Goal: Information Seeking & Learning: Understand process/instructions

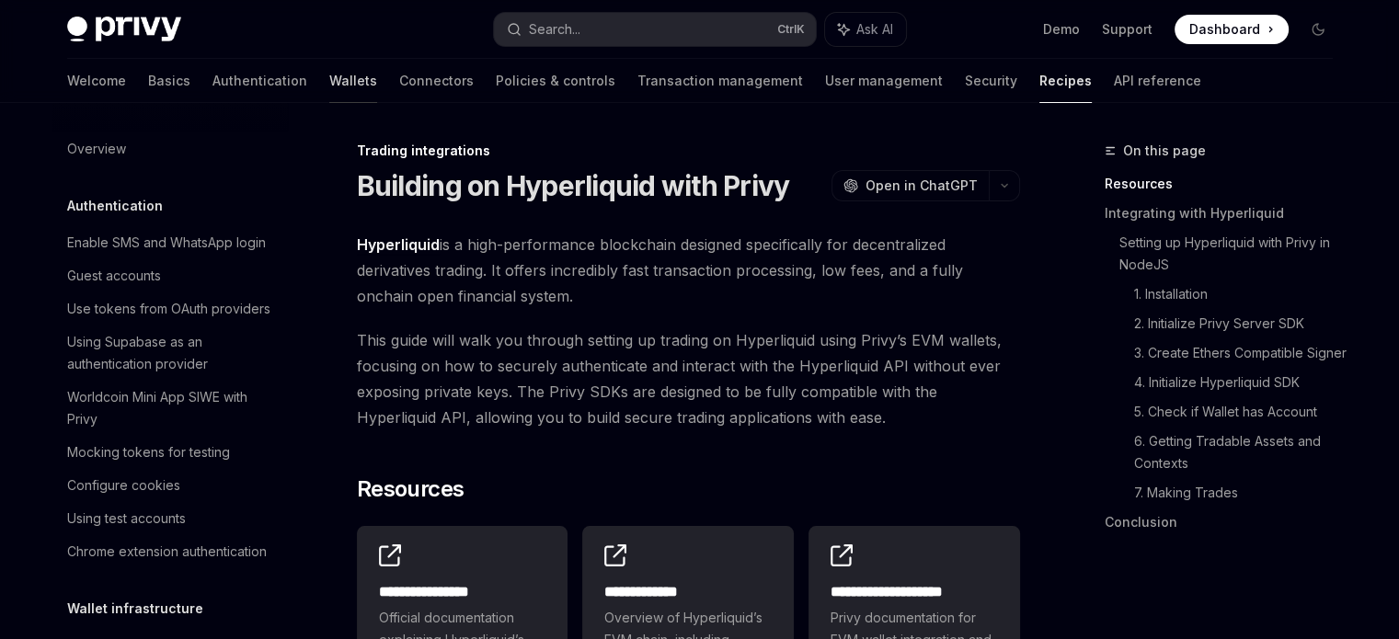
click at [329, 77] on link "Wallets" at bounding box center [353, 81] width 48 height 44
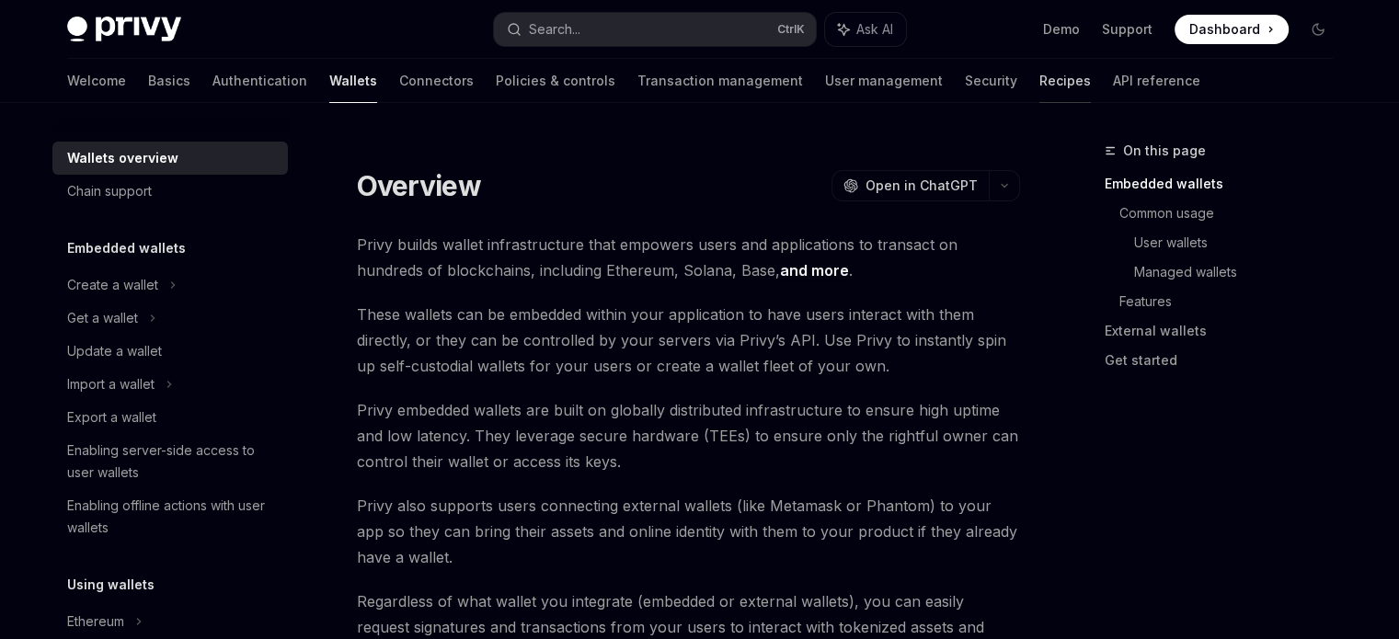
click at [1040, 82] on link "Recipes" at bounding box center [1066, 81] width 52 height 44
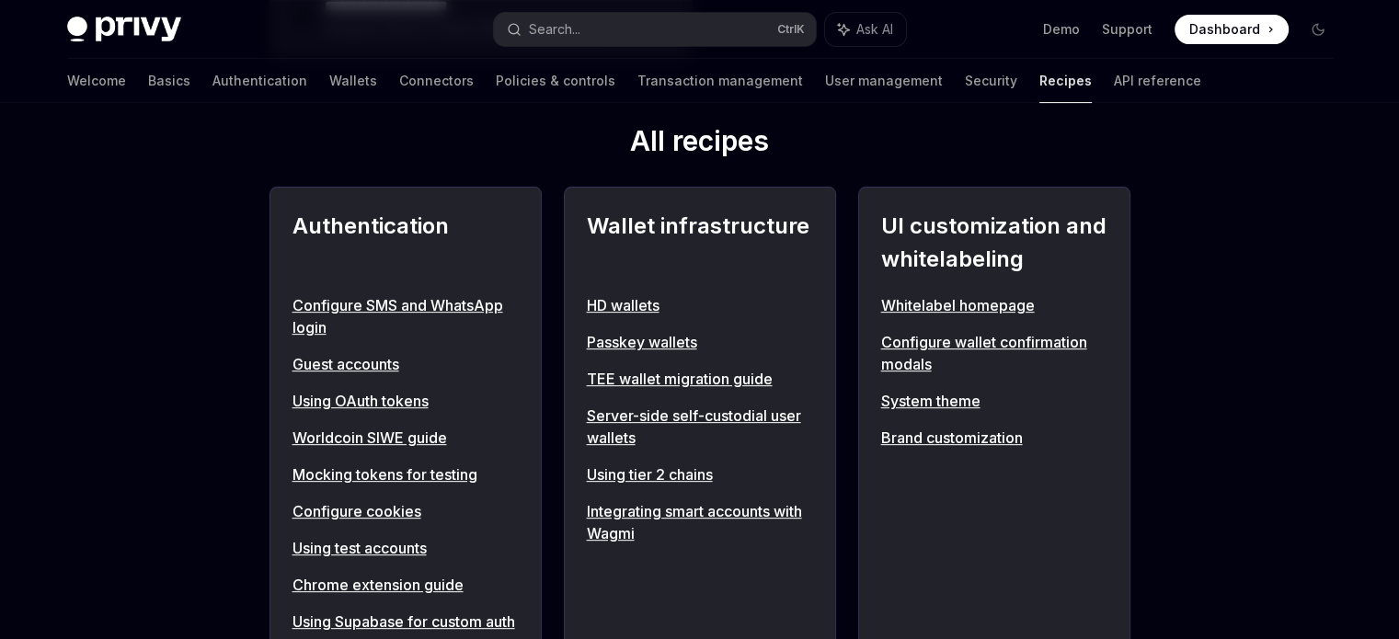
scroll to position [644, 0]
click at [638, 522] on link "Integrating smart accounts with Wagmi" at bounding box center [700, 522] width 226 height 44
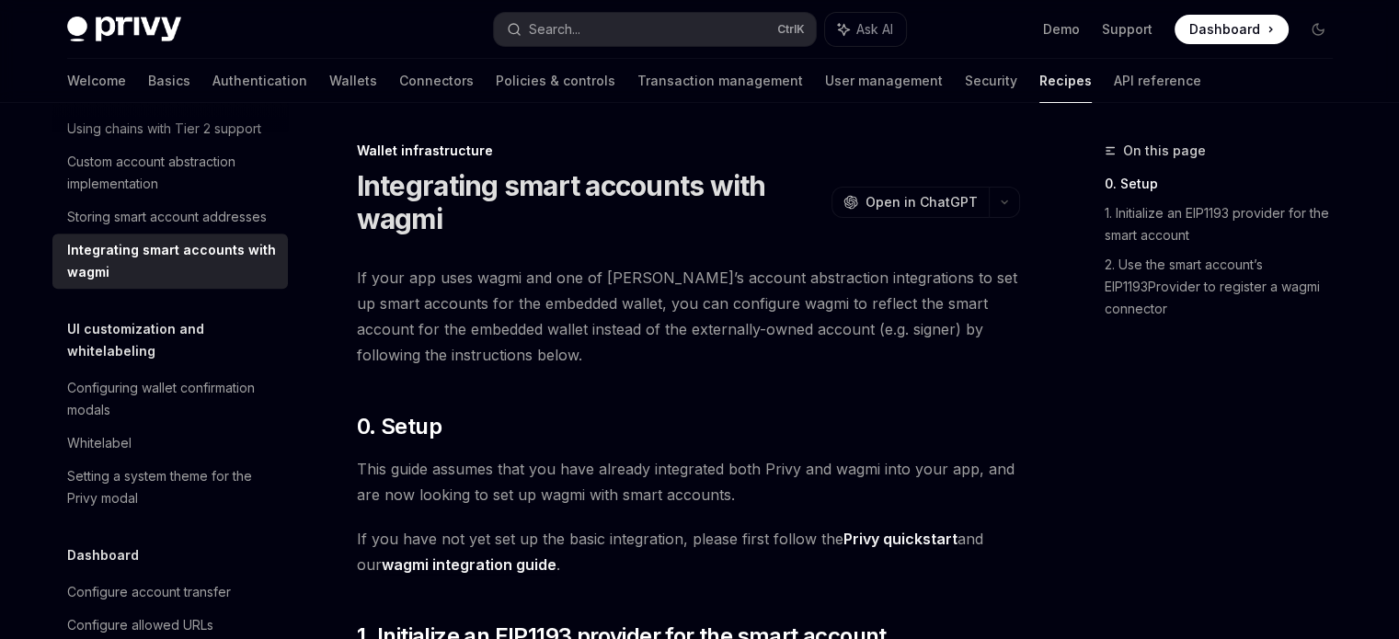
scroll to position [184, 0]
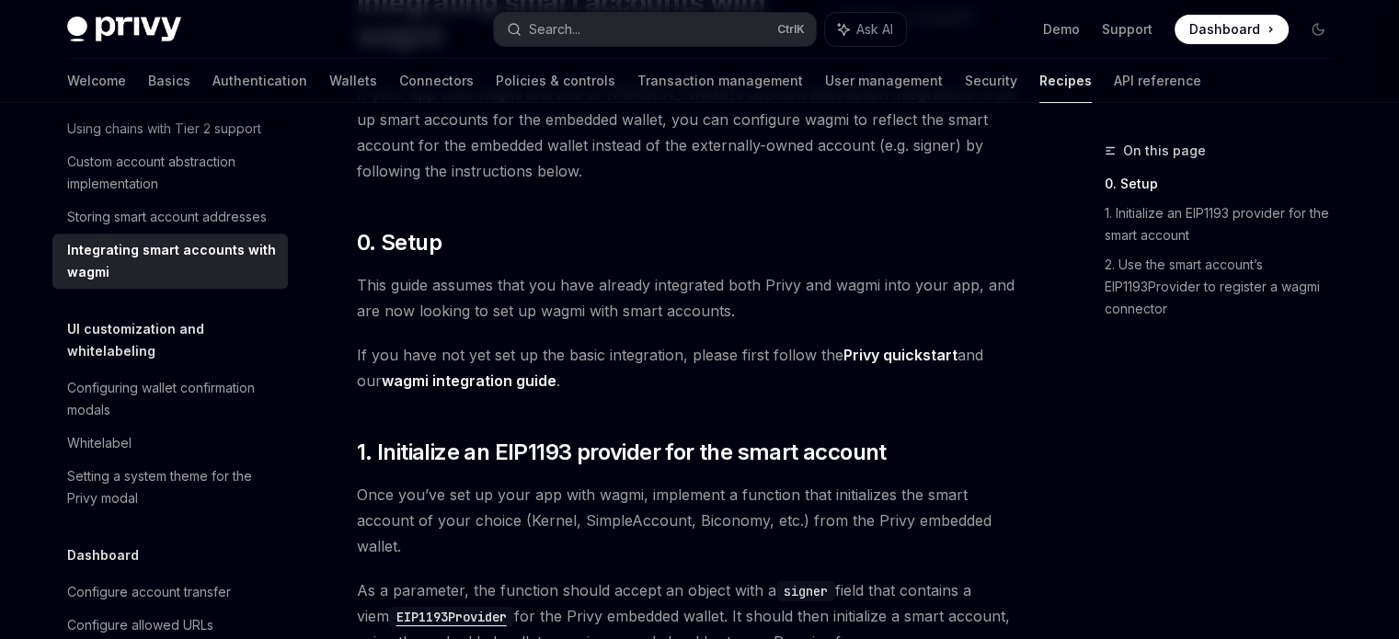
click at [478, 533] on span "Once you’ve set up your app with wagmi, implement a function that initializes t…" at bounding box center [688, 520] width 663 height 77
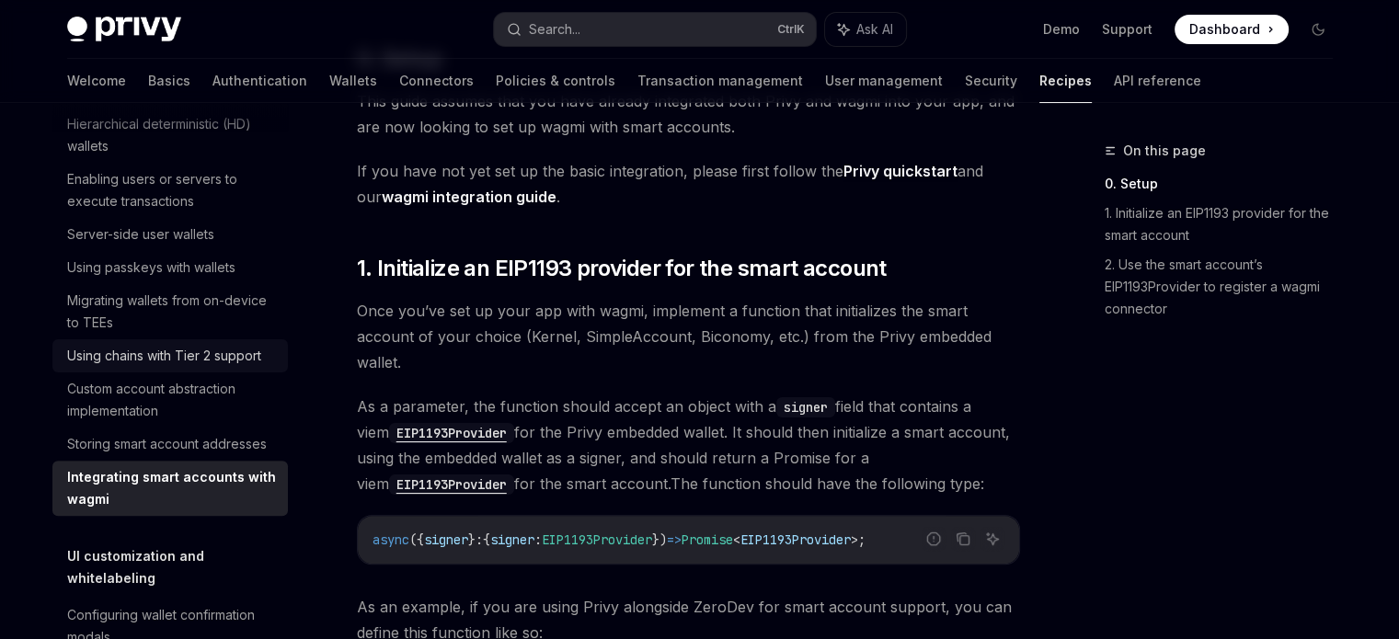
scroll to position [565, 0]
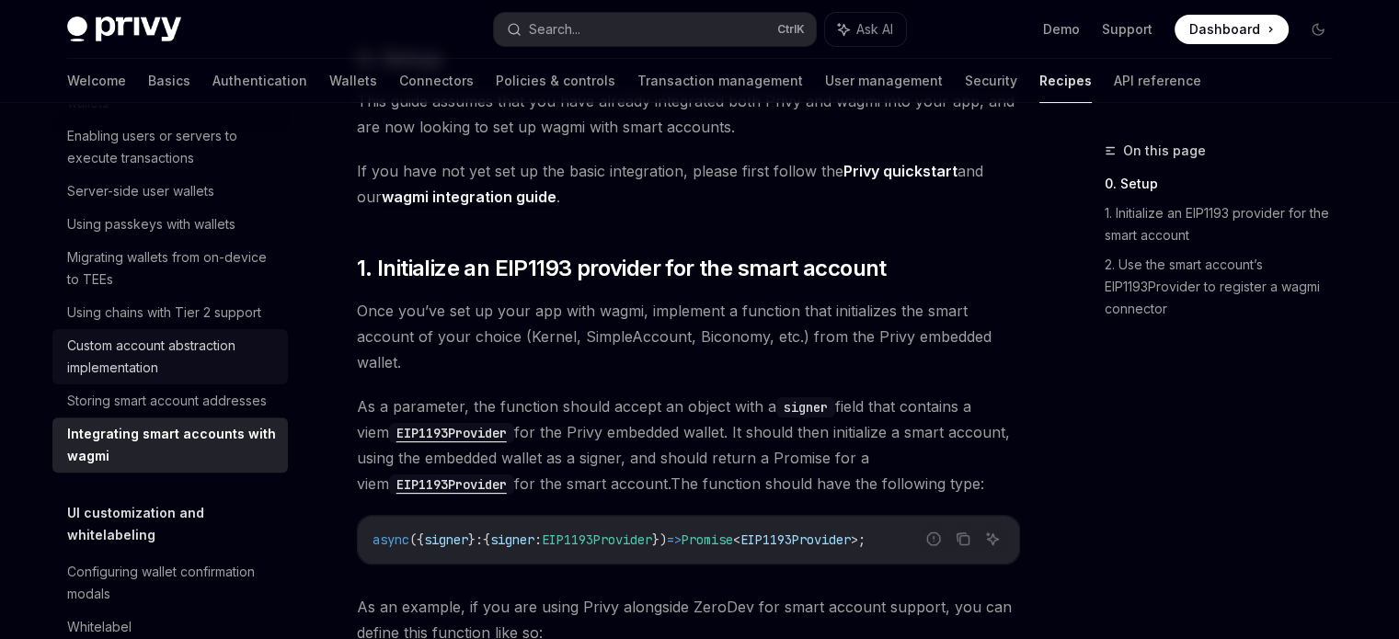
click at [216, 379] on div "Custom account abstraction implementation" at bounding box center [172, 357] width 210 height 44
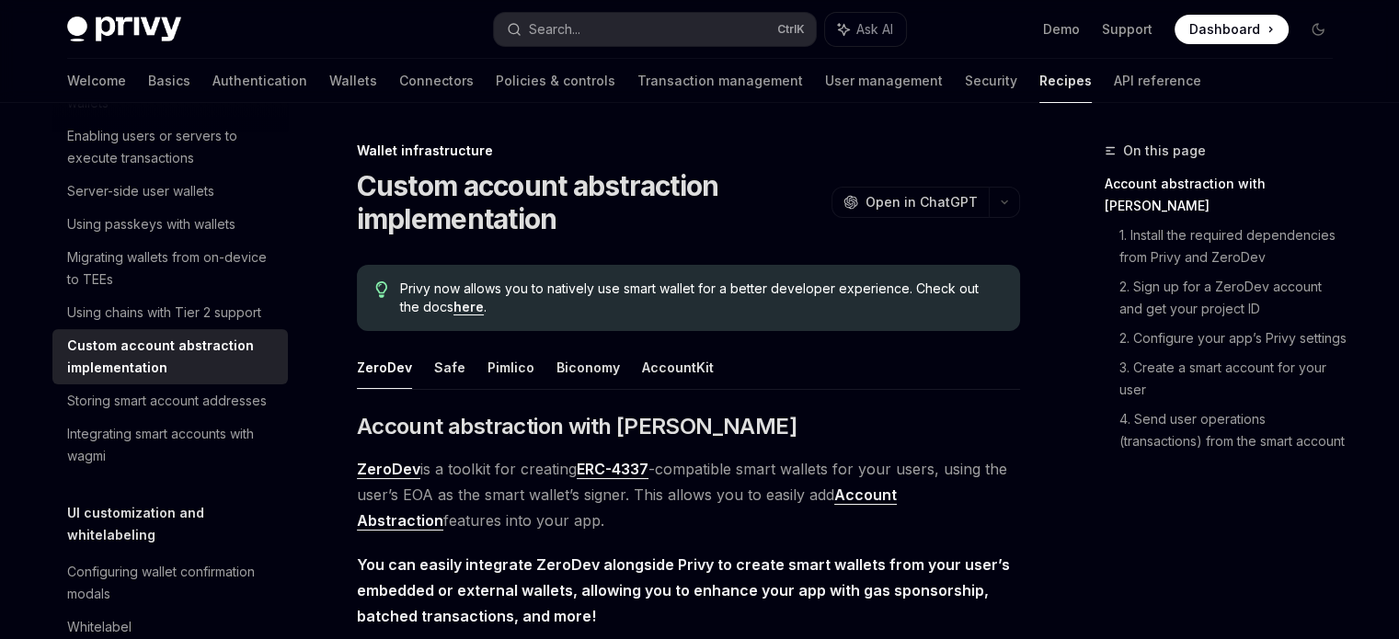
scroll to position [184, 0]
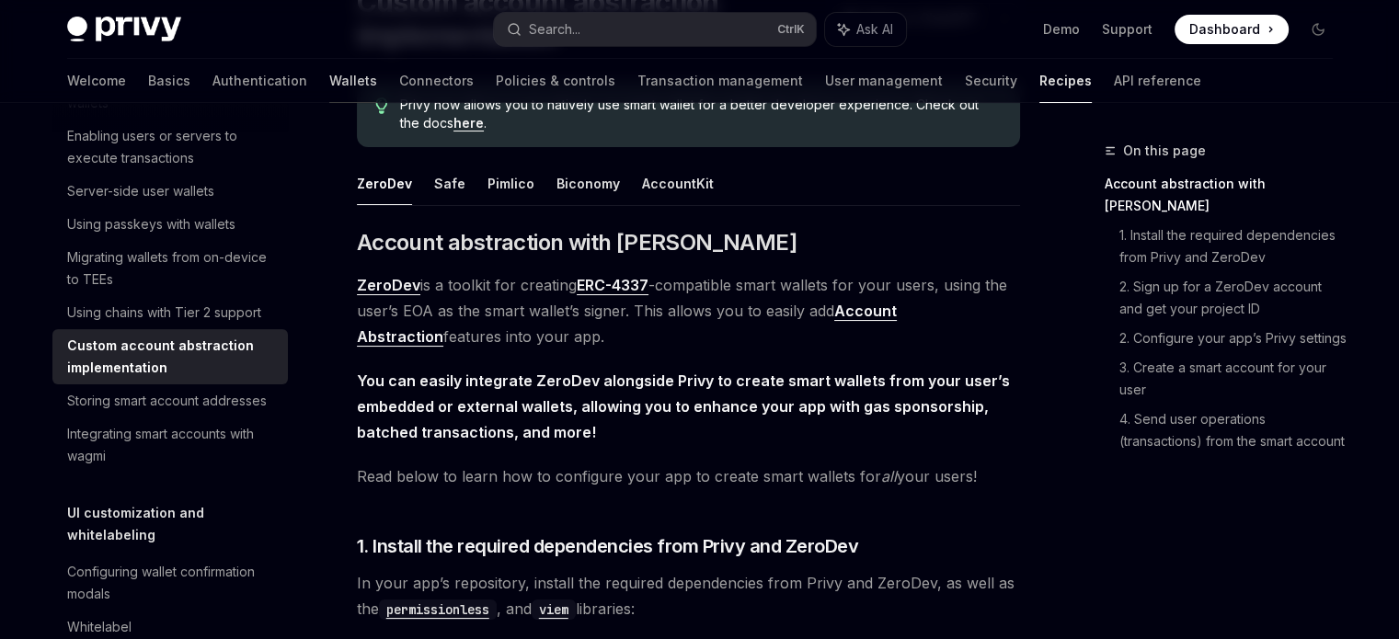
click at [329, 84] on link "Wallets" at bounding box center [353, 81] width 48 height 44
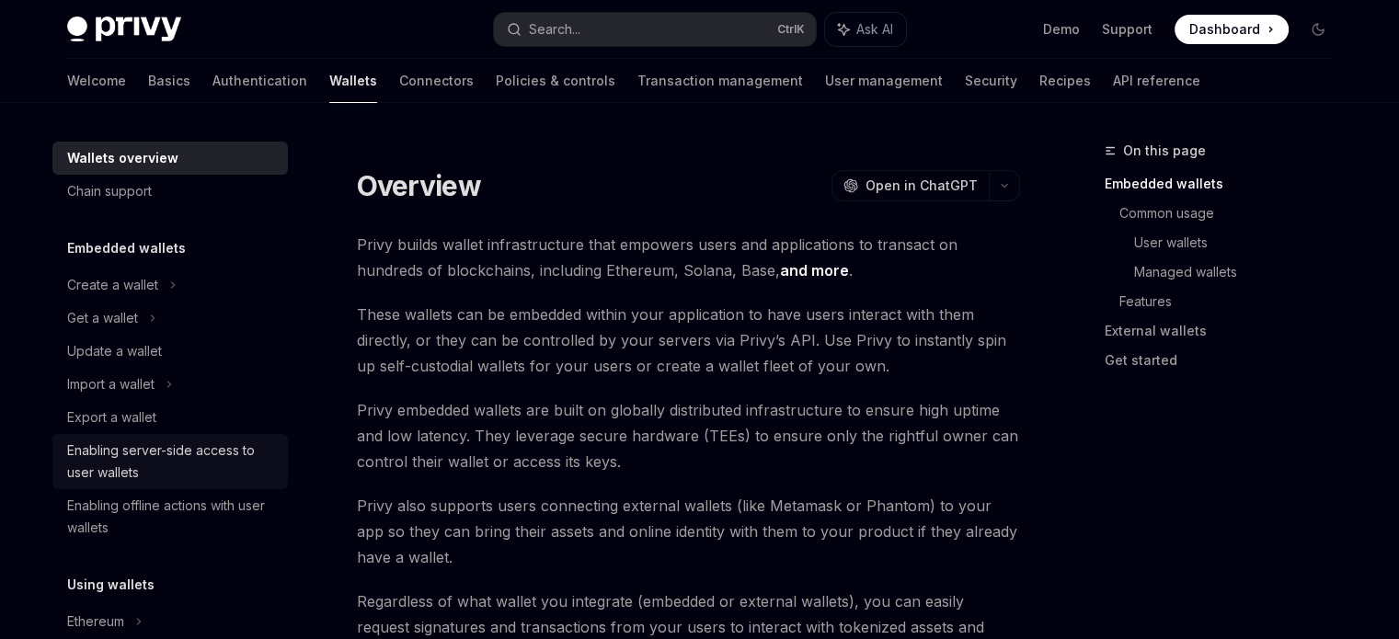
click at [172, 466] on div "Enabling server-side access to user wallets" at bounding box center [172, 462] width 210 height 44
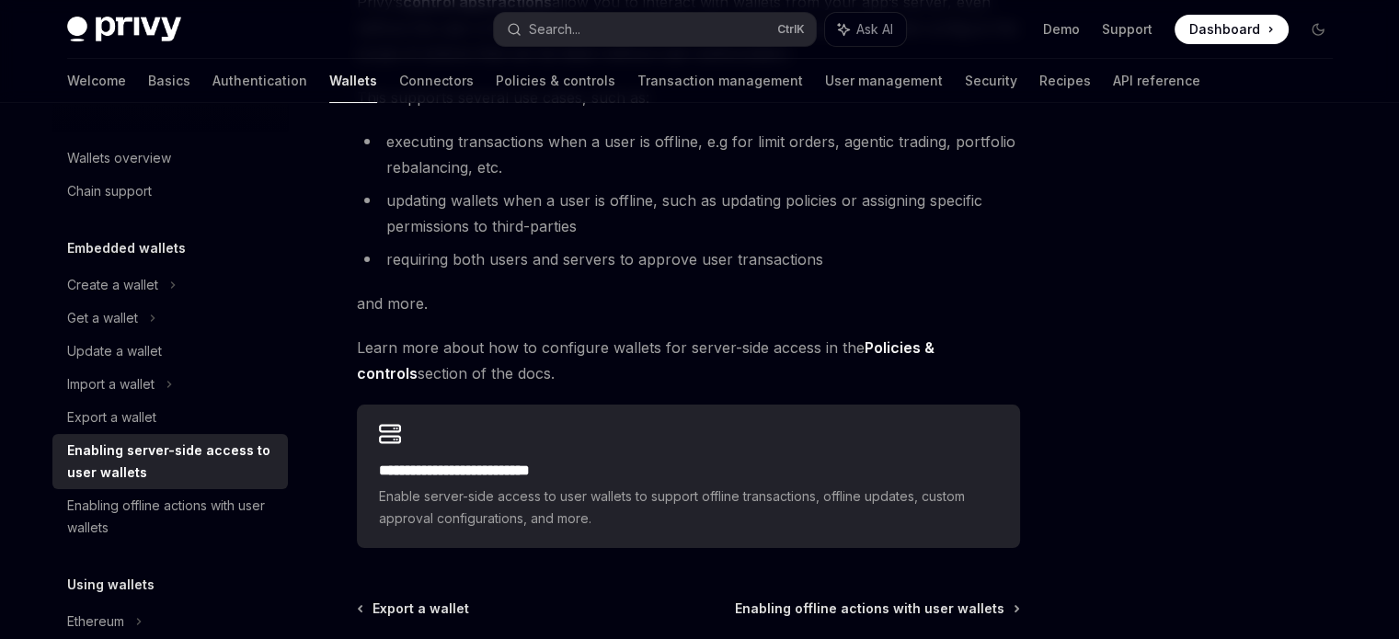
scroll to position [457, 0]
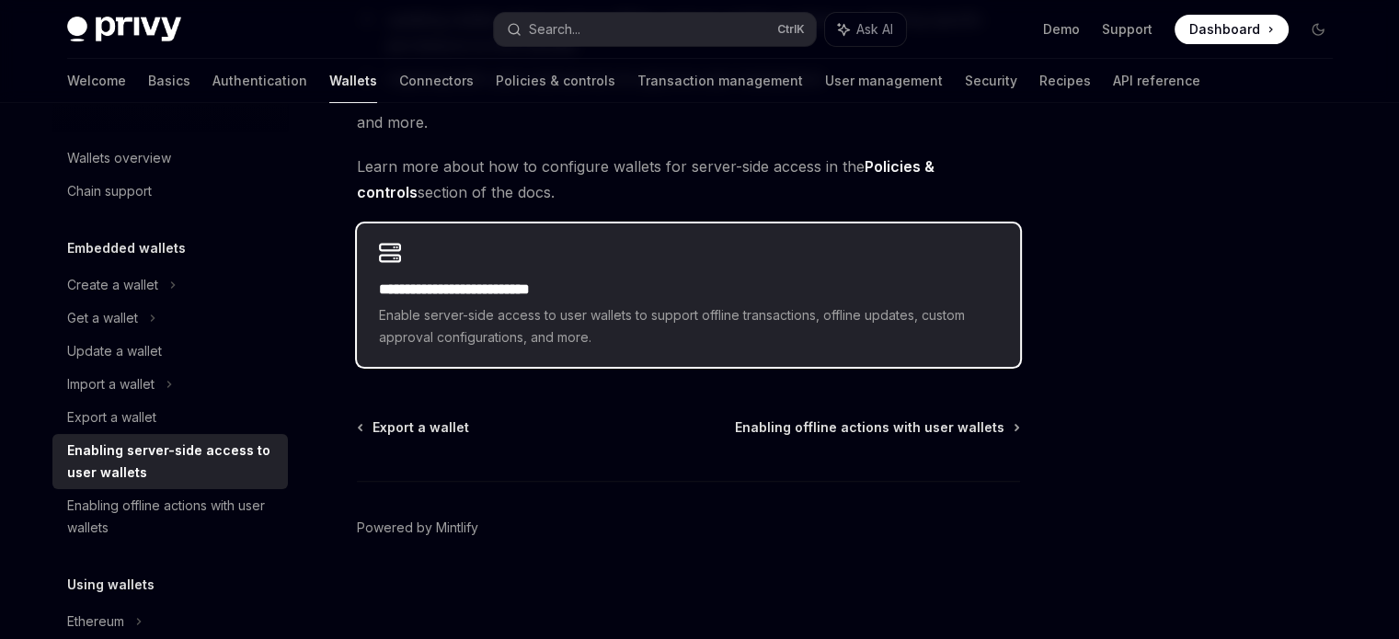
click at [524, 254] on div "**********" at bounding box center [688, 296] width 663 height 144
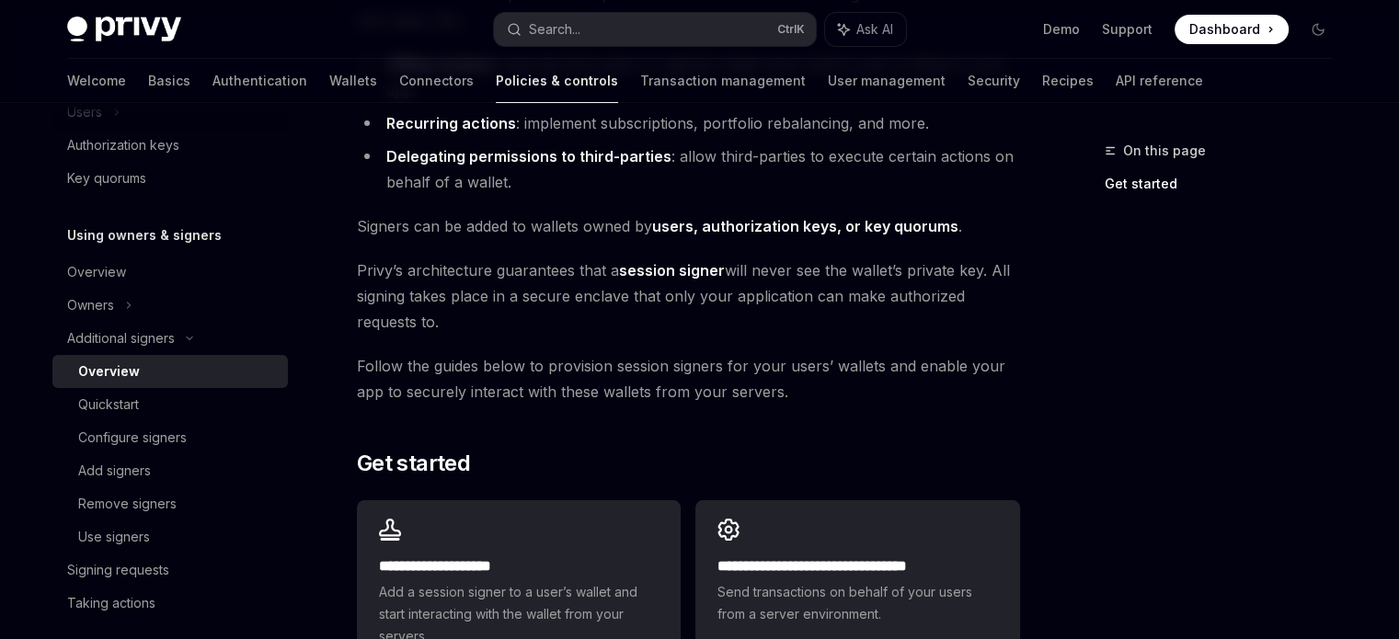
scroll to position [582, 0]
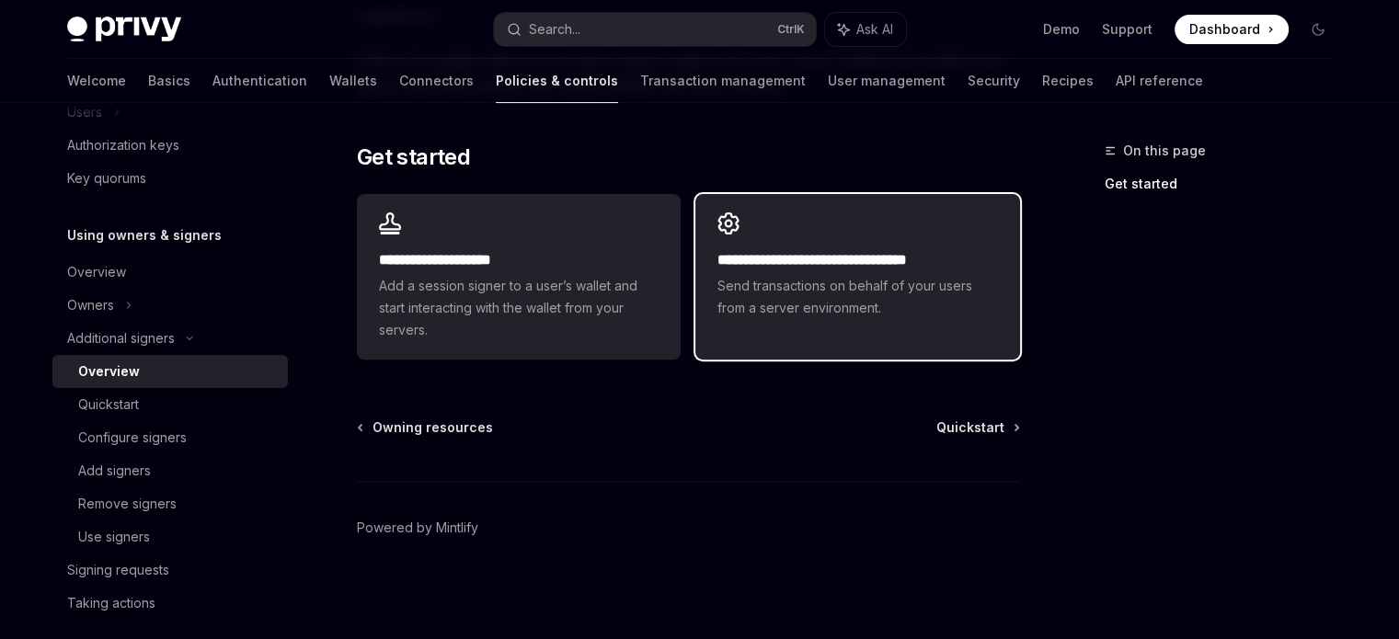
click at [810, 308] on span "Send transactions on behalf of your users from a server environment." at bounding box center [858, 297] width 280 height 44
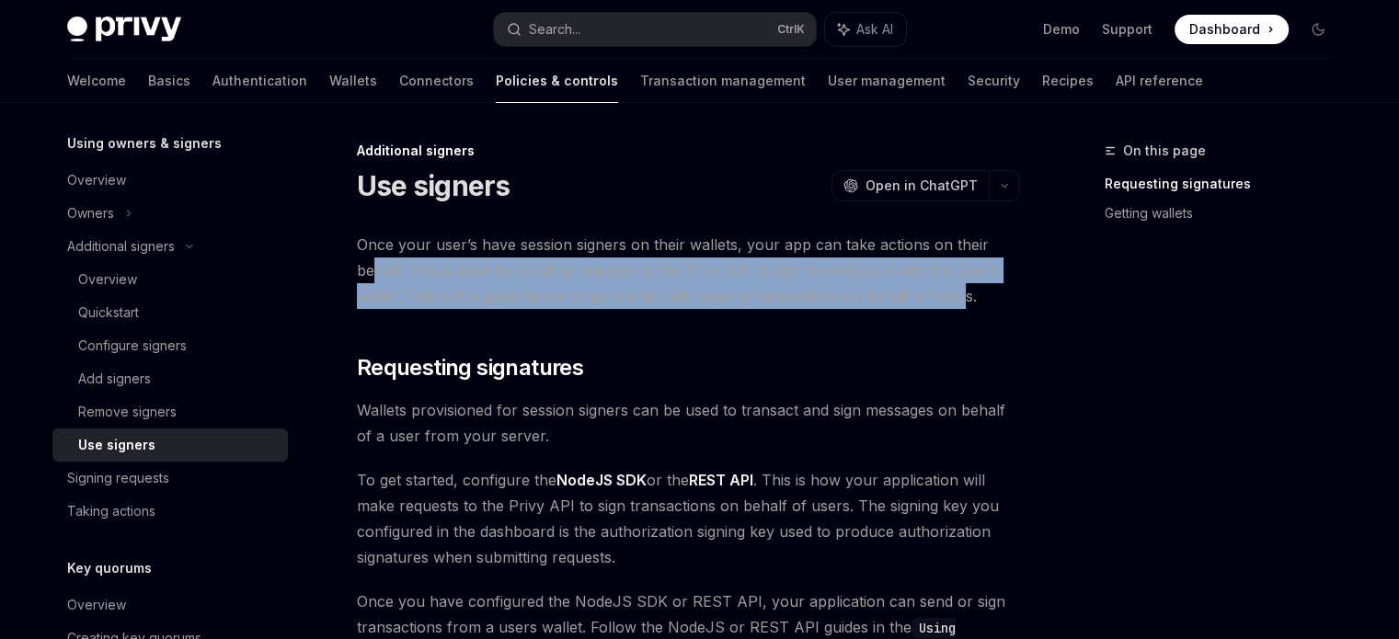
drag, startPoint x: 378, startPoint y: 260, endPoint x: 965, endPoint y: 297, distance: 588.2
click at [965, 297] on span "Once your user’s have session signers on their wallets, your app can take actio…" at bounding box center [688, 270] width 663 height 77
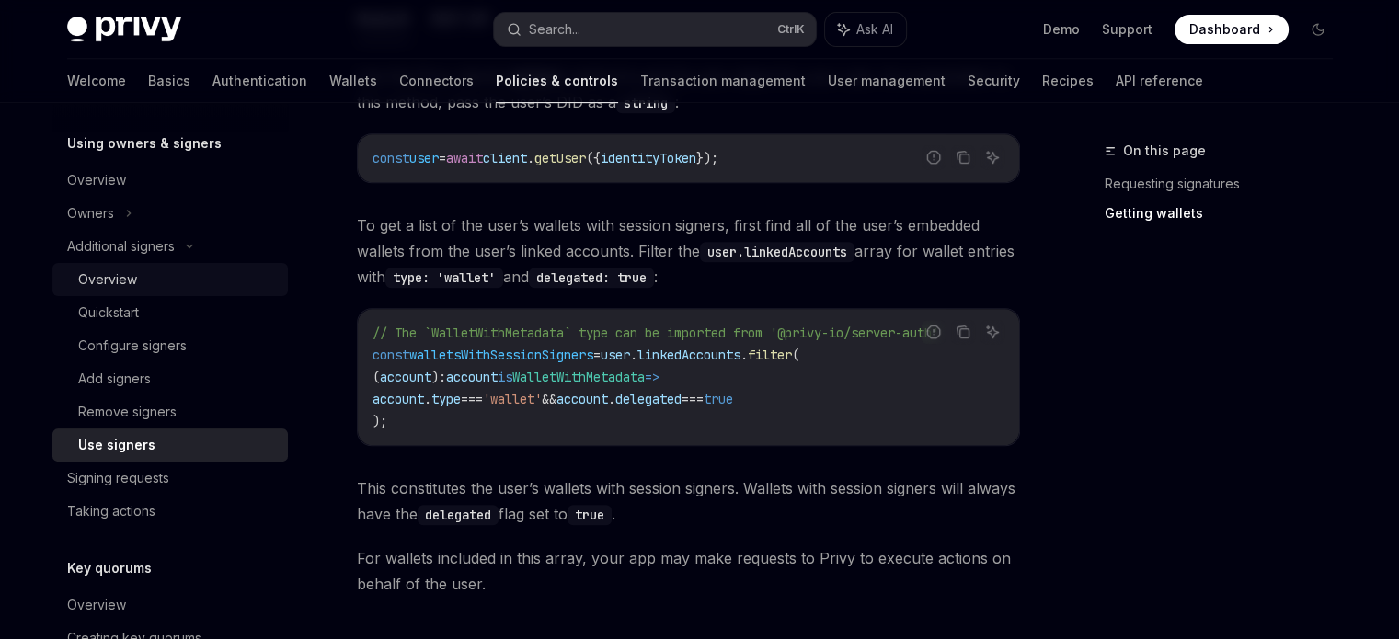
scroll to position [828, 0]
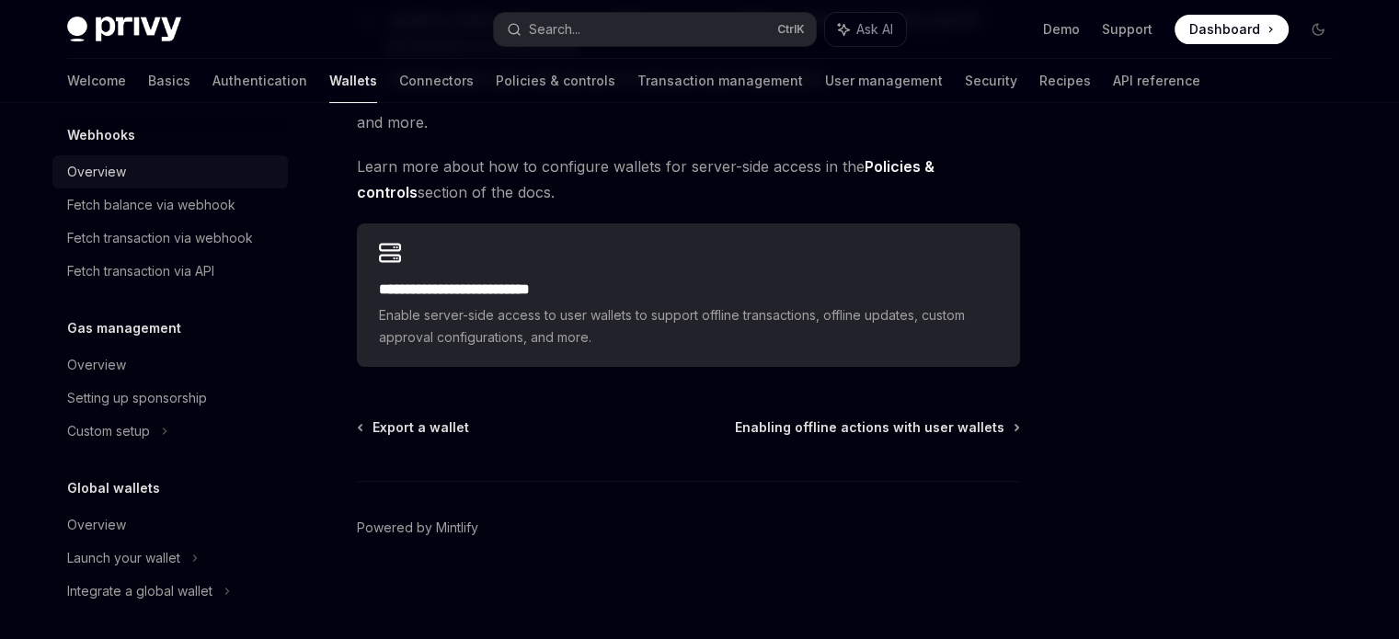
scroll to position [941, 0]
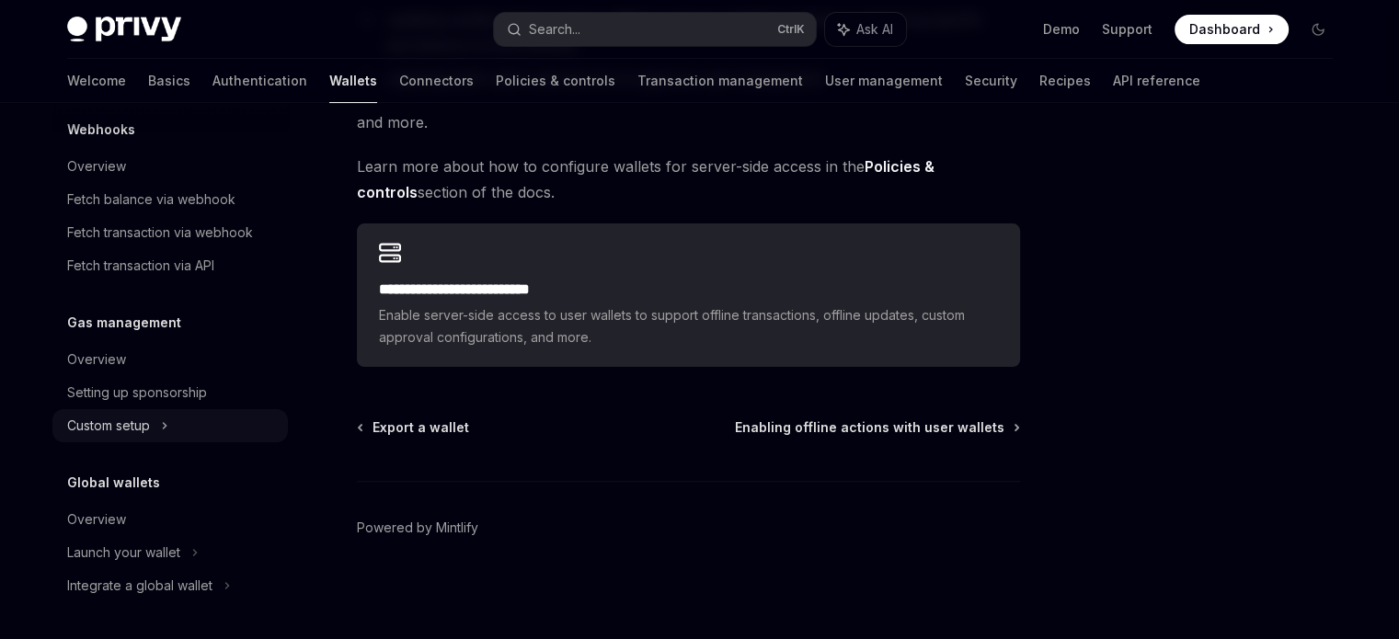
click at [118, 415] on div "Custom setup" at bounding box center [108, 426] width 83 height 22
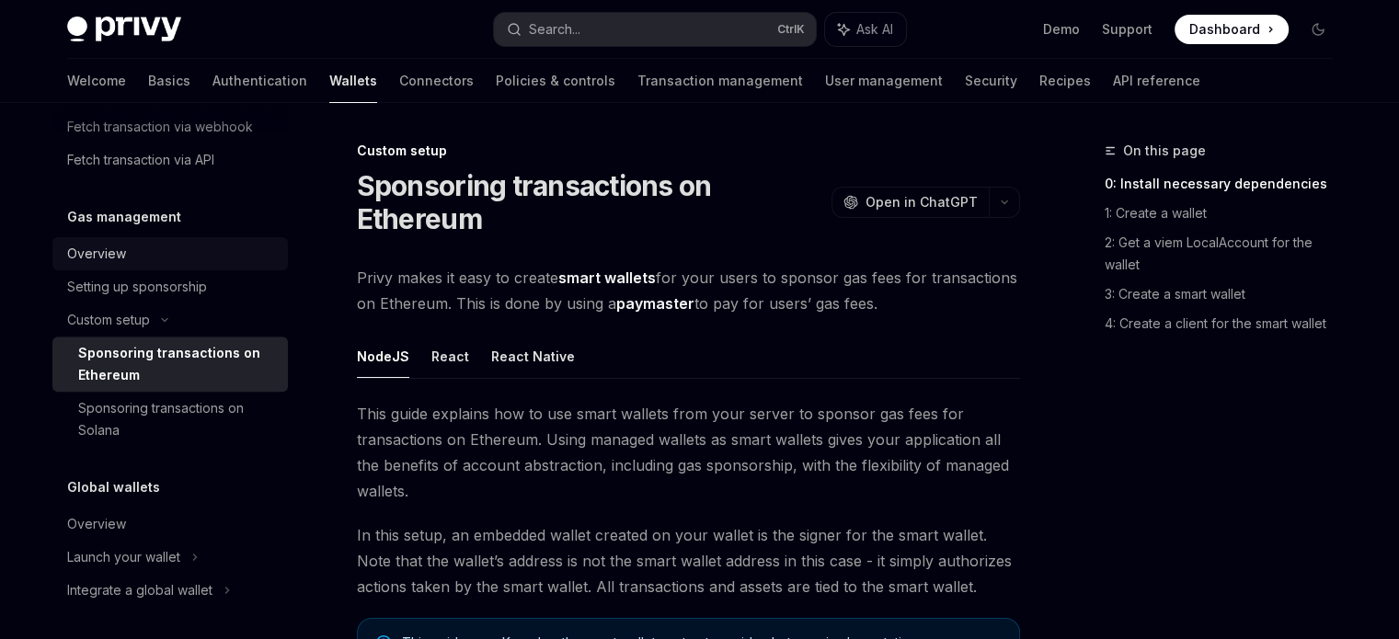
scroll to position [1052, 0]
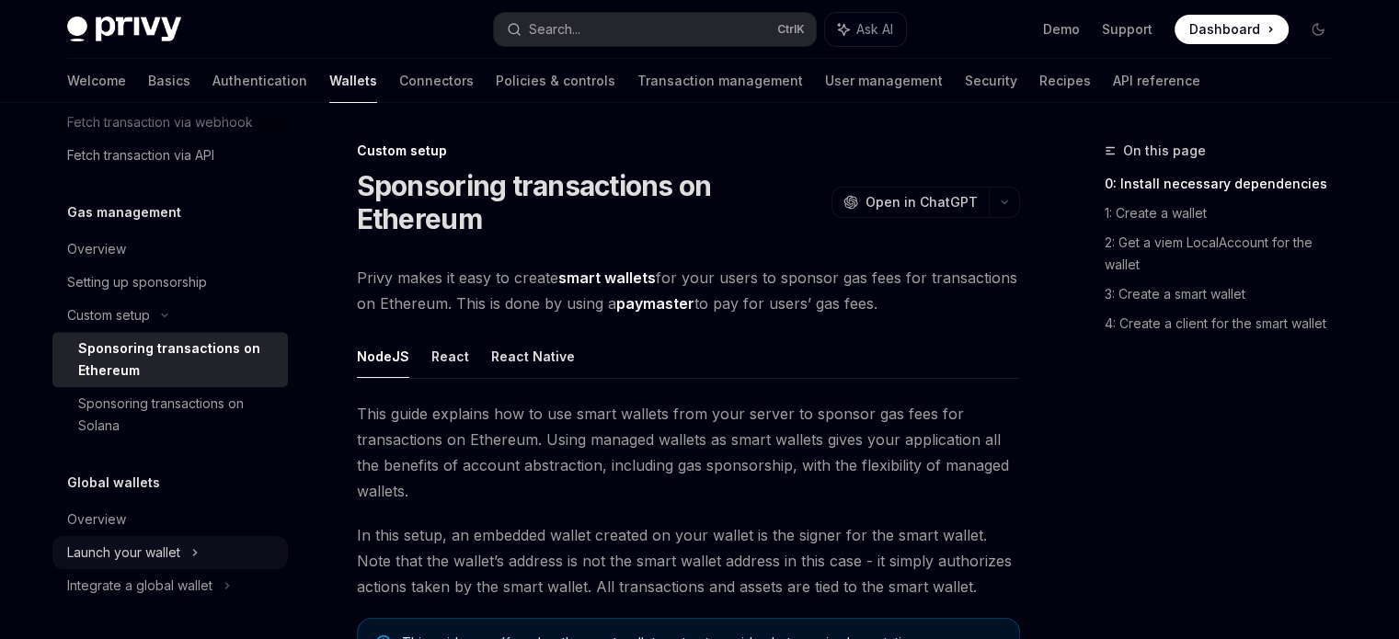
click at [152, 553] on div "Launch your wallet" at bounding box center [123, 553] width 113 height 22
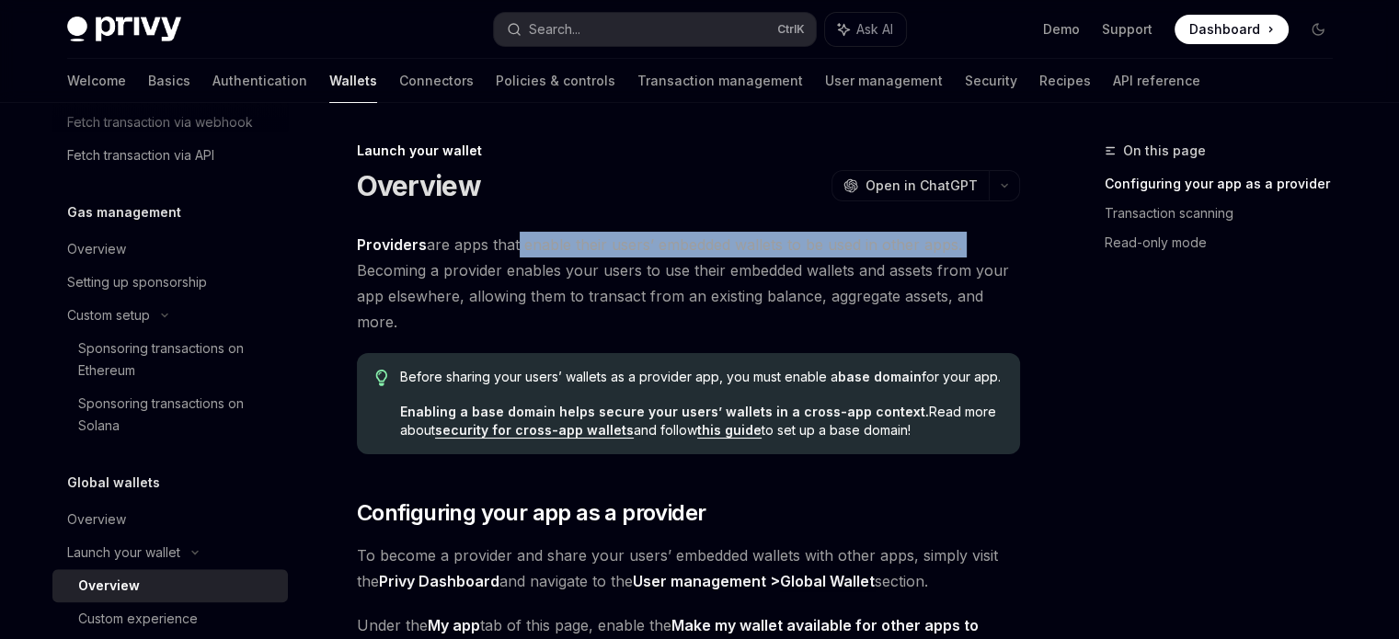
drag, startPoint x: 512, startPoint y: 239, endPoint x: 967, endPoint y: 242, distance: 455.4
click at [967, 242] on span "Providers are apps that enable their users’ embedded wallets to be used in othe…" at bounding box center [688, 283] width 663 height 103
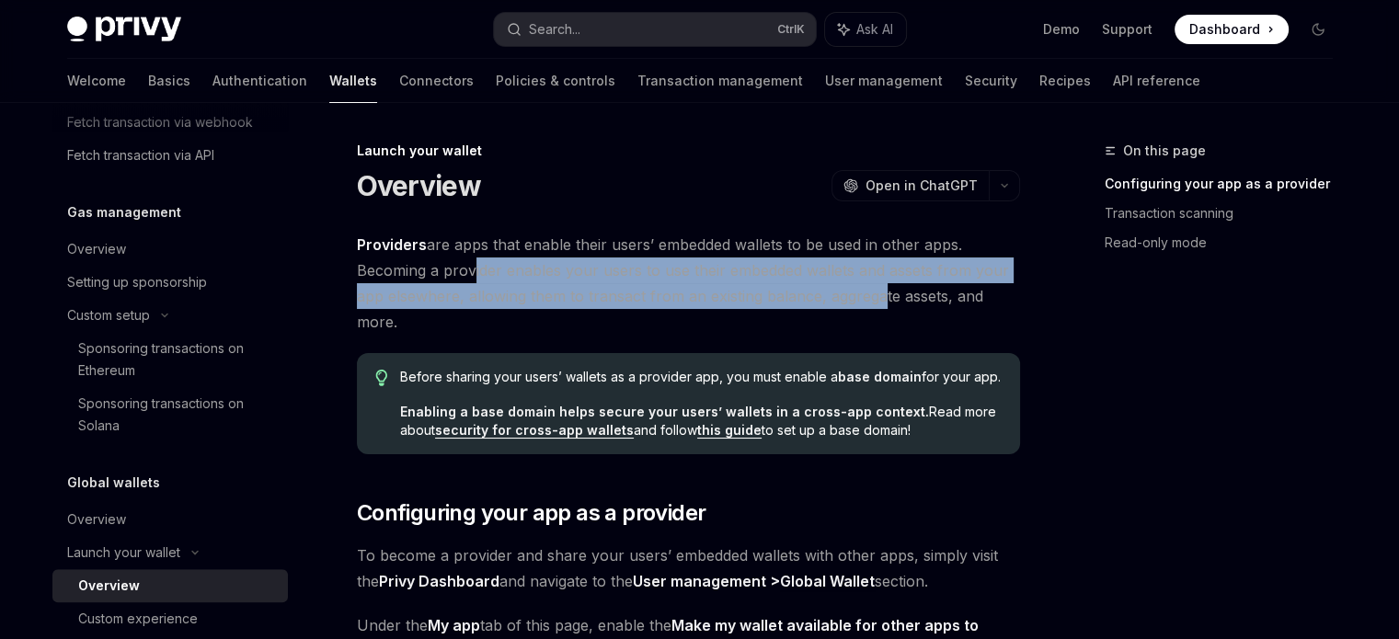
drag, startPoint x: 467, startPoint y: 272, endPoint x: 874, endPoint y: 283, distance: 406.8
click at [874, 283] on span "Providers are apps that enable their users’ embedded wallets to be used in othe…" at bounding box center [688, 283] width 663 height 103
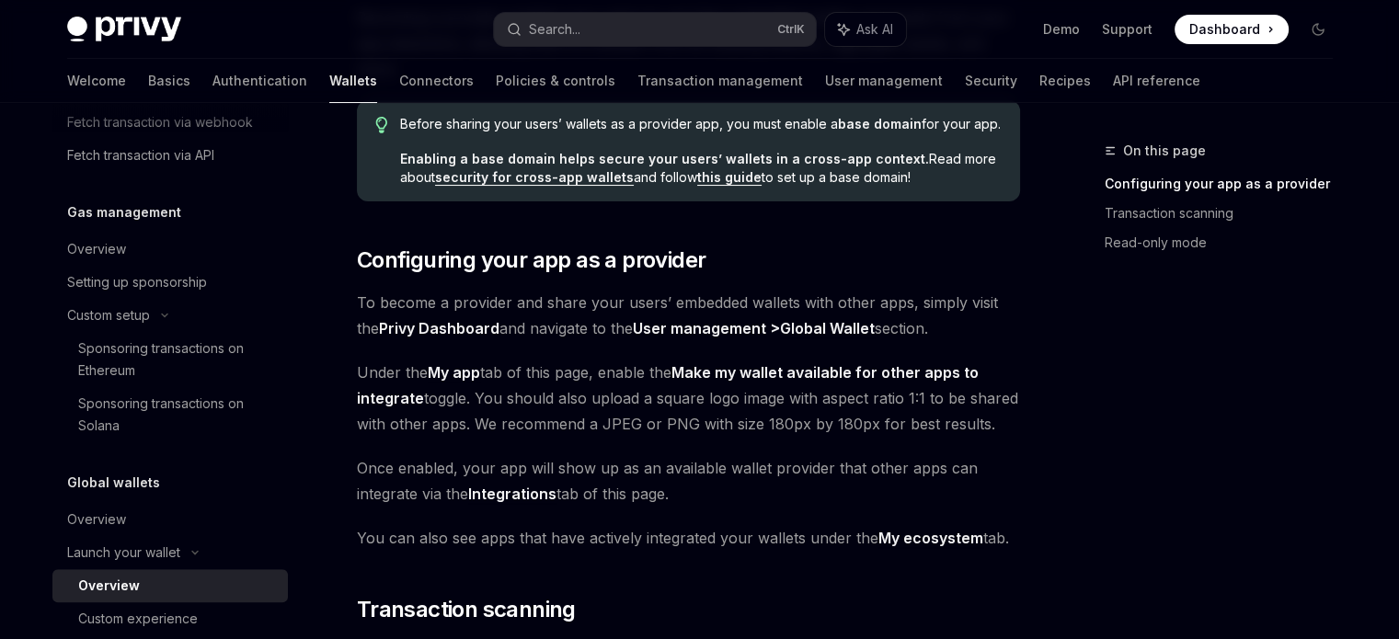
scroll to position [276, 0]
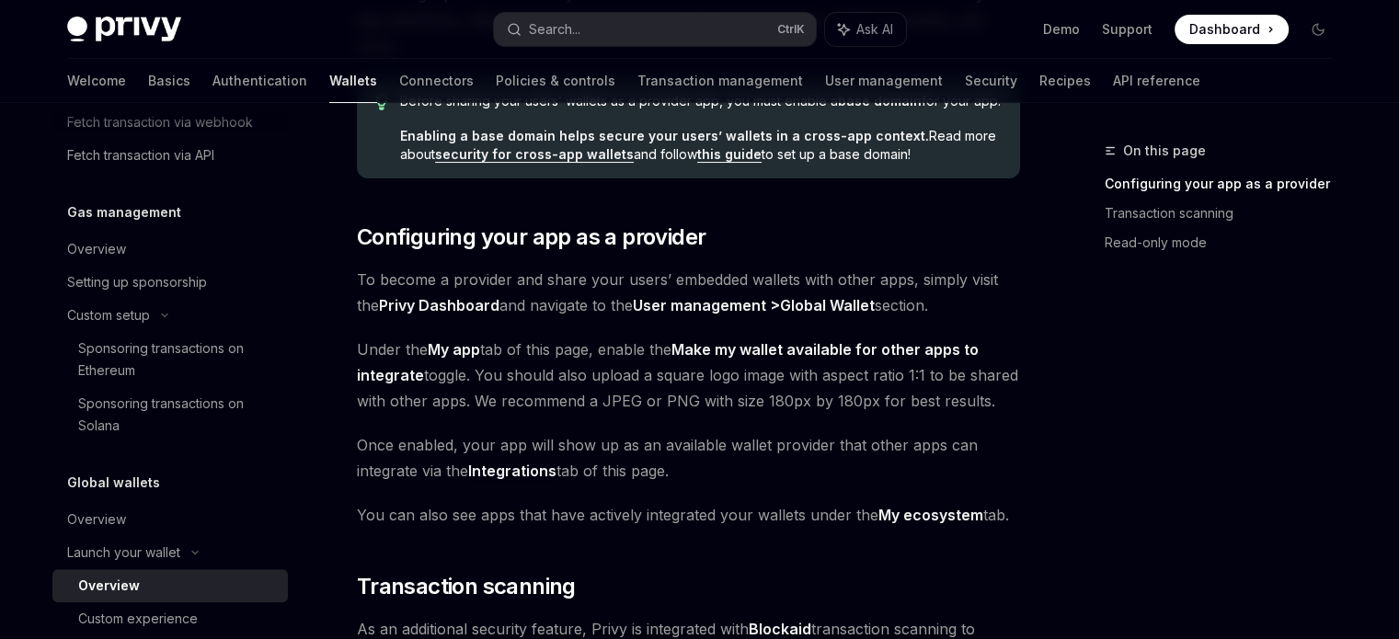
drag, startPoint x: 357, startPoint y: 265, endPoint x: 942, endPoint y: 300, distance: 586.2
click at [942, 300] on span "To become a provider and share your users’ embedded wallets with other apps, si…" at bounding box center [688, 293] width 663 height 52
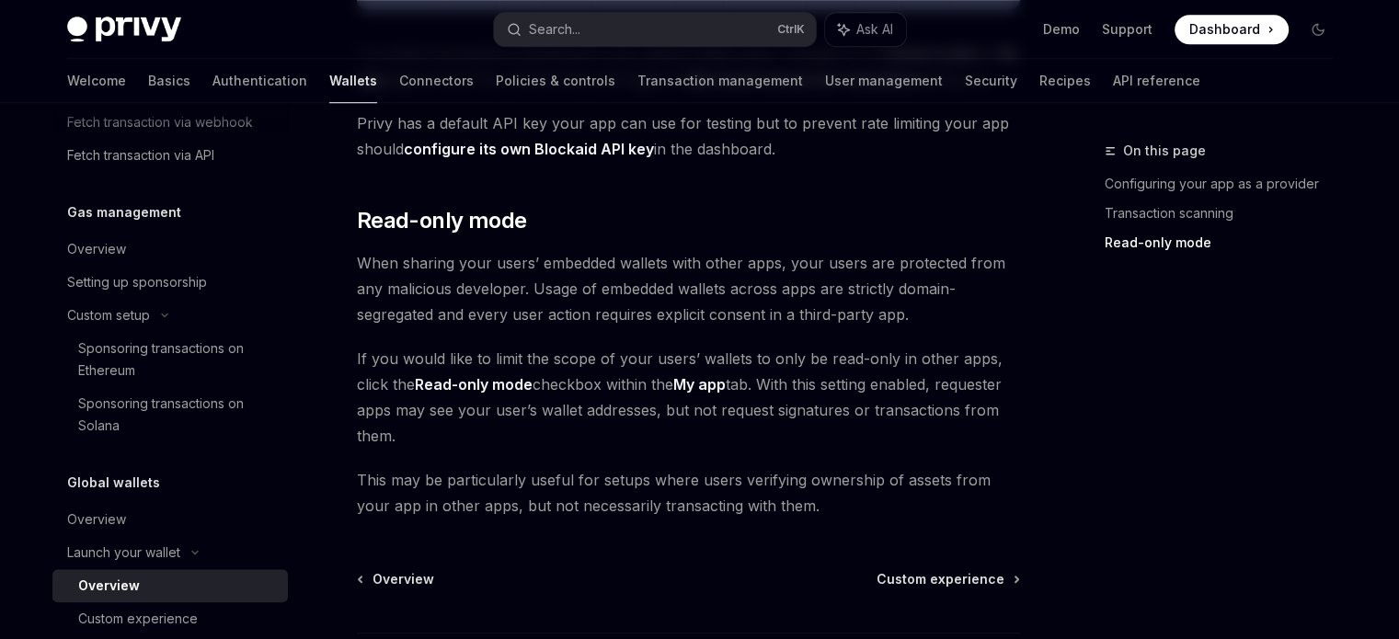
scroll to position [1709, 0]
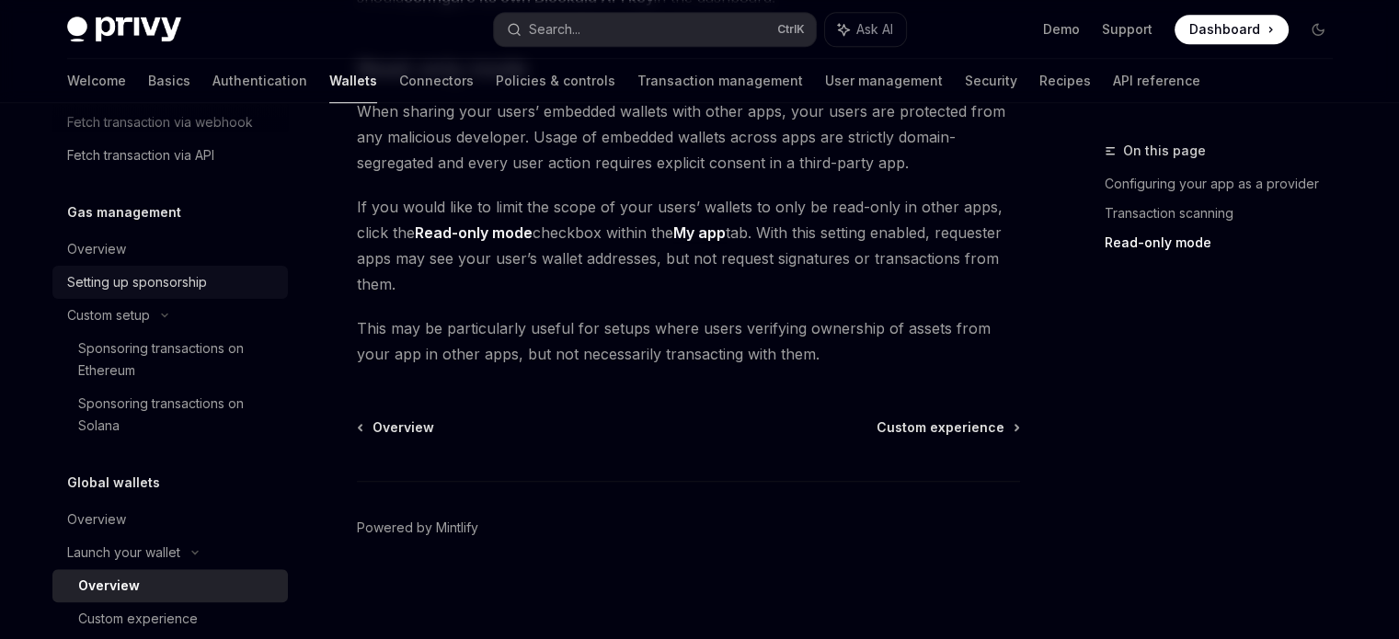
click at [184, 294] on link "Setting up sponsorship" at bounding box center [170, 282] width 236 height 33
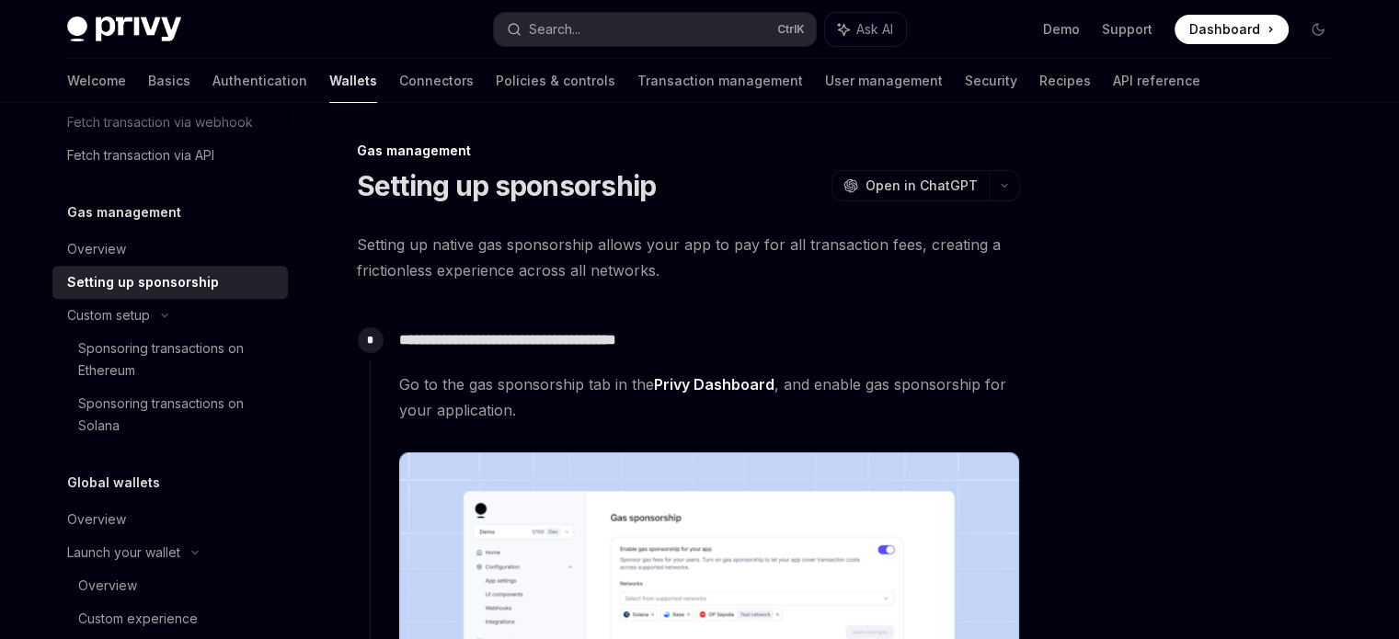
click at [85, 266] on link "Setting up sponsorship" at bounding box center [170, 282] width 236 height 33
click at [100, 253] on div "Overview" at bounding box center [96, 249] width 59 height 22
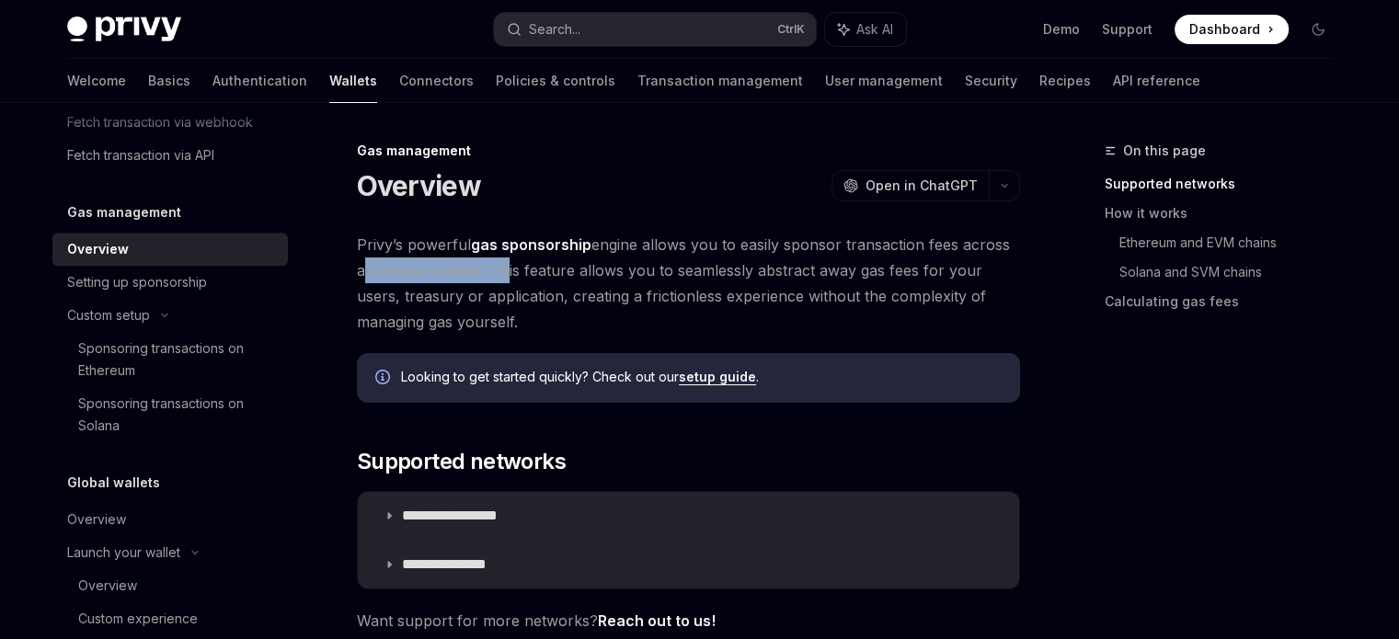
drag, startPoint x: 350, startPoint y: 273, endPoint x: 493, endPoint y: 259, distance: 144.2
click at [493, 259] on span "Privy’s powerful gas sponsorship engine allows you to easily sponsor transactio…" at bounding box center [688, 283] width 663 height 103
drag, startPoint x: 669, startPoint y: 277, endPoint x: 458, endPoint y: 319, distance: 214.9
click at [458, 319] on span "Privy’s powerful gas sponsorship engine allows you to easily sponsor transactio…" at bounding box center [688, 283] width 663 height 103
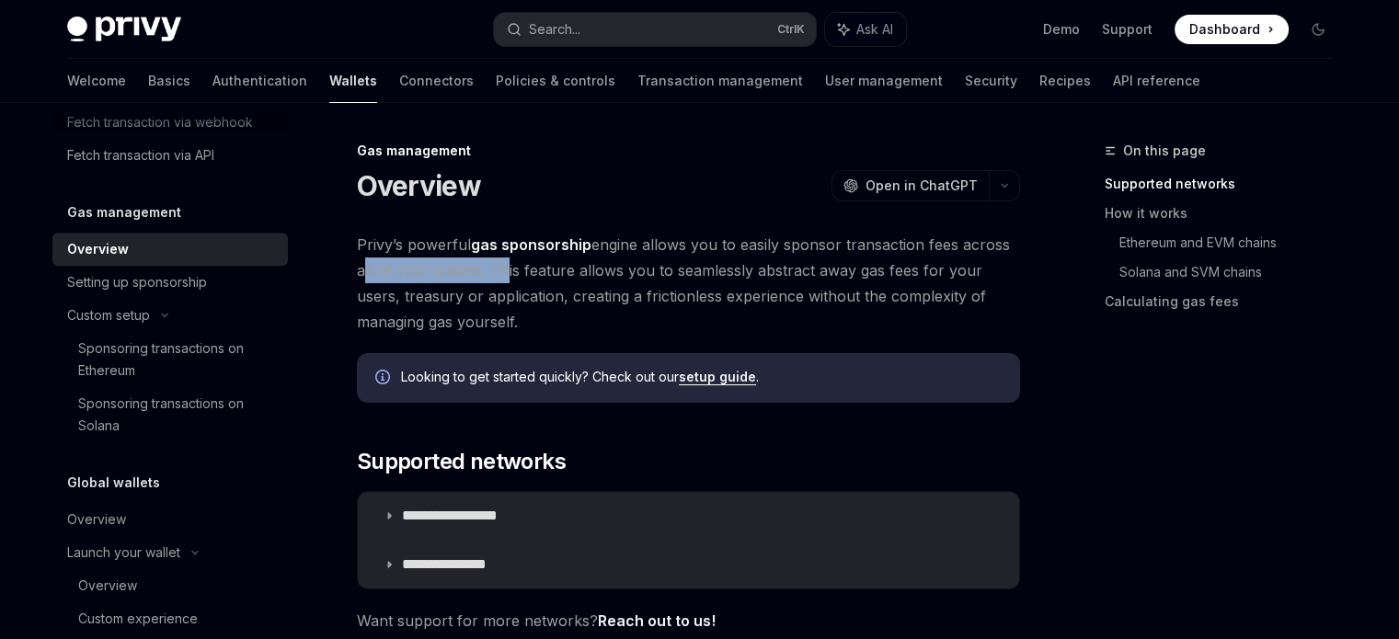
click at [458, 319] on span "Privy’s powerful gas sponsorship engine allows you to easily sponsor transactio…" at bounding box center [688, 283] width 663 height 103
click at [462, 322] on span "Privy’s powerful gas sponsorship engine allows you to easily sponsor transactio…" at bounding box center [688, 283] width 663 height 103
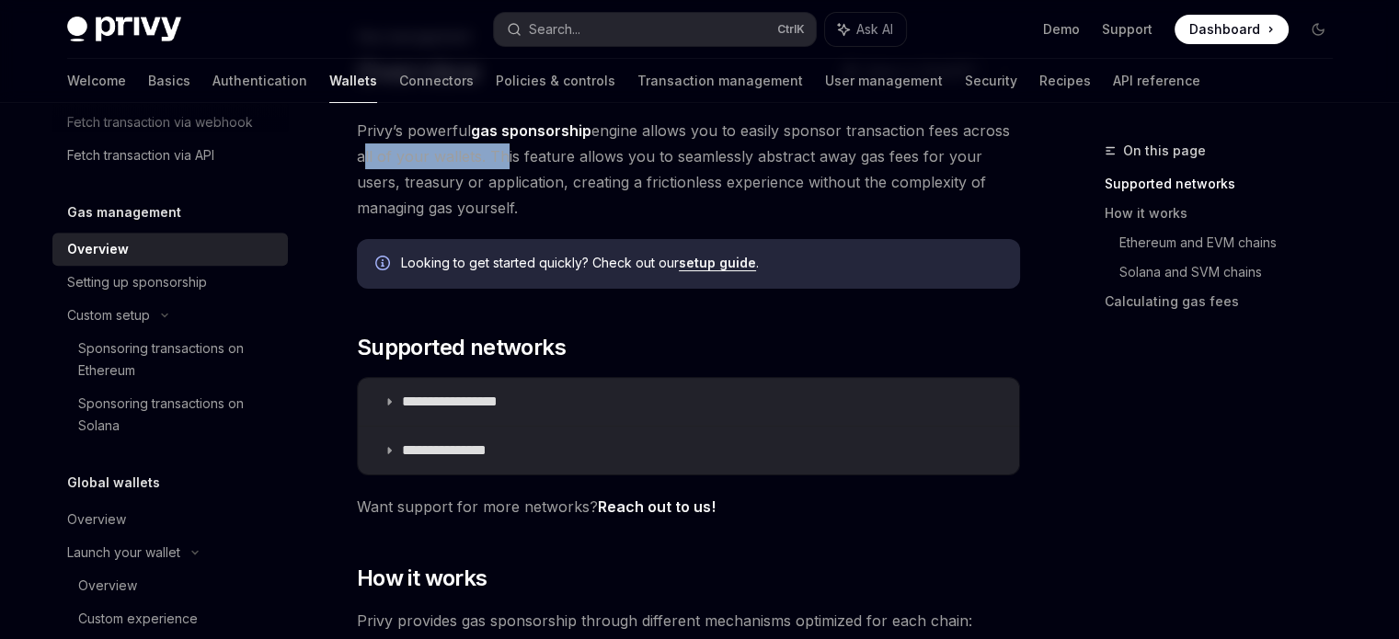
scroll to position [184, 0]
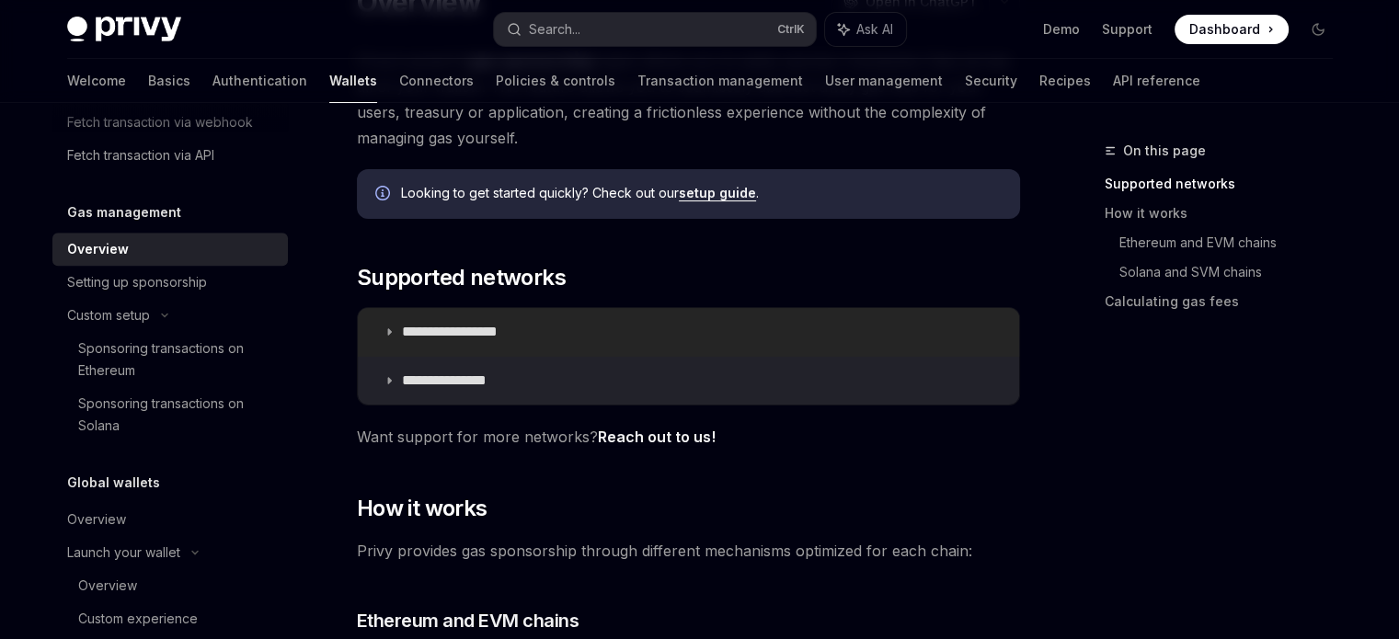
click at [438, 336] on p "**********" at bounding box center [470, 332] width 137 height 18
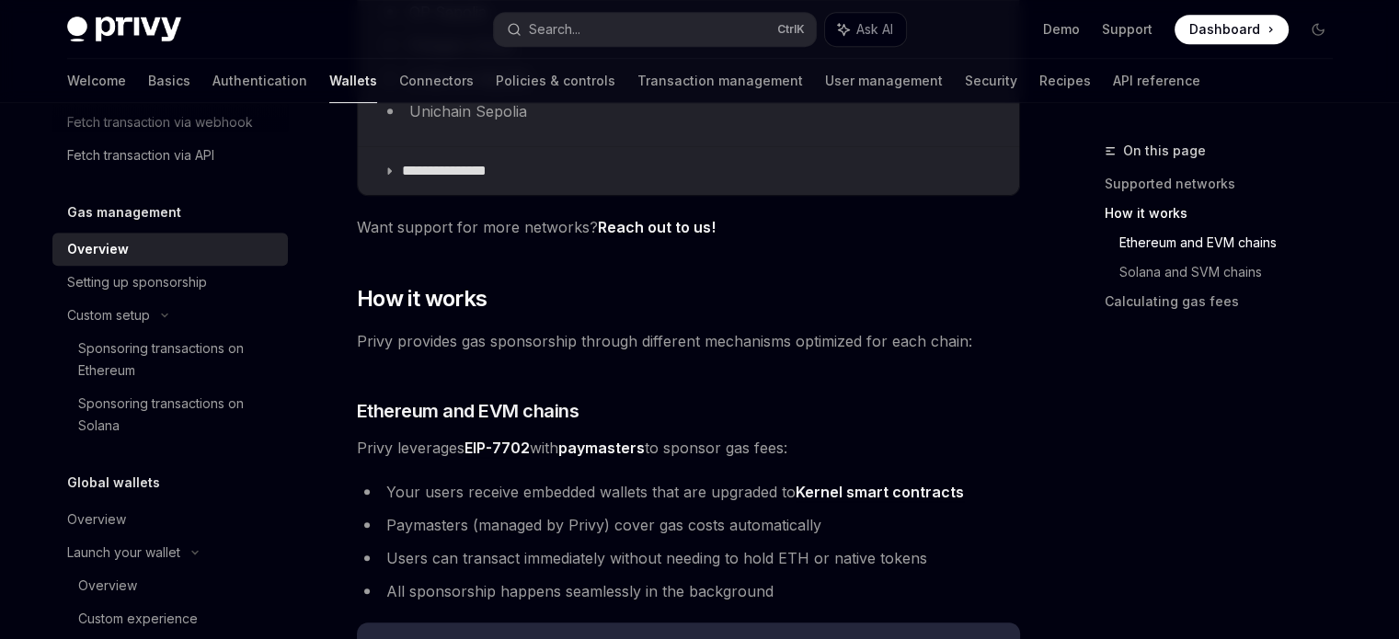
scroll to position [920, 0]
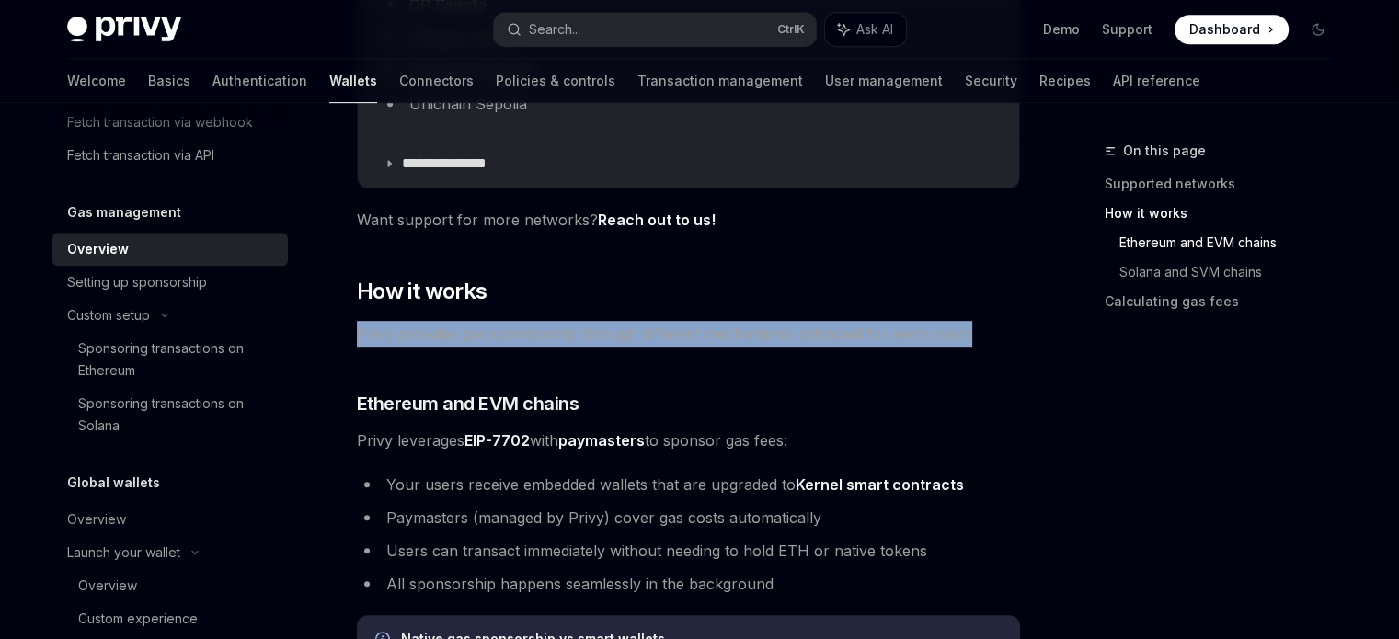
drag, startPoint x: 346, startPoint y: 333, endPoint x: 985, endPoint y: 317, distance: 639.6
click at [985, 317] on div "**********" at bounding box center [516, 489] width 1016 height 2538
click at [985, 317] on div "**********" at bounding box center [688, 398] width 663 height 2173
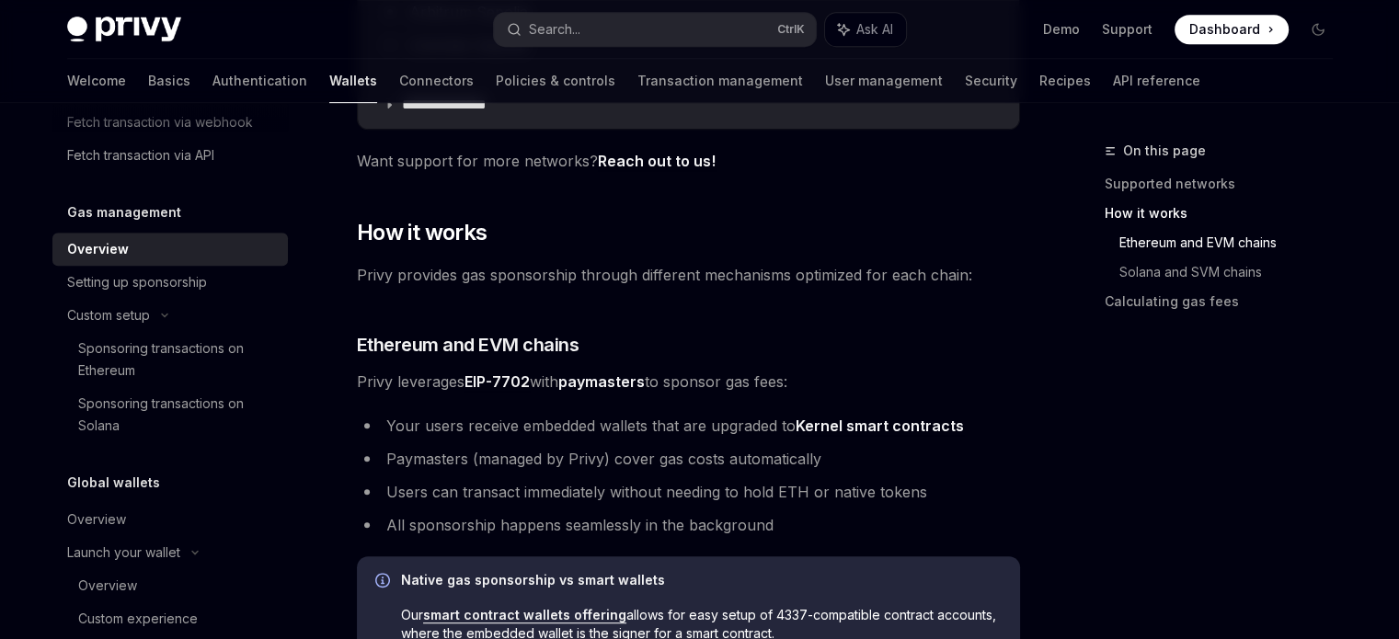
scroll to position [1012, 0]
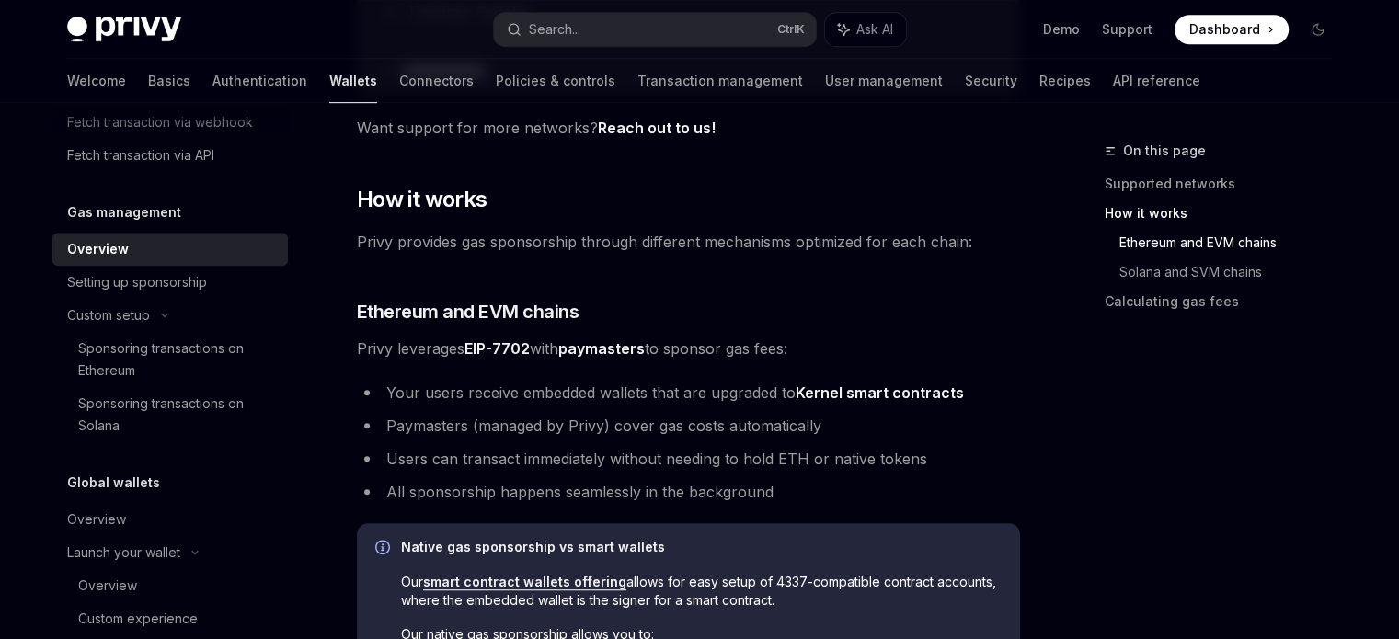
drag, startPoint x: 539, startPoint y: 336, endPoint x: 922, endPoint y: 327, distance: 382.9
click at [922, 327] on div "**********" at bounding box center [688, 306] width 663 height 2173
click at [922, 326] on div "**********" at bounding box center [688, 306] width 663 height 2173
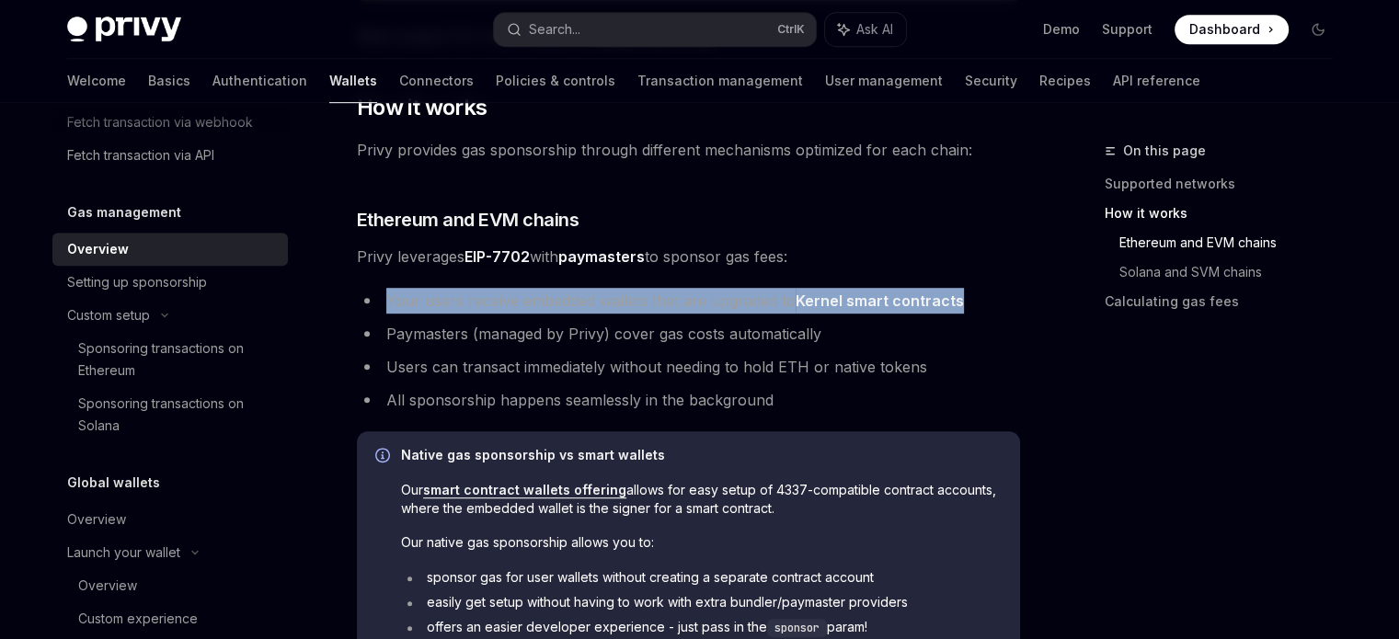
drag, startPoint x: 377, startPoint y: 302, endPoint x: 957, endPoint y: 282, distance: 580.0
click at [957, 282] on div "**********" at bounding box center [688, 214] width 663 height 2173
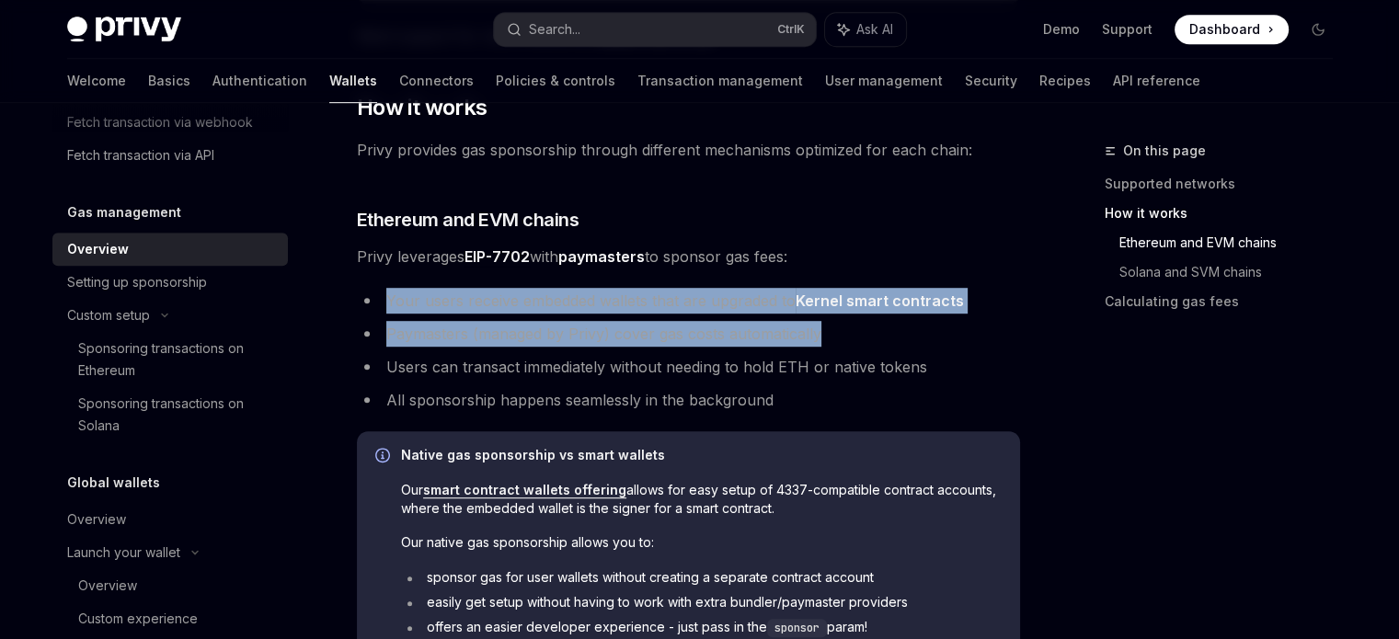
drag, startPoint x: 388, startPoint y: 301, endPoint x: 1001, endPoint y: 318, distance: 613.0
click at [1001, 318] on ul "Your users receive embedded wallets that are upgraded to Kernel smart contracts…" at bounding box center [688, 350] width 663 height 125
click at [596, 341] on li "Paymasters (managed by Privy) cover gas costs automatically" at bounding box center [688, 334] width 663 height 26
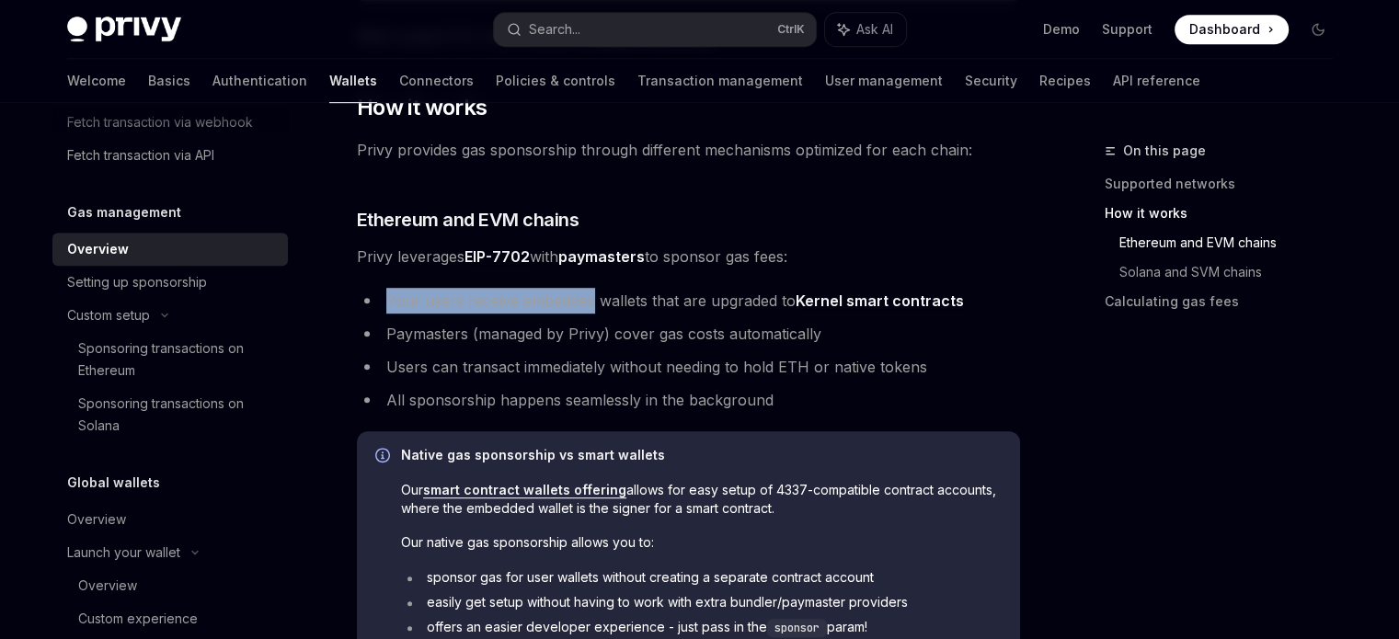
drag, startPoint x: 383, startPoint y: 299, endPoint x: 594, endPoint y: 282, distance: 212.3
click at [594, 282] on div "**********" at bounding box center [688, 214] width 663 height 2173
click at [828, 316] on ul "Your users receive embedded wallets that are upgraded to Kernel smart contracts…" at bounding box center [688, 350] width 663 height 125
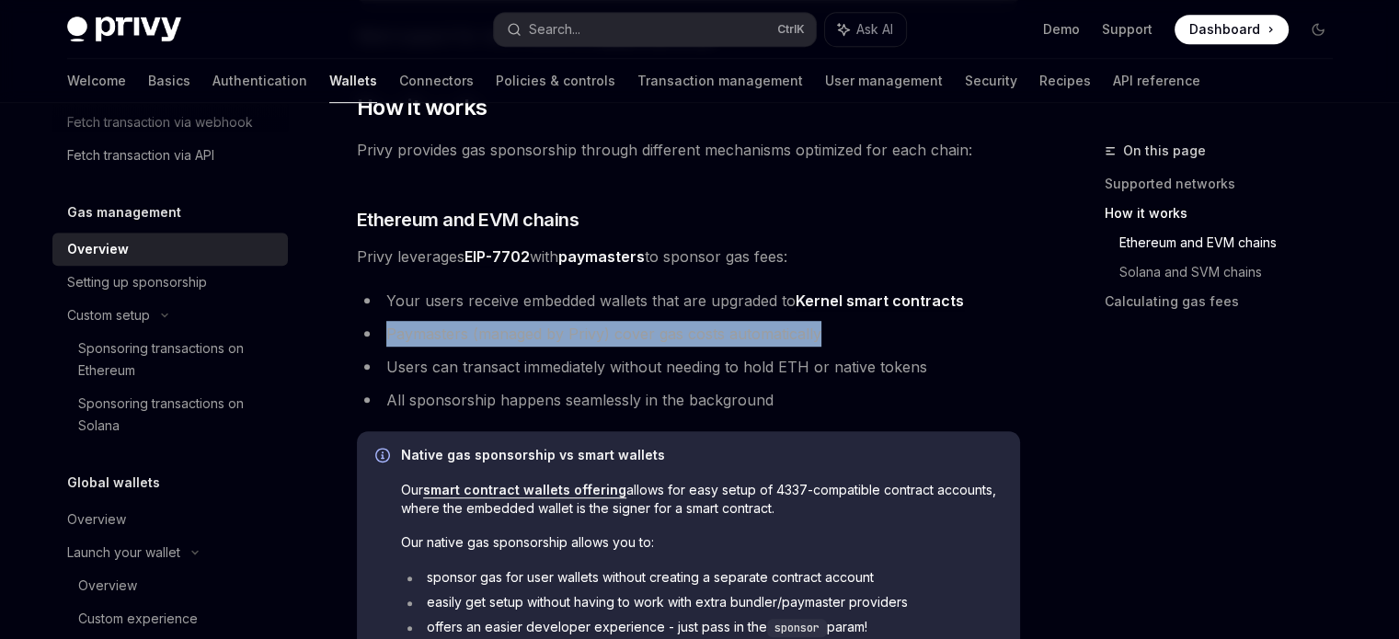
drag, startPoint x: 372, startPoint y: 334, endPoint x: 841, endPoint y: 340, distance: 469.3
click at [841, 340] on li "Paymasters (managed by Privy) cover gas costs automatically" at bounding box center [688, 334] width 663 height 26
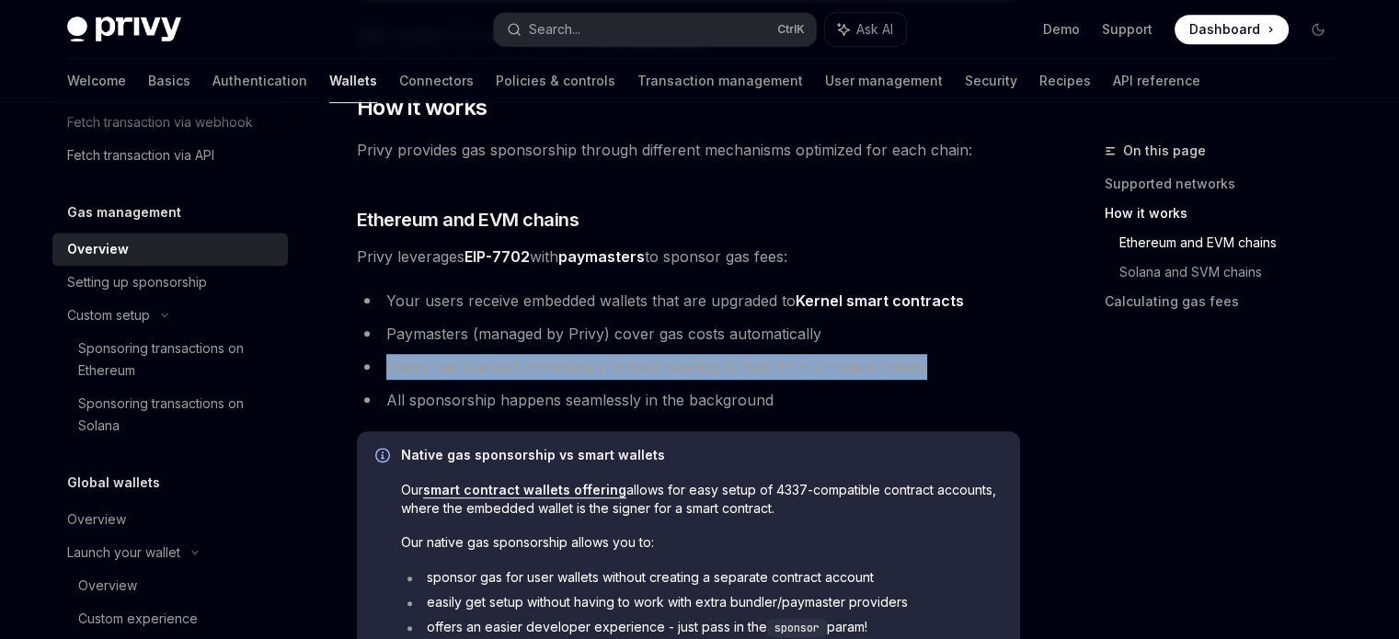
drag, startPoint x: 353, startPoint y: 363, endPoint x: 933, endPoint y: 369, distance: 579.7
click at [933, 369] on div "**********" at bounding box center [516, 305] width 1016 height 2538
click at [933, 369] on li "Users can transact immediately without needing to hold ETH or native tokens" at bounding box center [688, 367] width 663 height 26
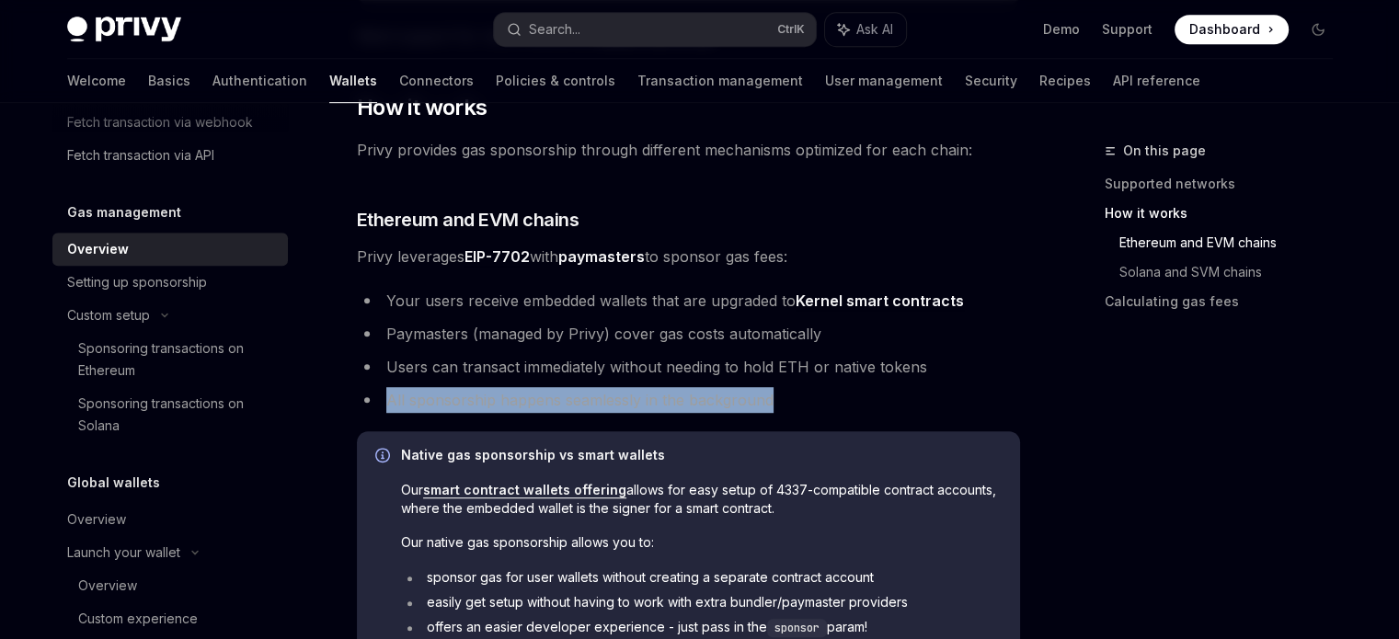
drag, startPoint x: 345, startPoint y: 395, endPoint x: 810, endPoint y: 387, distance: 464.7
click at [810, 387] on div "**********" at bounding box center [516, 305] width 1016 height 2538
click at [810, 387] on li "All sponsorship happens seamlessly in the background" at bounding box center [688, 400] width 663 height 26
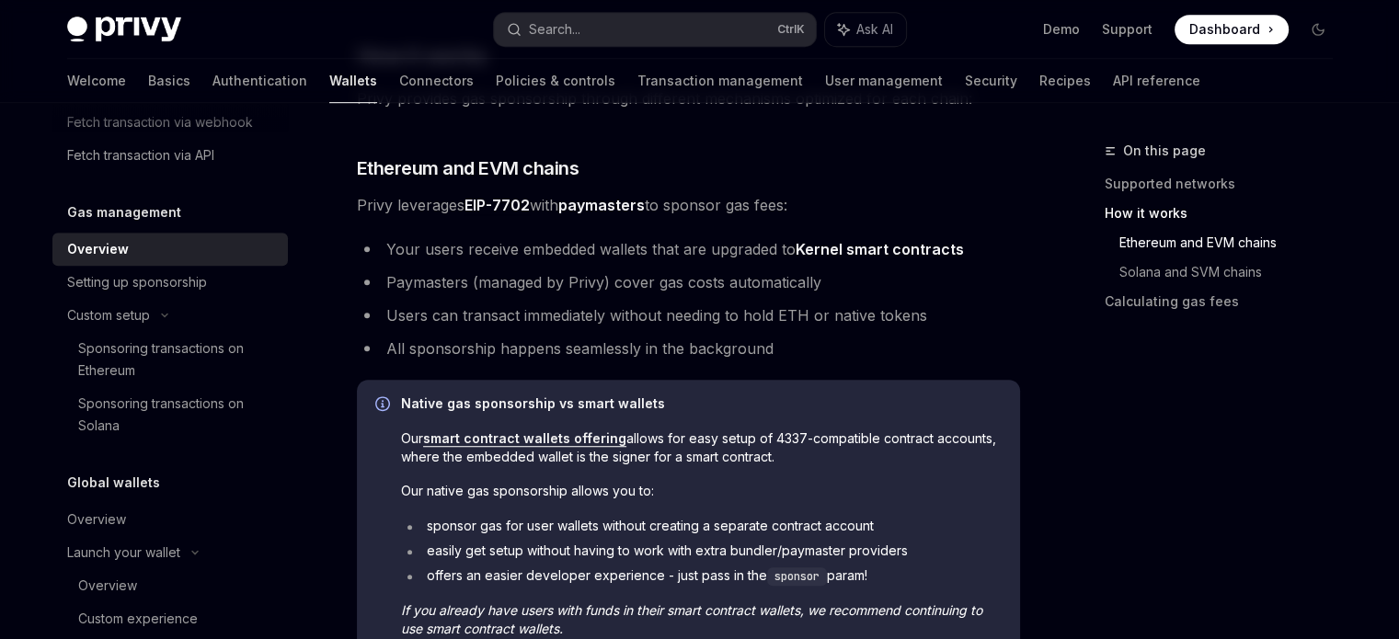
scroll to position [1196, 0]
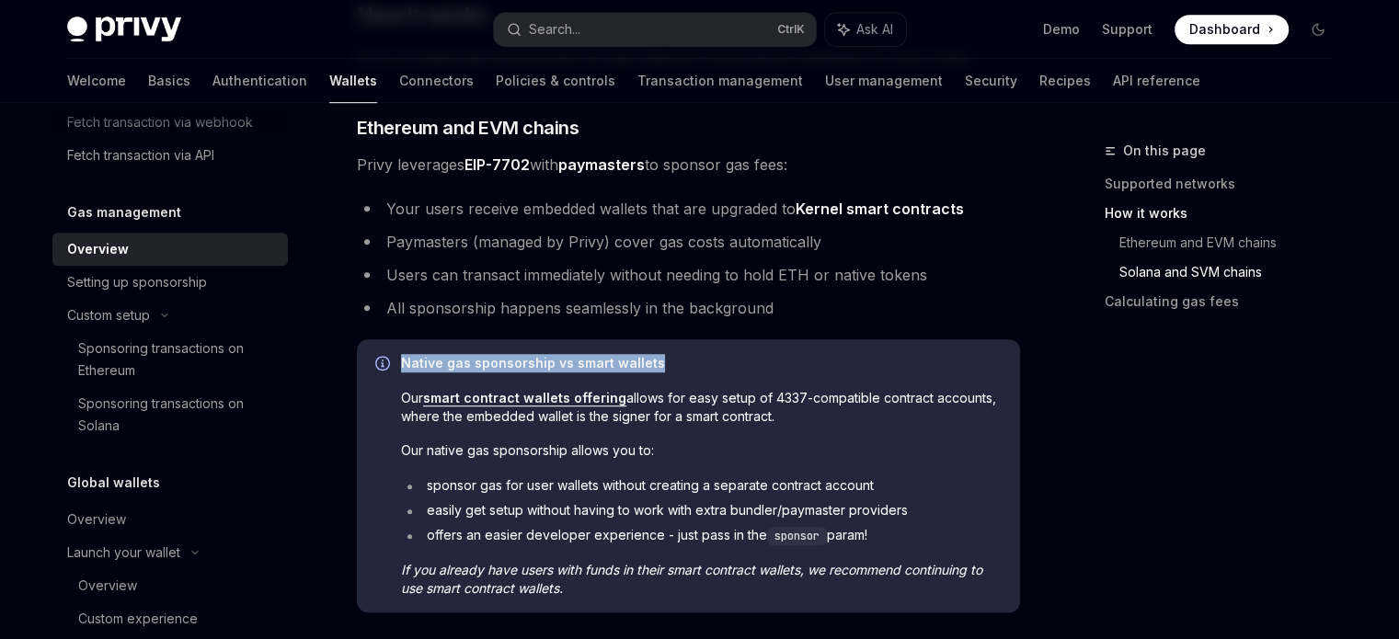
drag, startPoint x: 385, startPoint y: 361, endPoint x: 678, endPoint y: 367, distance: 293.6
click at [678, 367] on div "Native gas sponsorship vs smart wallets Our smart contract wallets offering all…" at bounding box center [688, 476] width 663 height 273
click at [678, 367] on span "Native gas sponsorship vs smart wallets" at bounding box center [701, 363] width 601 height 18
drag, startPoint x: 694, startPoint y: 399, endPoint x: 850, endPoint y: 415, distance: 157.2
click at [850, 415] on span "Our smart contract wallets offering allows for easy setup of 4337-compatible co…" at bounding box center [701, 407] width 601 height 37
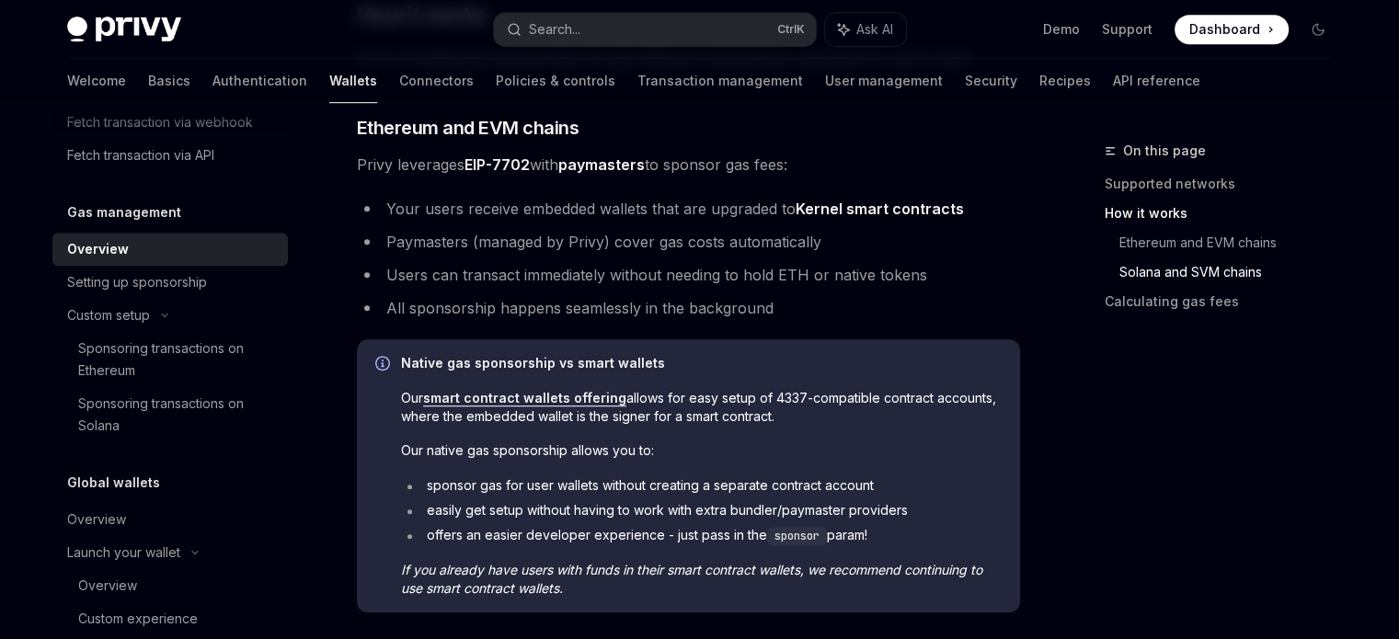
click at [850, 415] on span "Our smart contract wallets offering allows for easy setup of 4337-compatible co…" at bounding box center [701, 407] width 601 height 37
drag, startPoint x: 558, startPoint y: 419, endPoint x: 851, endPoint y: 414, distance: 293.5
click at [851, 414] on span "Our smart contract wallets offering allows for easy setup of 4337-compatible co…" at bounding box center [701, 407] width 601 height 37
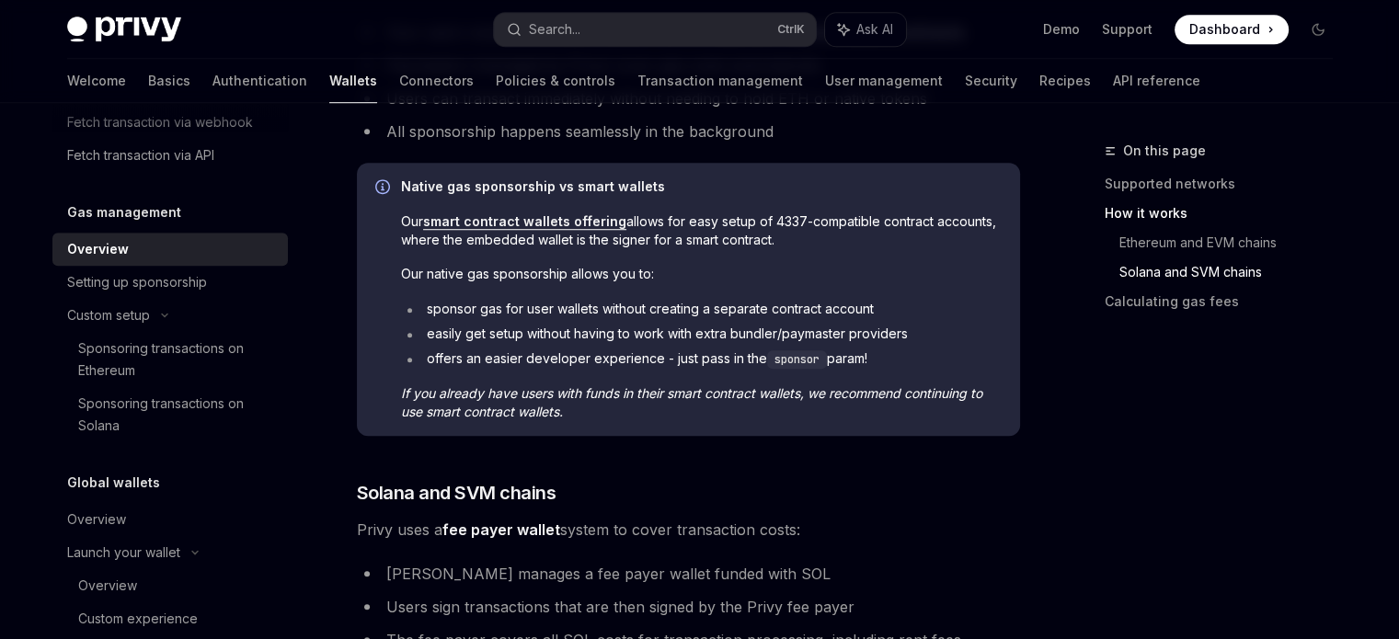
scroll to position [1380, 0]
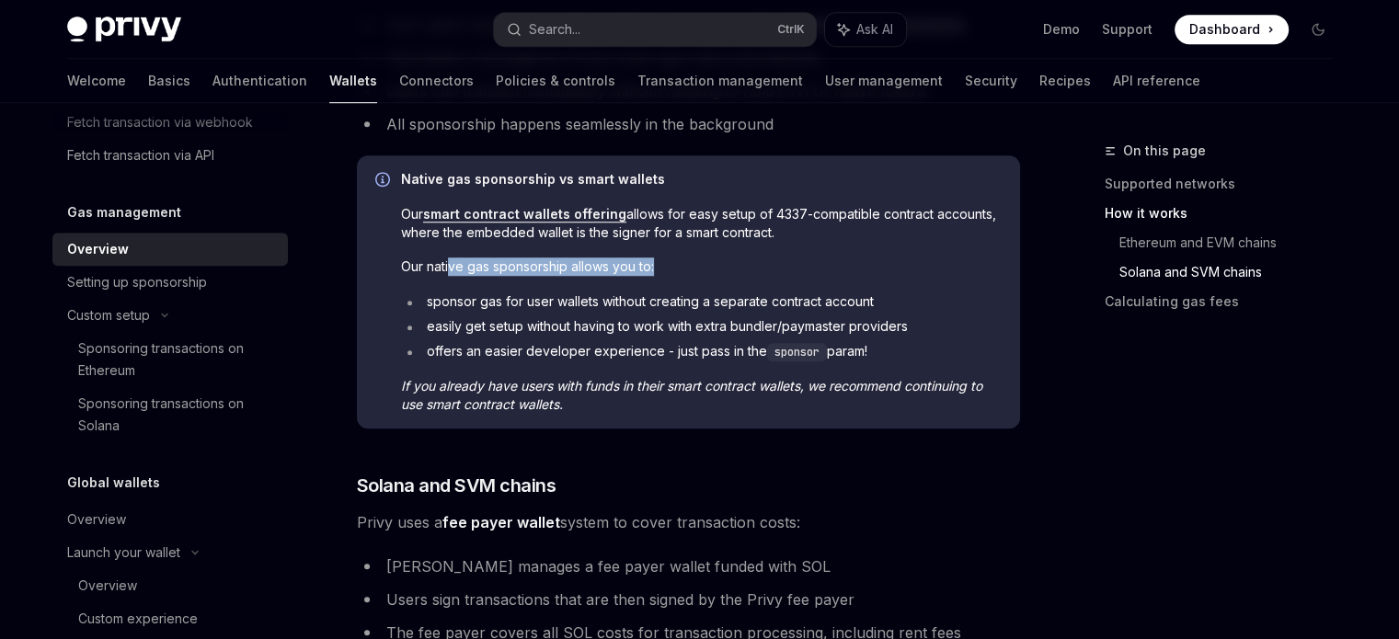
drag, startPoint x: 452, startPoint y: 264, endPoint x: 764, endPoint y: 260, distance: 311.9
click at [764, 260] on span "Our native gas sponsorship allows you to:" at bounding box center [701, 267] width 601 height 18
click at [455, 306] on li "sponsor gas for user wallets without creating a separate contract account" at bounding box center [701, 302] width 601 height 18
drag, startPoint x: 424, startPoint y: 299, endPoint x: 493, endPoint y: 297, distance: 69.0
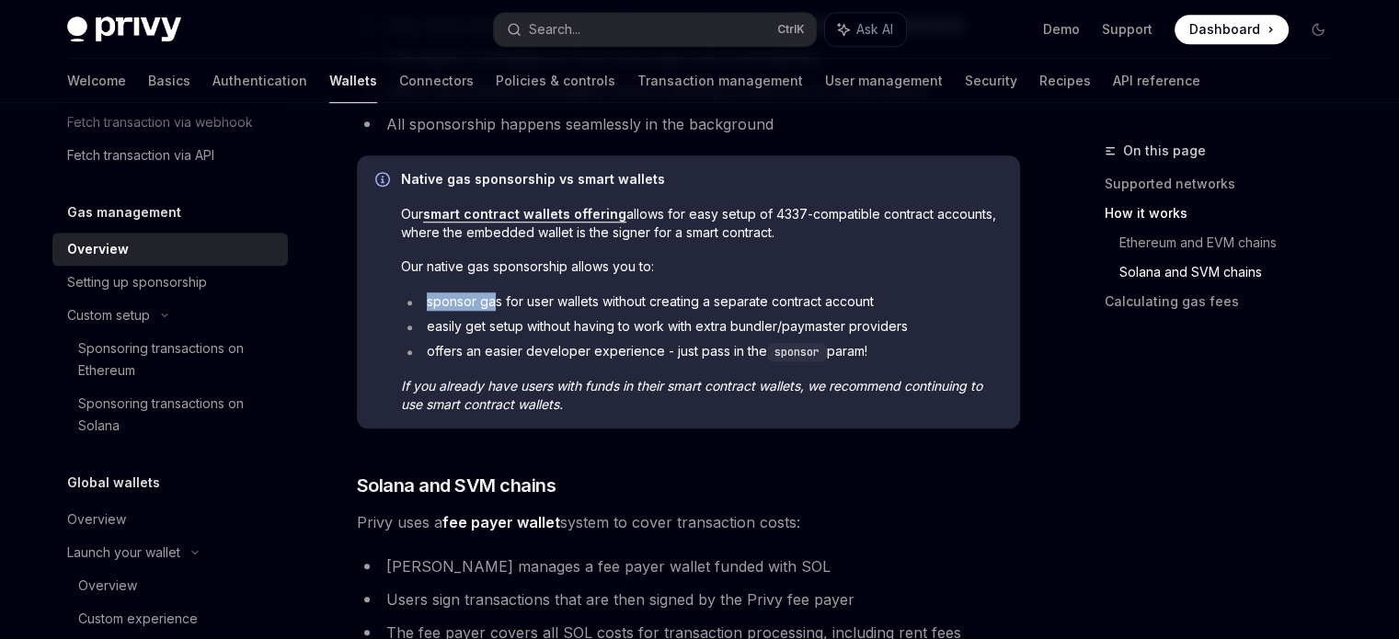
click at [493, 297] on li "sponsor gas for user wallets without creating a separate contract account" at bounding box center [701, 302] width 601 height 18
drag, startPoint x: 493, startPoint y: 266, endPoint x: 710, endPoint y: 252, distance: 217.6
click at [710, 252] on div "Native gas sponsorship vs smart wallets Our smart contract wallets offering all…" at bounding box center [701, 292] width 601 height 244
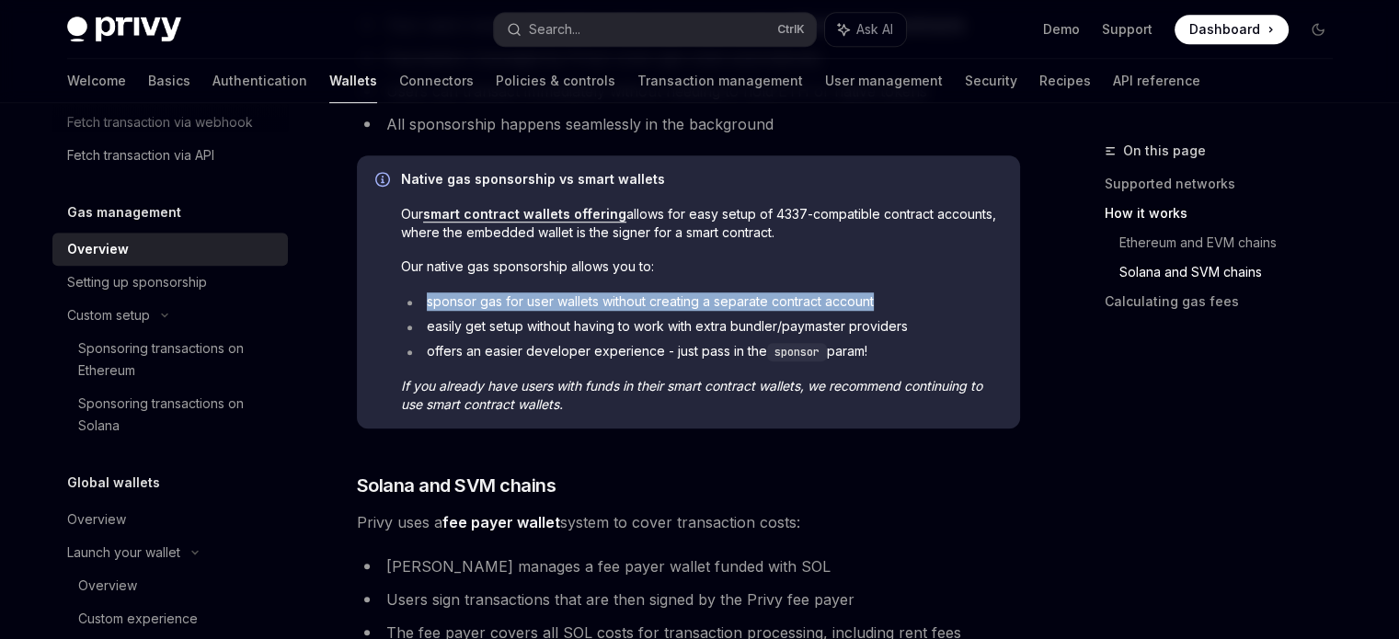
drag, startPoint x: 421, startPoint y: 305, endPoint x: 892, endPoint y: 297, distance: 470.2
click at [892, 297] on li "sponsor gas for user wallets without creating a separate contract account" at bounding box center [701, 302] width 601 height 18
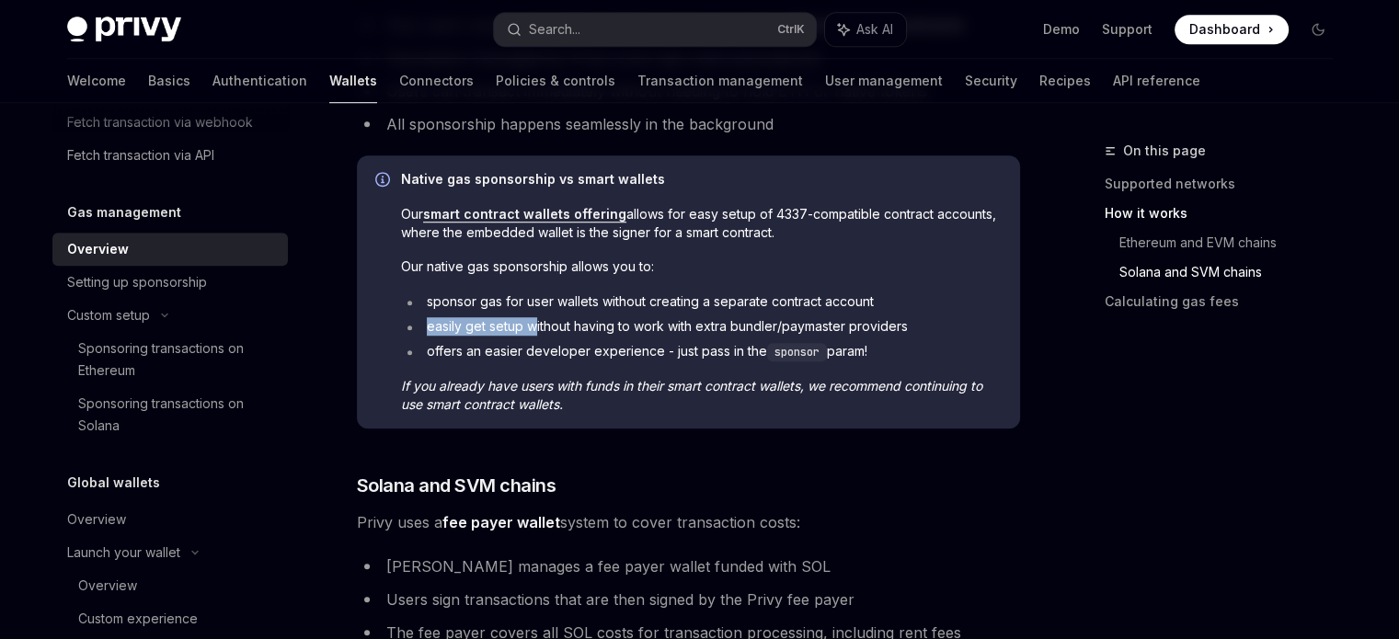
drag, startPoint x: 425, startPoint y: 330, endPoint x: 535, endPoint y: 329, distance: 110.4
click at [535, 329] on li "easily get setup without having to work with extra bundler/paymaster providers" at bounding box center [701, 326] width 601 height 18
drag, startPoint x: 427, startPoint y: 350, endPoint x: 910, endPoint y: 360, distance: 483.1
click at [910, 360] on li "offers an easier developer experience - just pass in the sponsor param!" at bounding box center [701, 351] width 601 height 19
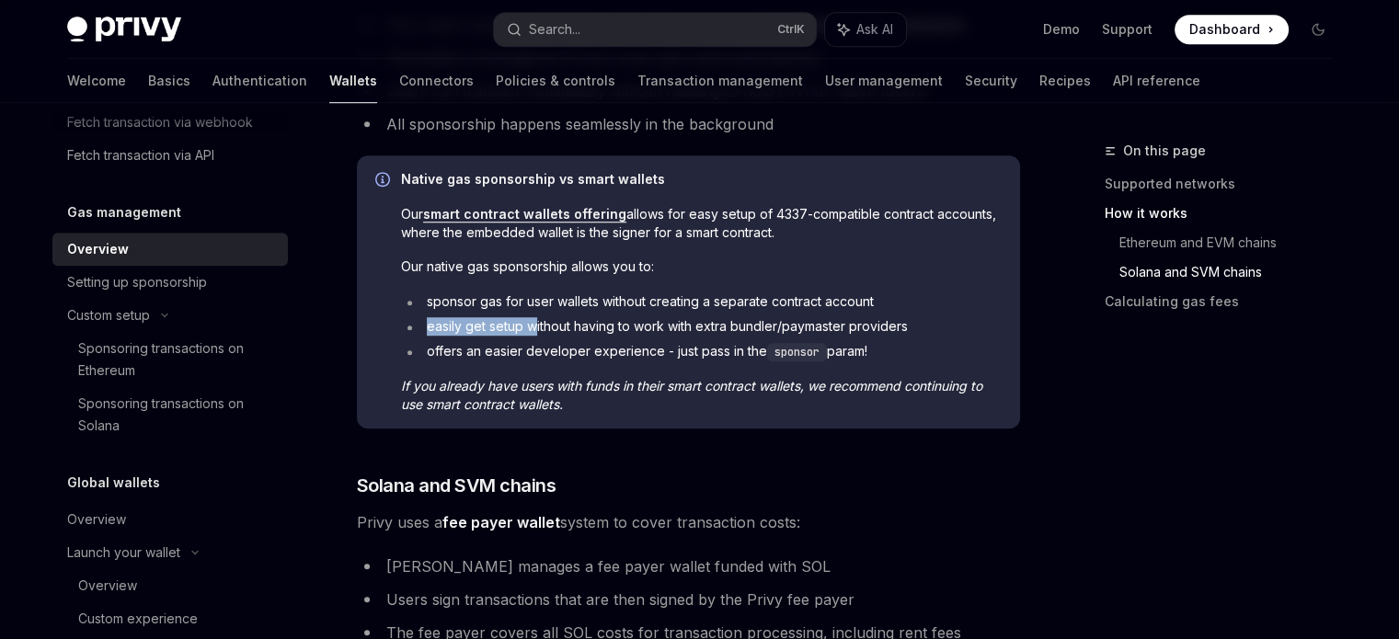
drag, startPoint x: 910, startPoint y: 360, endPoint x: 860, endPoint y: 363, distance: 49.8
click at [910, 359] on li "offers an easier developer experience - just pass in the sponsor param!" at bounding box center [701, 351] width 601 height 19
click at [497, 388] on em "If you already have users with funds in their smart contract wallets, we recomm…" at bounding box center [691, 395] width 581 height 34
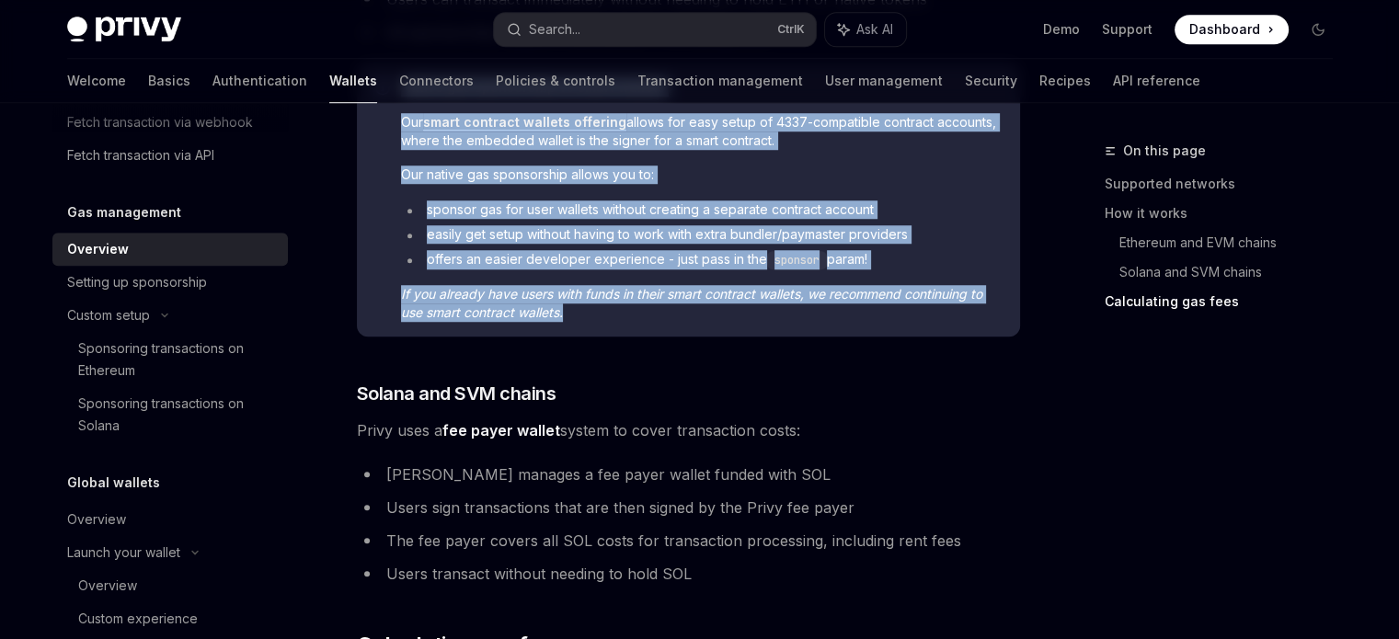
drag, startPoint x: 394, startPoint y: 314, endPoint x: 588, endPoint y: 327, distance: 194.6
click at [588, 327] on div "Native gas sponsorship vs smart wallets Our smart contract wallets offering all…" at bounding box center [688, 199] width 663 height 273
click at [581, 302] on span "If you already have users with funds in their smart contract wallets, we recomm…" at bounding box center [701, 303] width 601 height 37
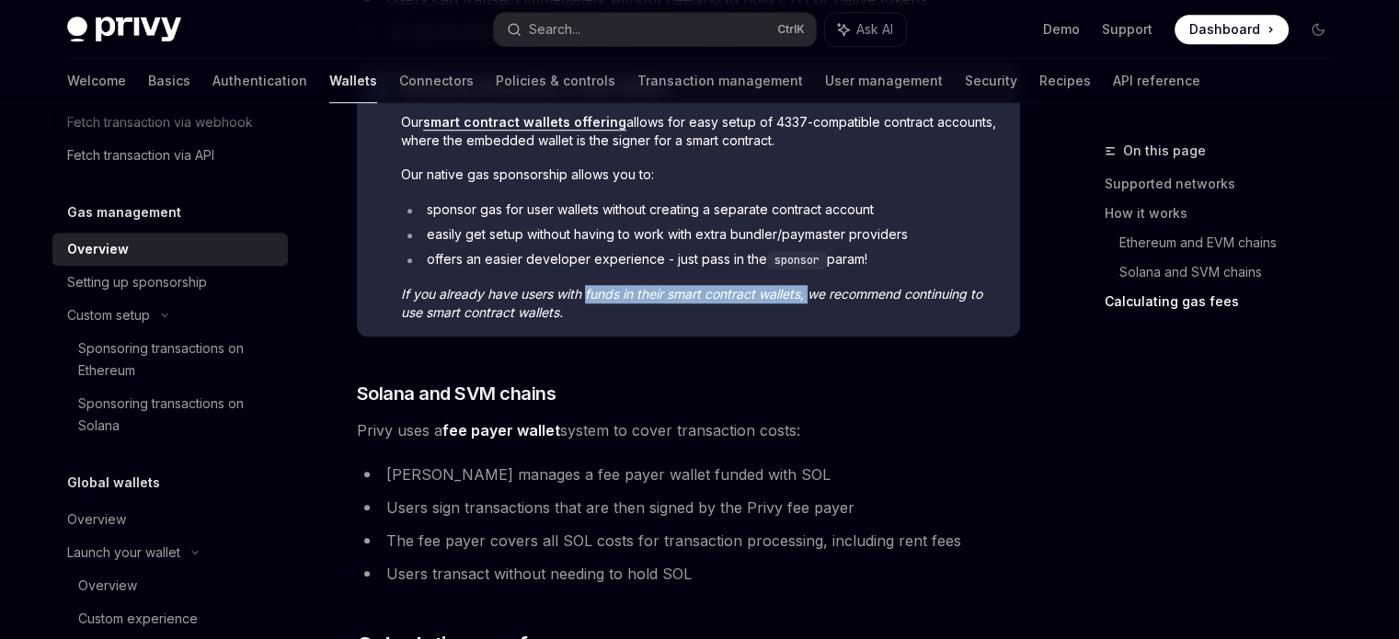
drag, startPoint x: 588, startPoint y: 291, endPoint x: 812, endPoint y: 300, distance: 223.8
click at [812, 300] on em "If you already have users with funds in their smart contract wallets, we recomm…" at bounding box center [691, 303] width 581 height 34
click at [656, 327] on div "Native gas sponsorship vs smart wallets Our smart contract wallets offering all…" at bounding box center [688, 199] width 663 height 273
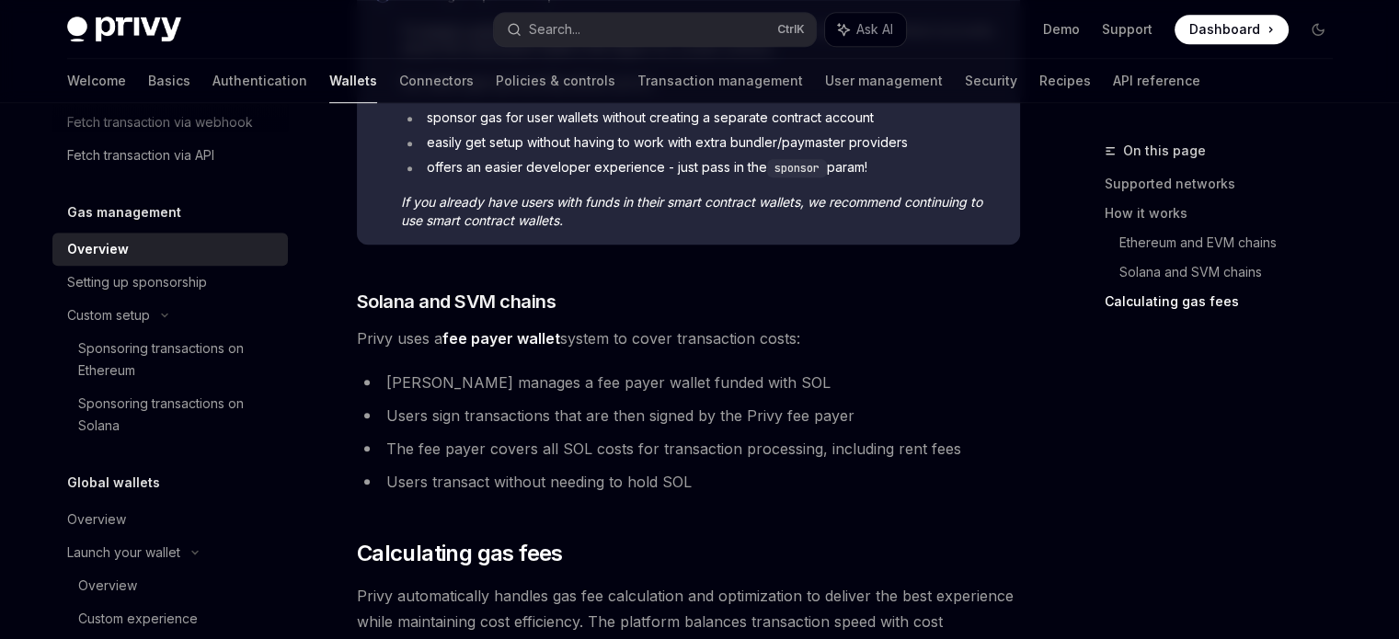
drag, startPoint x: 346, startPoint y: 343, endPoint x: 829, endPoint y: 334, distance: 483.1
click at [829, 334] on span "Privy uses a fee payer wallet system to cover transaction costs:" at bounding box center [688, 339] width 663 height 26
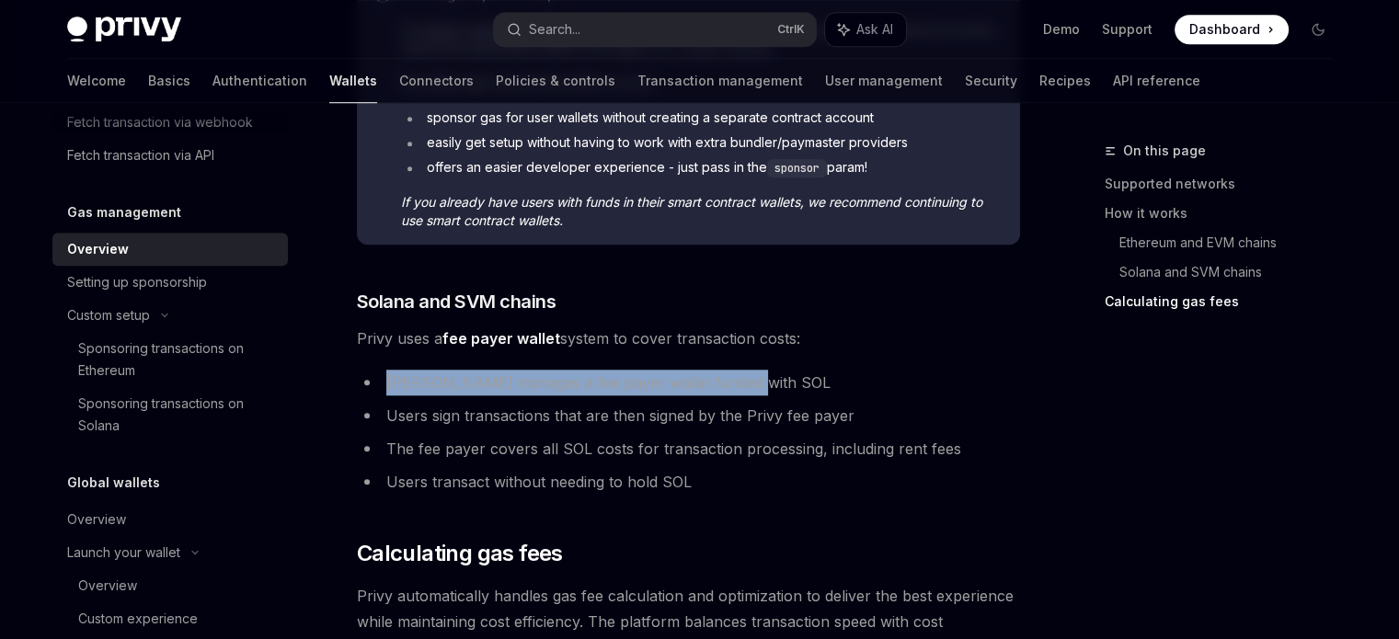
drag, startPoint x: 382, startPoint y: 383, endPoint x: 766, endPoint y: 376, distance: 383.7
click at [766, 376] on li "[PERSON_NAME] manages a fee payer wallet funded with SOL" at bounding box center [688, 383] width 663 height 26
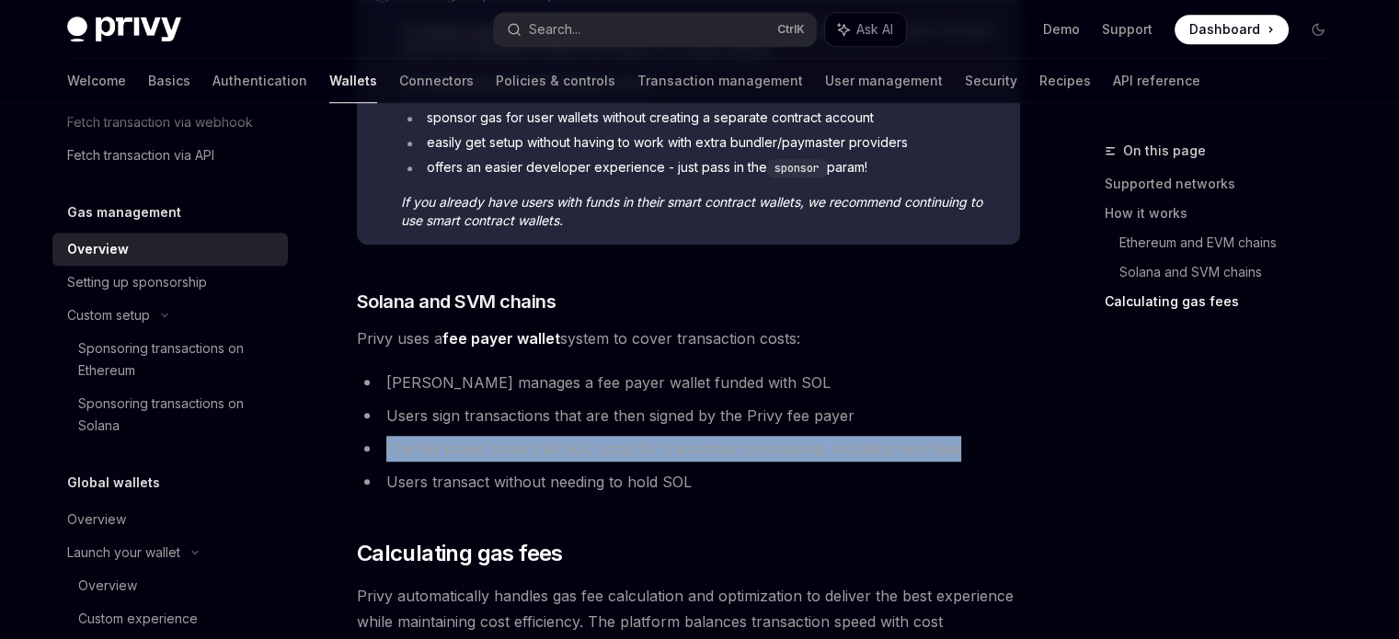
drag, startPoint x: 364, startPoint y: 454, endPoint x: 1006, endPoint y: 450, distance: 641.3
click at [1006, 450] on li "The fee payer covers all SOL costs for transaction processing, including rent f…" at bounding box center [688, 449] width 663 height 26
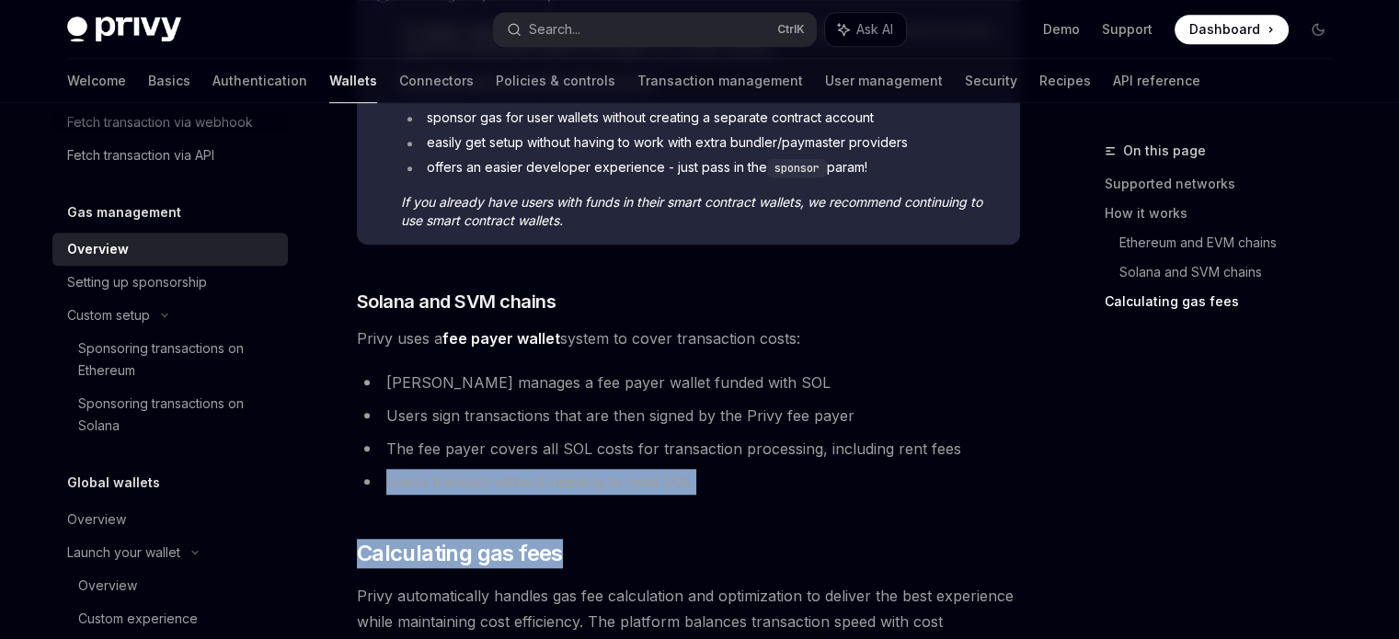
drag, startPoint x: 339, startPoint y: 481, endPoint x: 833, endPoint y: 496, distance: 494.3
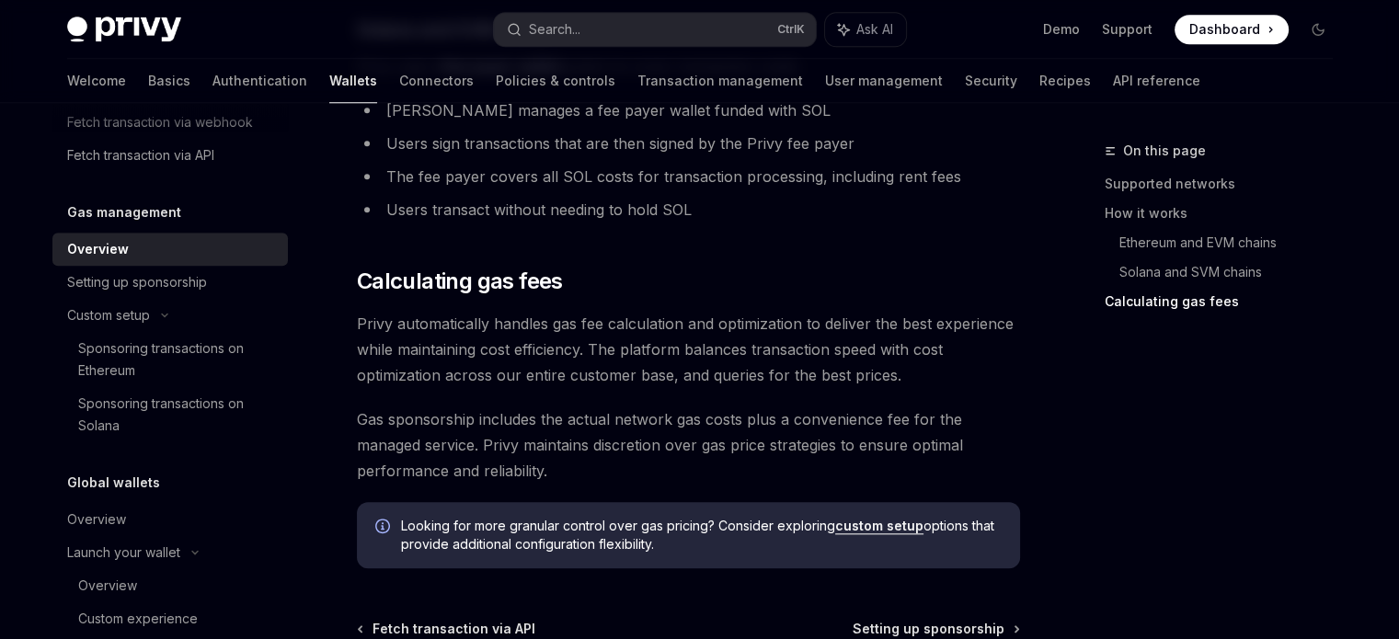
scroll to position [1840, 0]
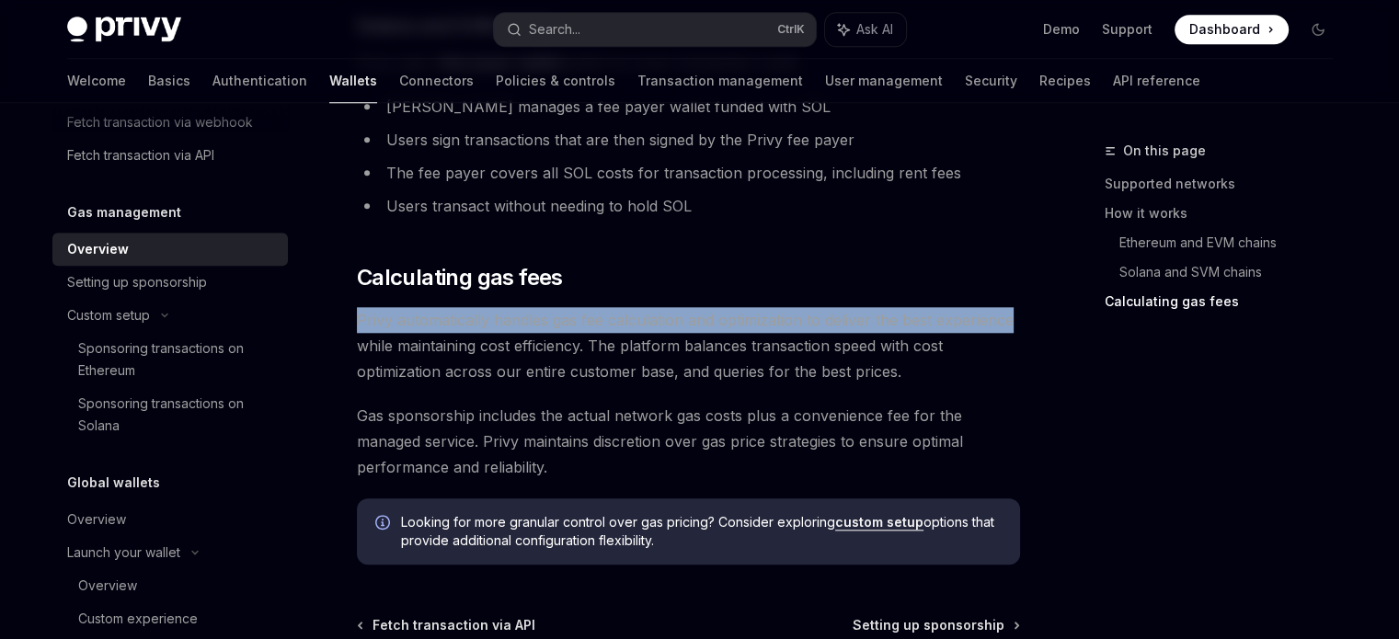
drag, startPoint x: 343, startPoint y: 318, endPoint x: 1034, endPoint y: 296, distance: 691.3
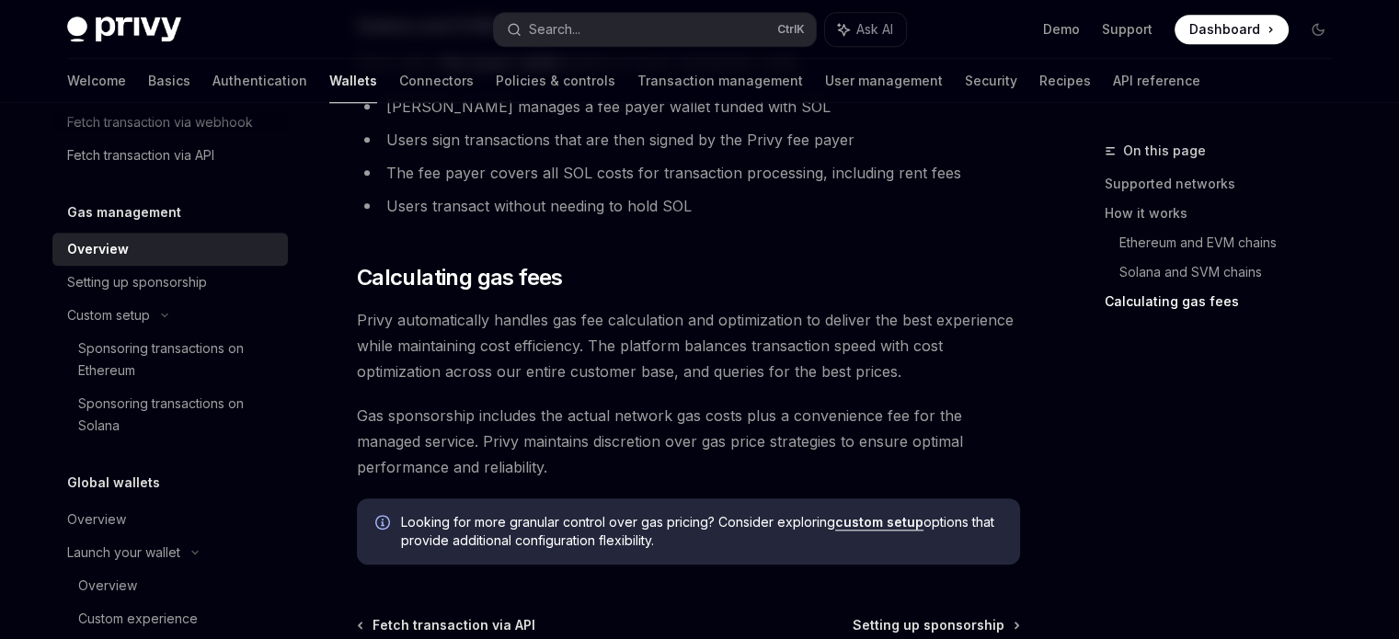
scroll to position [1932, 0]
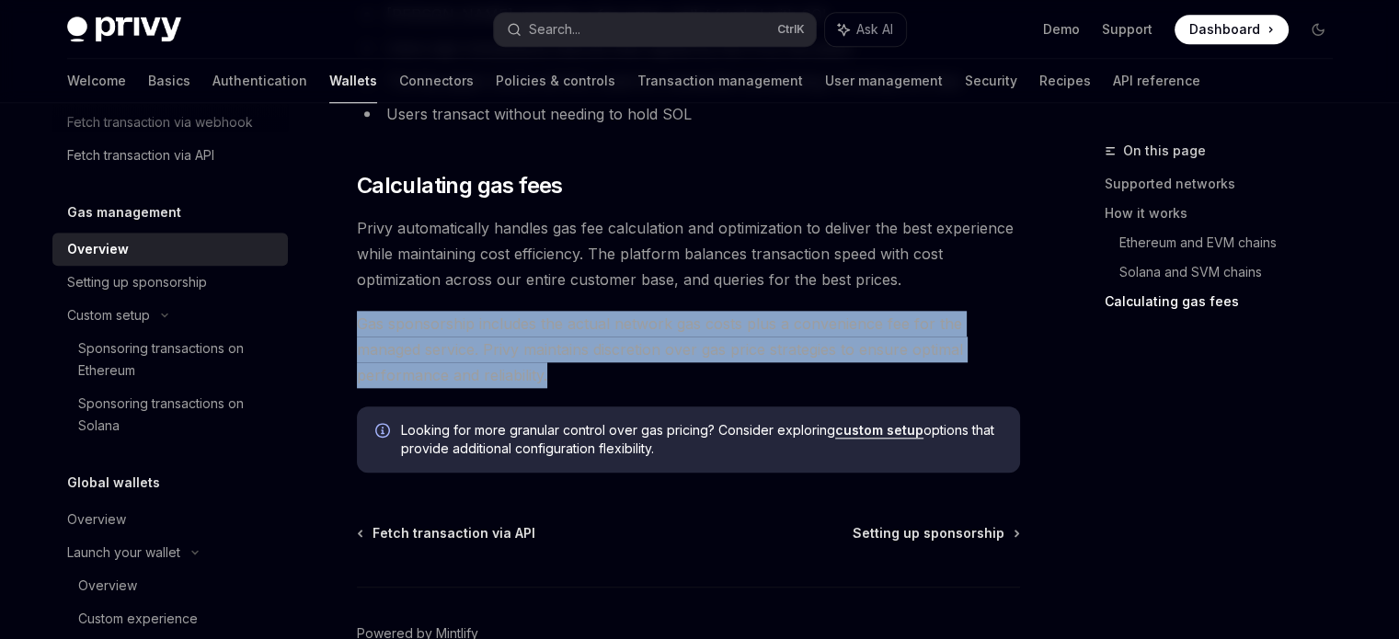
drag, startPoint x: 358, startPoint y: 318, endPoint x: 545, endPoint y: 374, distance: 195.0
click at [545, 374] on span "Gas sponsorship includes the actual network gas costs plus a convenience fee fo…" at bounding box center [688, 349] width 663 height 77
click at [595, 363] on span "Gas sponsorship includes the actual network gas costs plus a convenience fee fo…" at bounding box center [688, 349] width 663 height 77
drag, startPoint x: 356, startPoint y: 313, endPoint x: 581, endPoint y: 400, distance: 241.8
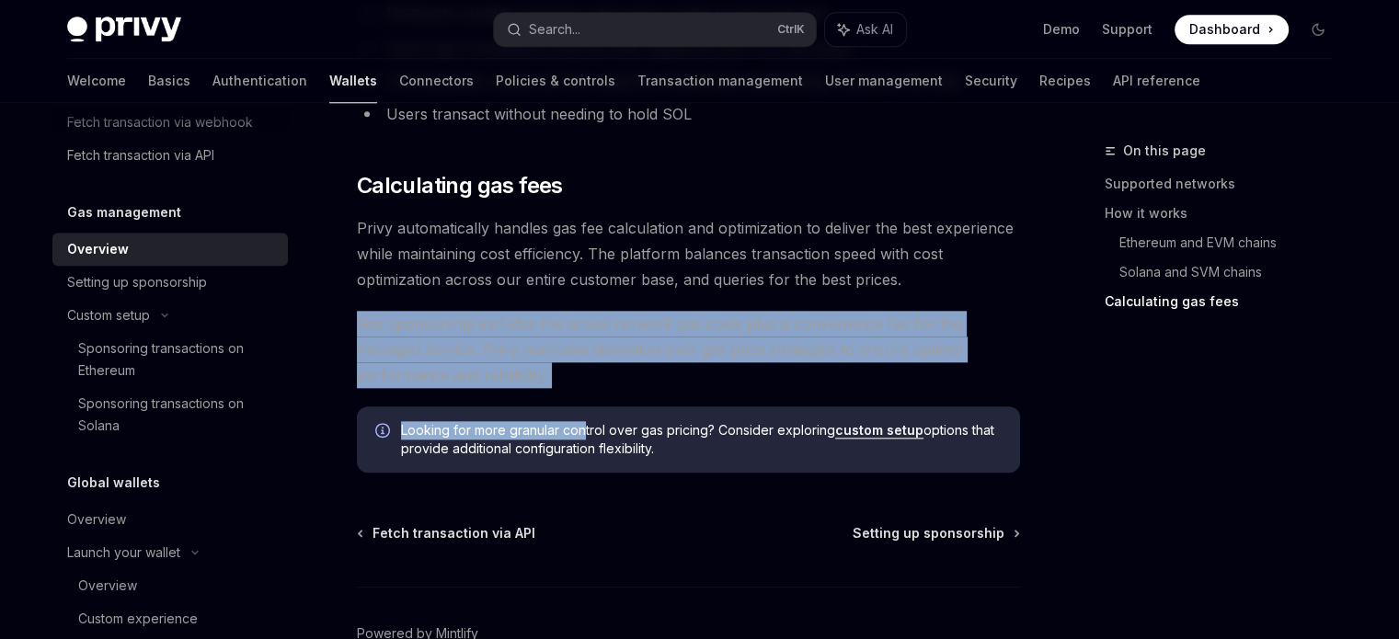
click at [576, 377] on span "Gas sponsorship includes the actual network gas costs plus a convenience fee fo…" at bounding box center [688, 349] width 663 height 77
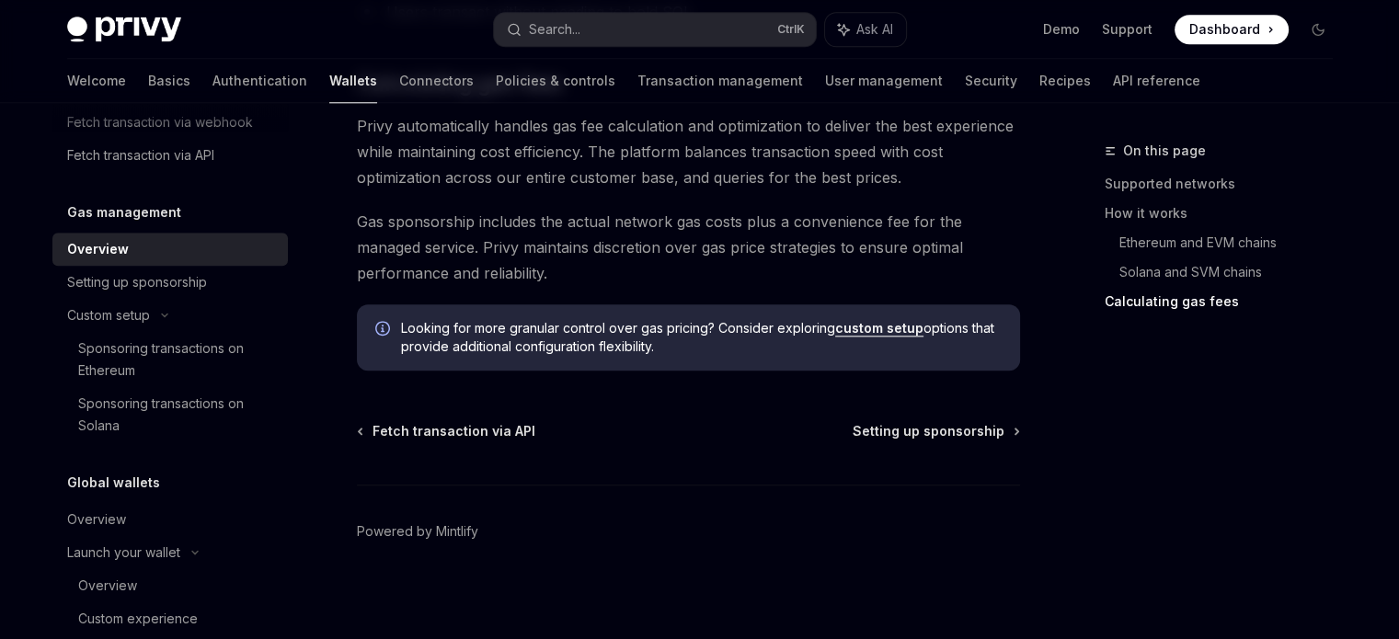
scroll to position [2037, 0]
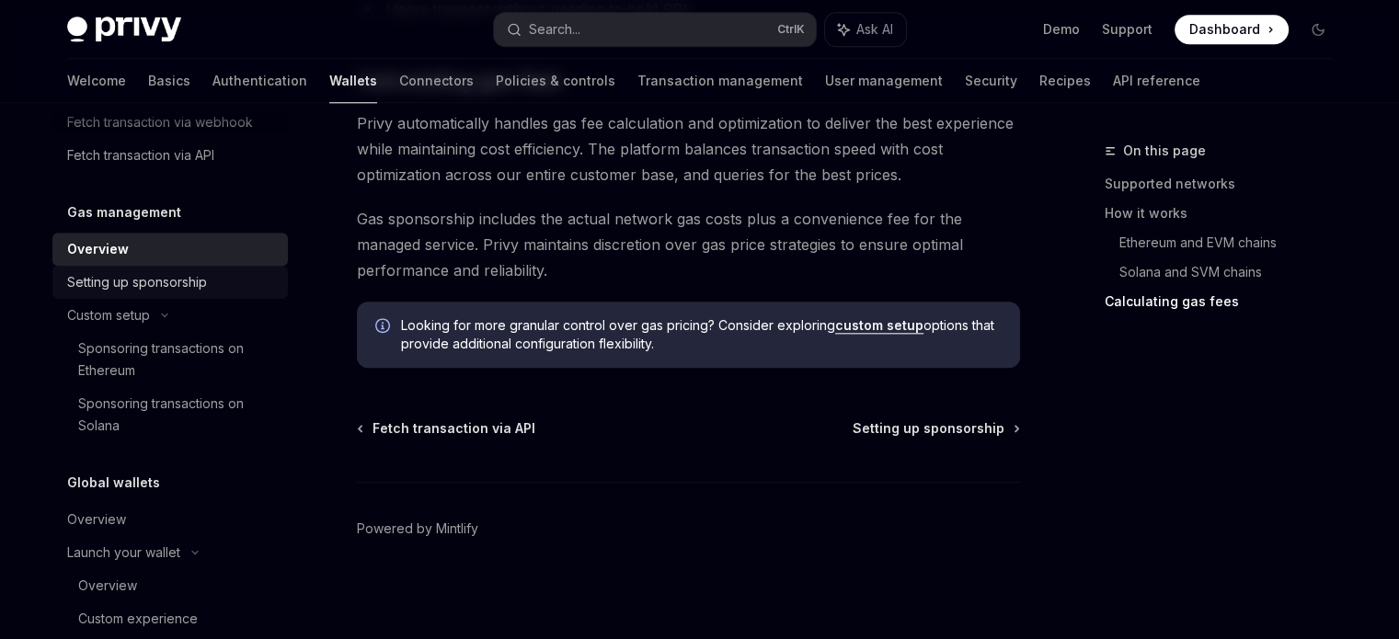
click at [182, 277] on div "Setting up sponsorship" at bounding box center [137, 282] width 140 height 22
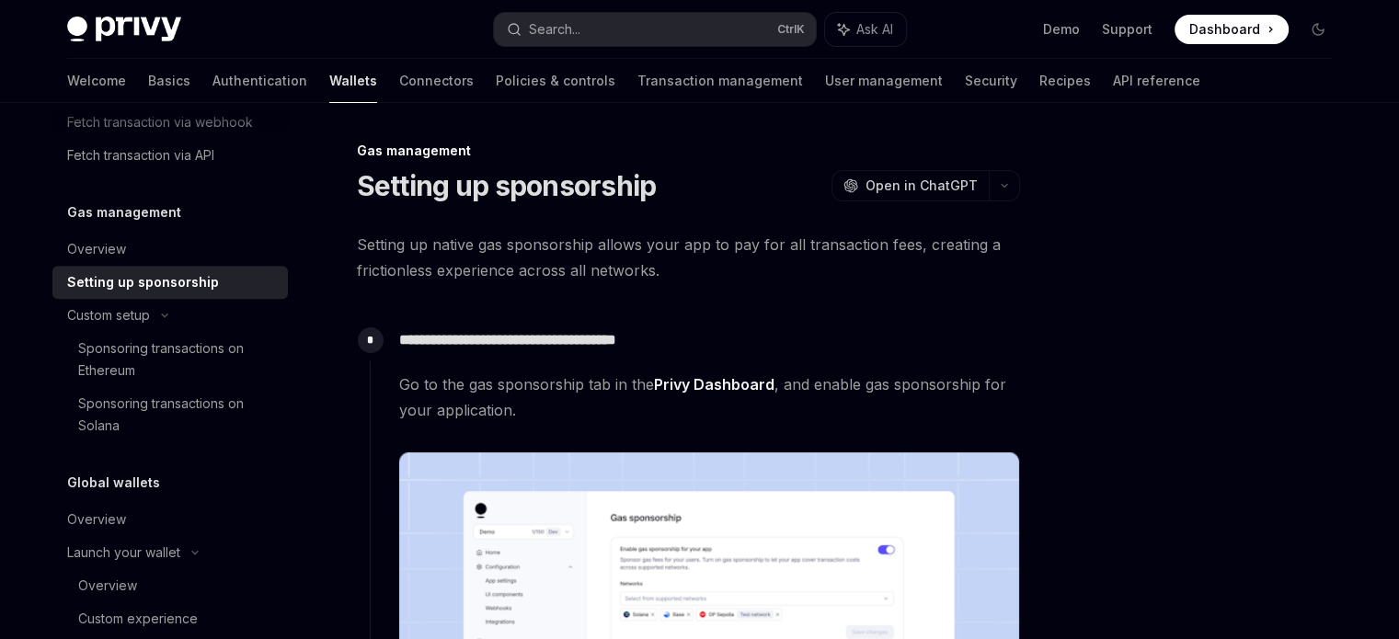
type textarea "*"
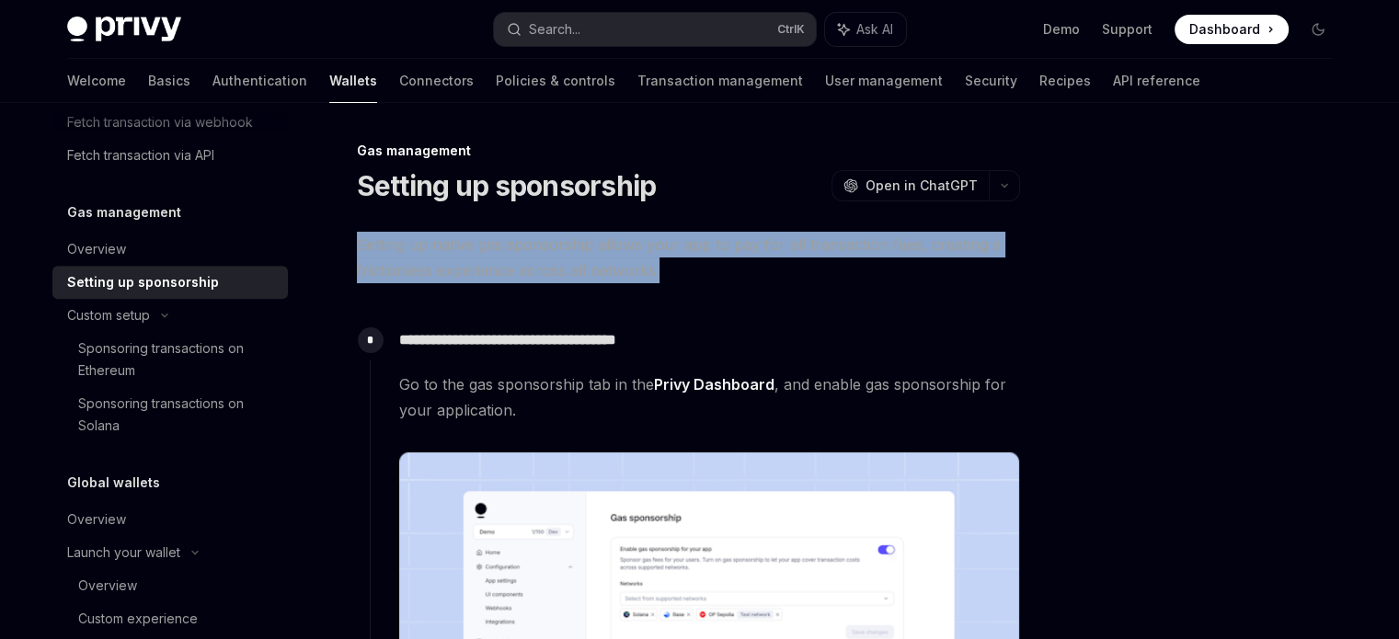
drag, startPoint x: 353, startPoint y: 243, endPoint x: 797, endPoint y: 274, distance: 444.6
click at [797, 274] on span "Setting up native gas sponsorship allows your app to pay for all transaction fe…" at bounding box center [688, 258] width 663 height 52
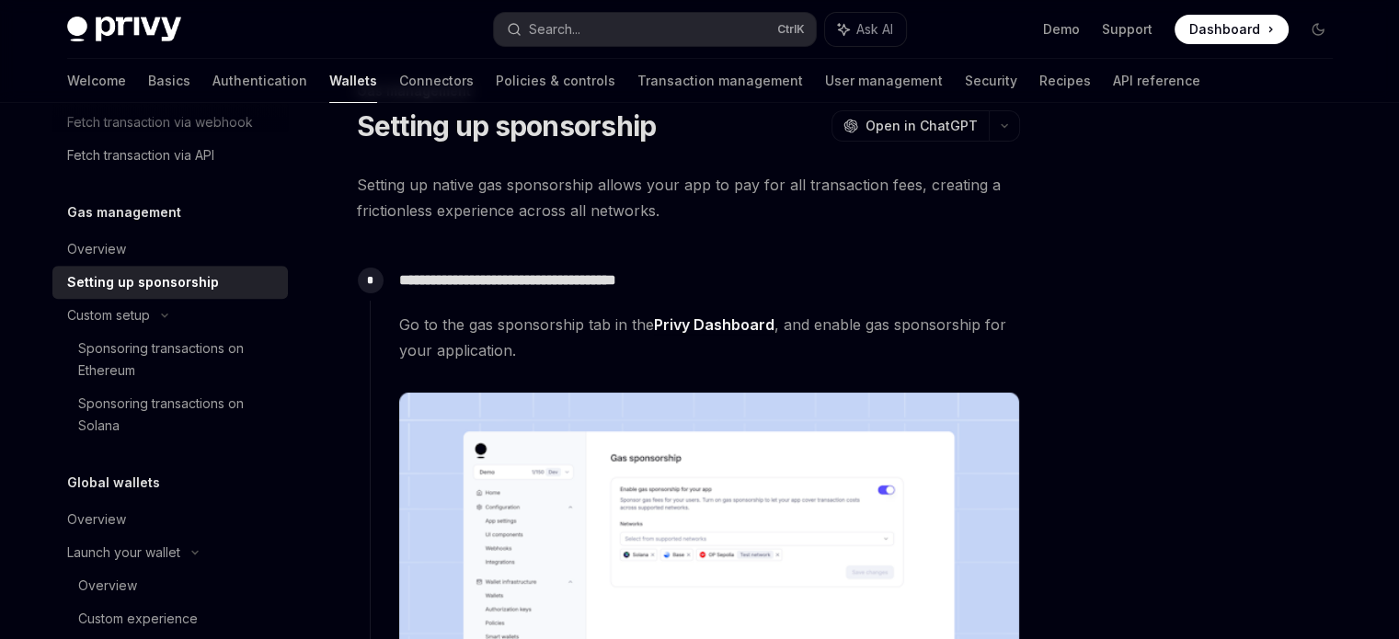
scroll to position [92, 0]
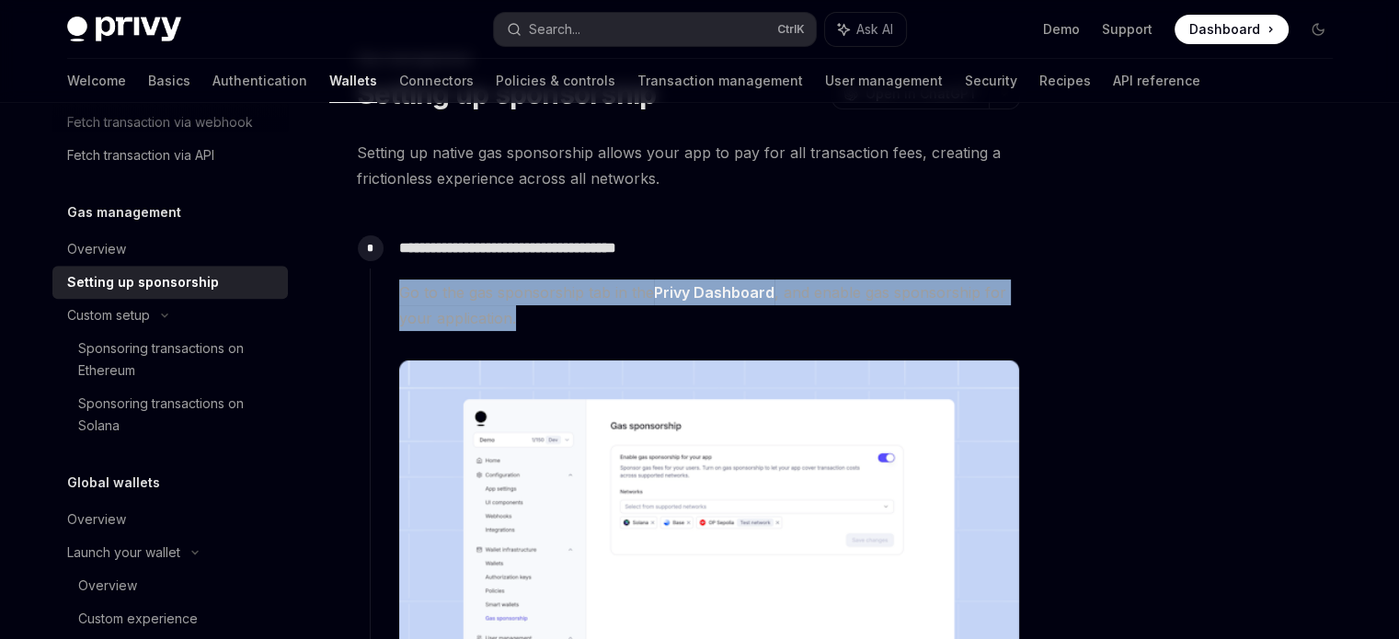
drag, startPoint x: 454, startPoint y: 308, endPoint x: 545, endPoint y: 329, distance: 93.5
click at [545, 329] on div "**********" at bounding box center [695, 530] width 650 height 605
click at [545, 329] on span "Go to the gas sponsorship tab in the Privy Dashboard , and enable gas sponsorsh…" at bounding box center [709, 306] width 620 height 52
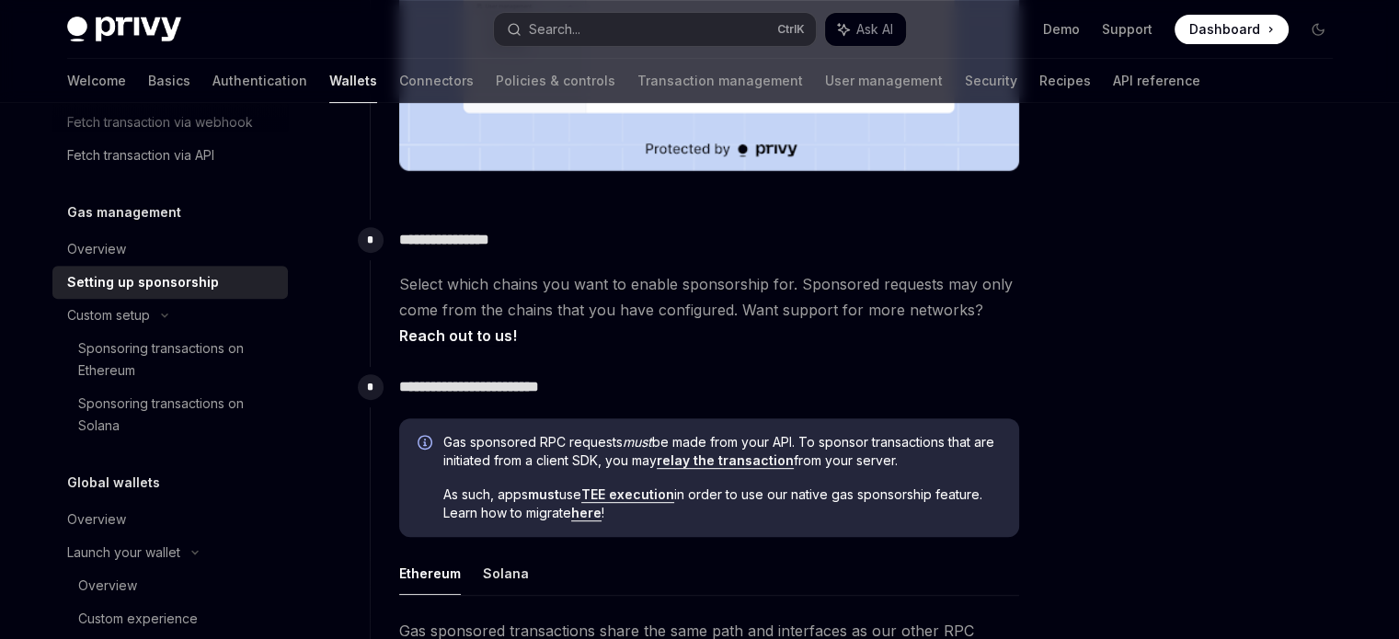
scroll to position [736, 0]
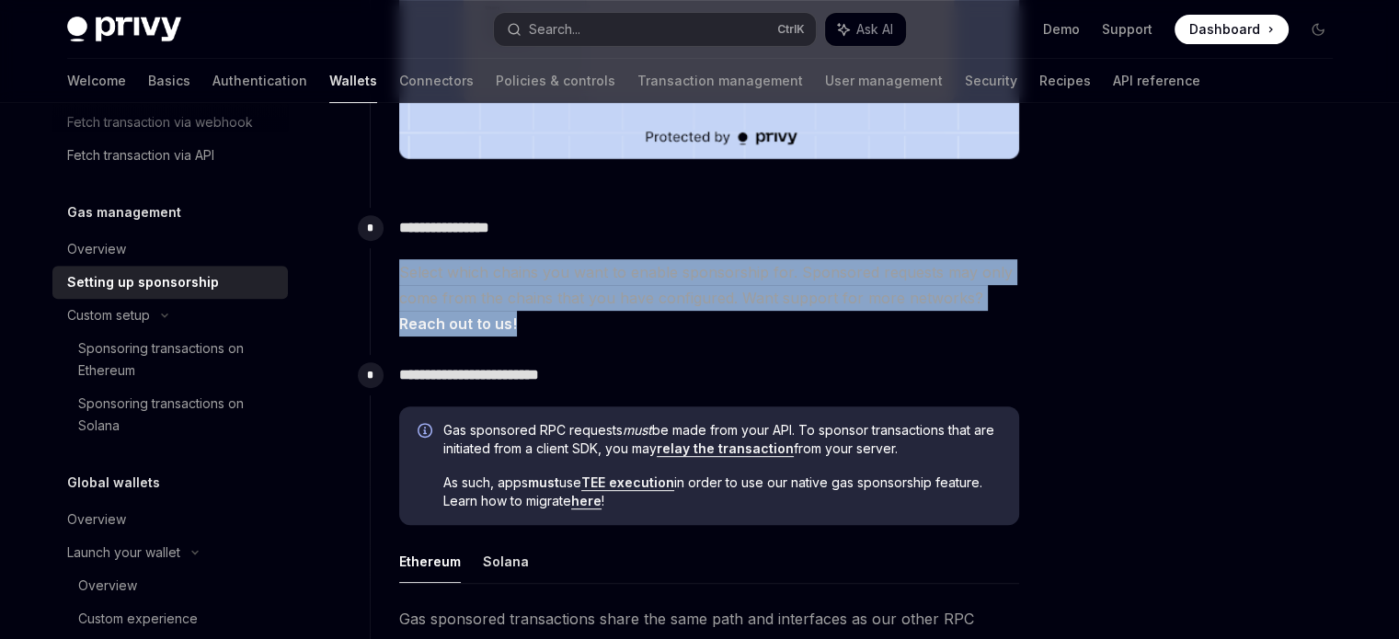
drag, startPoint x: 404, startPoint y: 268, endPoint x: 485, endPoint y: 330, distance: 102.3
click at [485, 330] on div "**********" at bounding box center [695, 272] width 650 height 129
click at [484, 330] on span "Select which chains you want to enable sponsorship for. Sponsored requests may …" at bounding box center [709, 297] width 620 height 77
drag, startPoint x: 484, startPoint y: 330, endPoint x: 419, endPoint y: 260, distance: 95.7
click at [419, 260] on span "Select which chains you want to enable sponsorship for. Sponsored requests may …" at bounding box center [709, 297] width 620 height 77
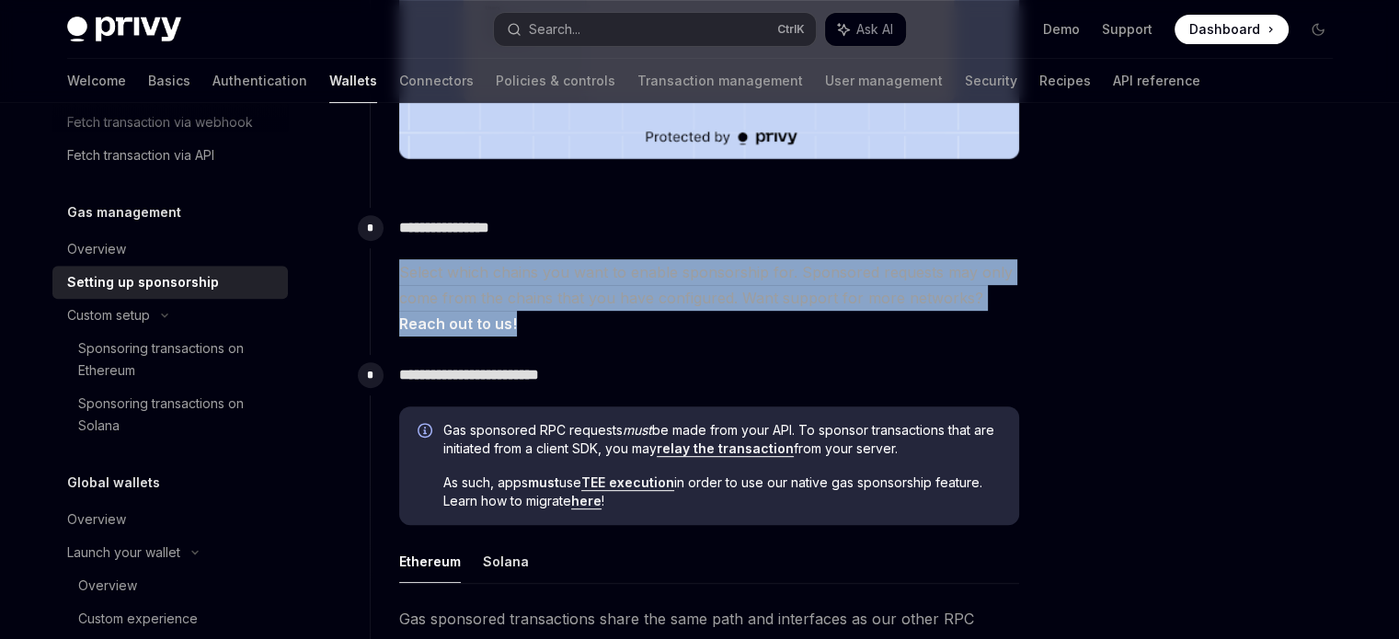
click at [471, 326] on span "Select which chains you want to enable sponsorship for. Sponsored requests may …" at bounding box center [709, 297] width 620 height 77
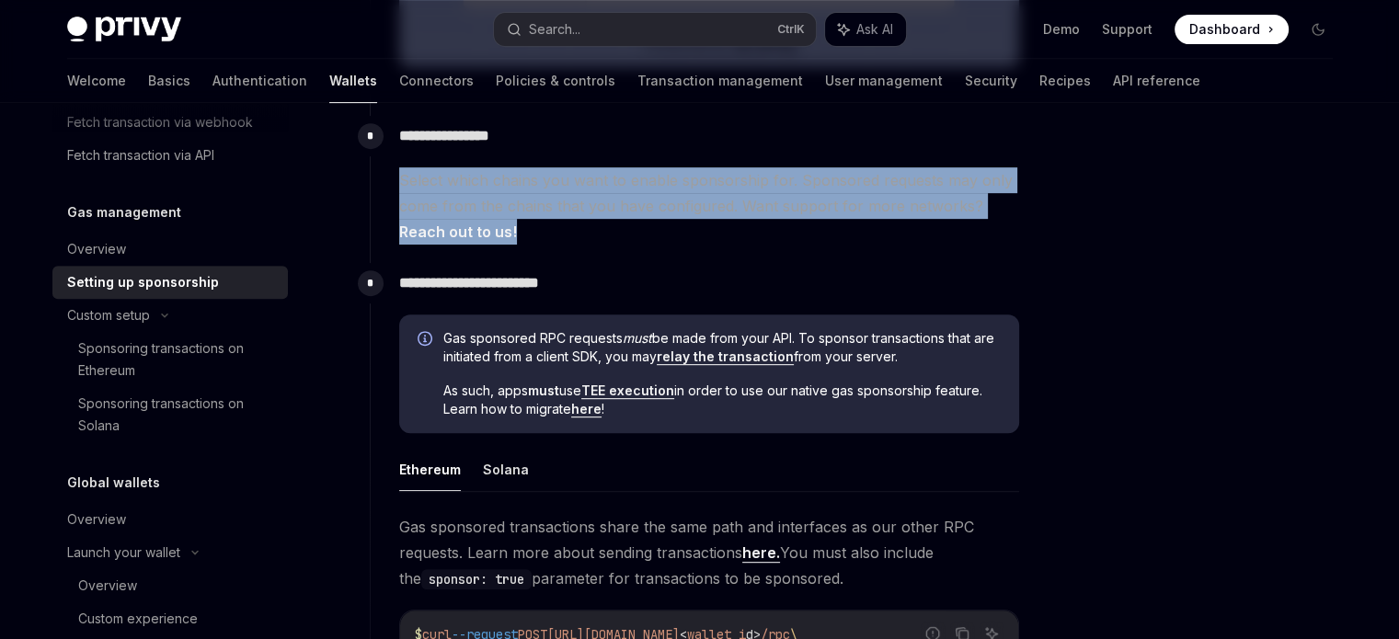
click at [429, 175] on span "Select which chains you want to enable sponsorship for. Sponsored requests may …" at bounding box center [709, 205] width 620 height 77
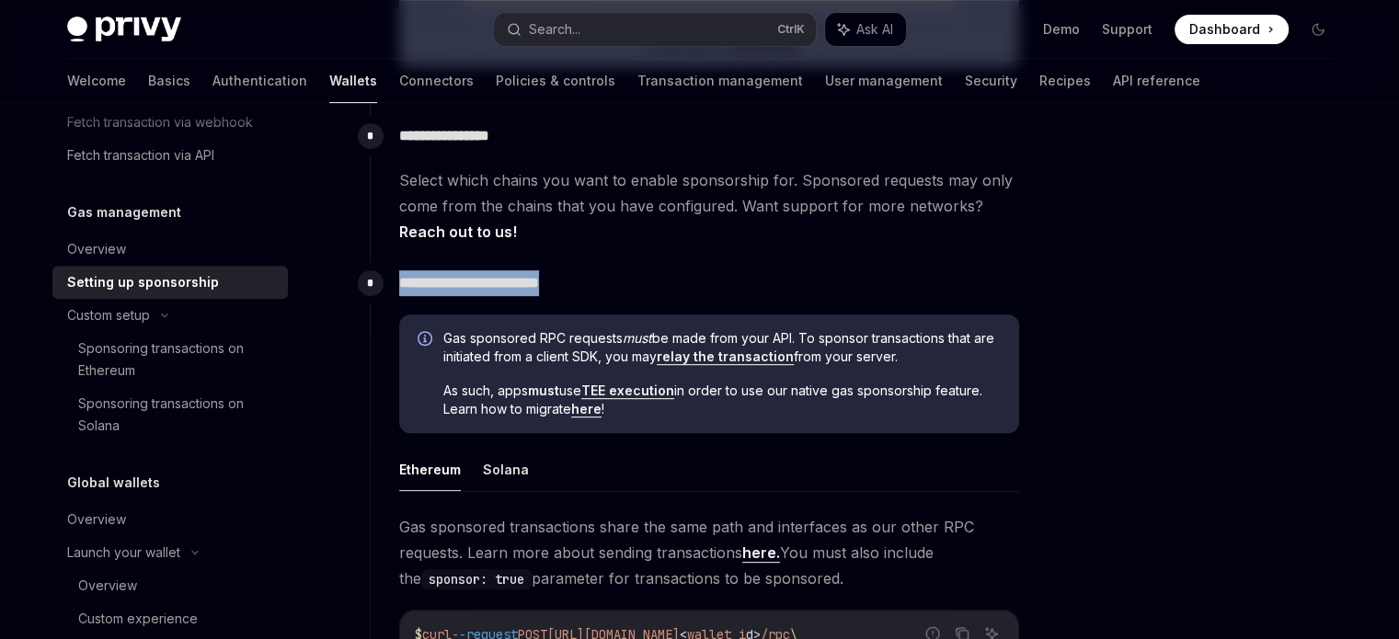
drag, startPoint x: 397, startPoint y: 283, endPoint x: 633, endPoint y: 278, distance: 236.5
click at [633, 278] on div "**********" at bounding box center [695, 642] width 650 height 758
click at [633, 278] on p "**********" at bounding box center [709, 284] width 620 height 26
drag, startPoint x: 524, startPoint y: 281, endPoint x: 591, endPoint y: 282, distance: 67.2
click at [591, 282] on p "**********" at bounding box center [709, 284] width 620 height 26
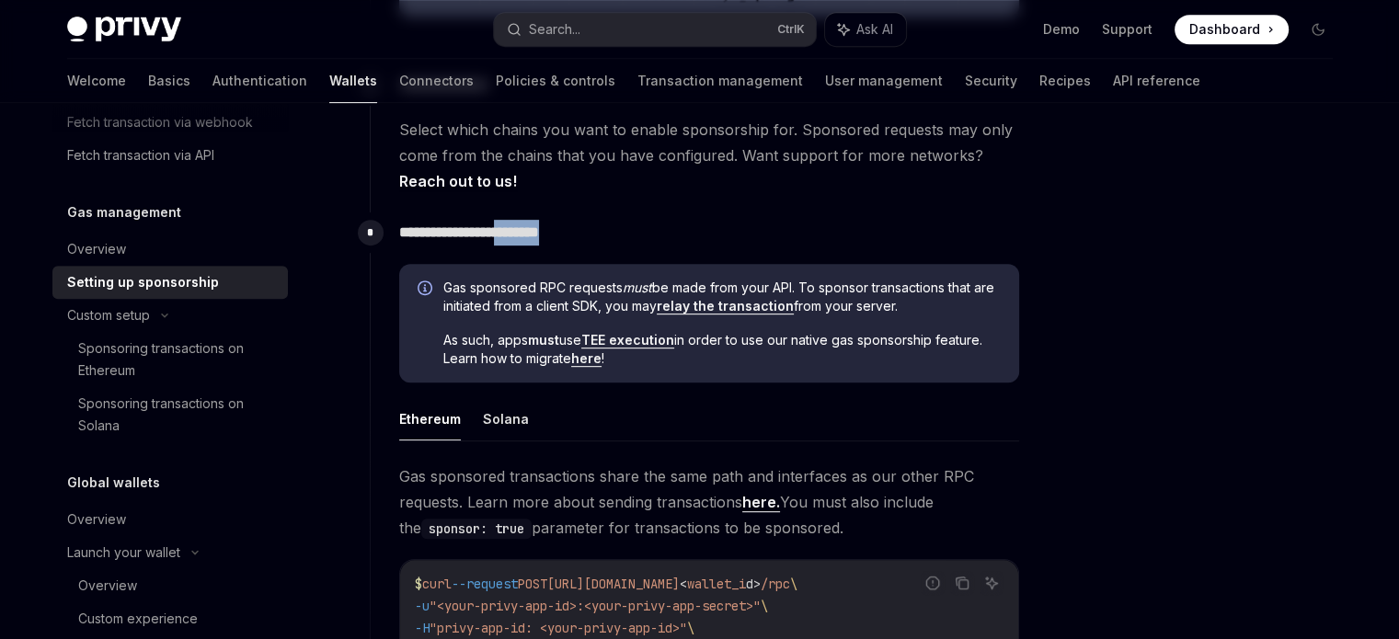
scroll to position [920, 0]
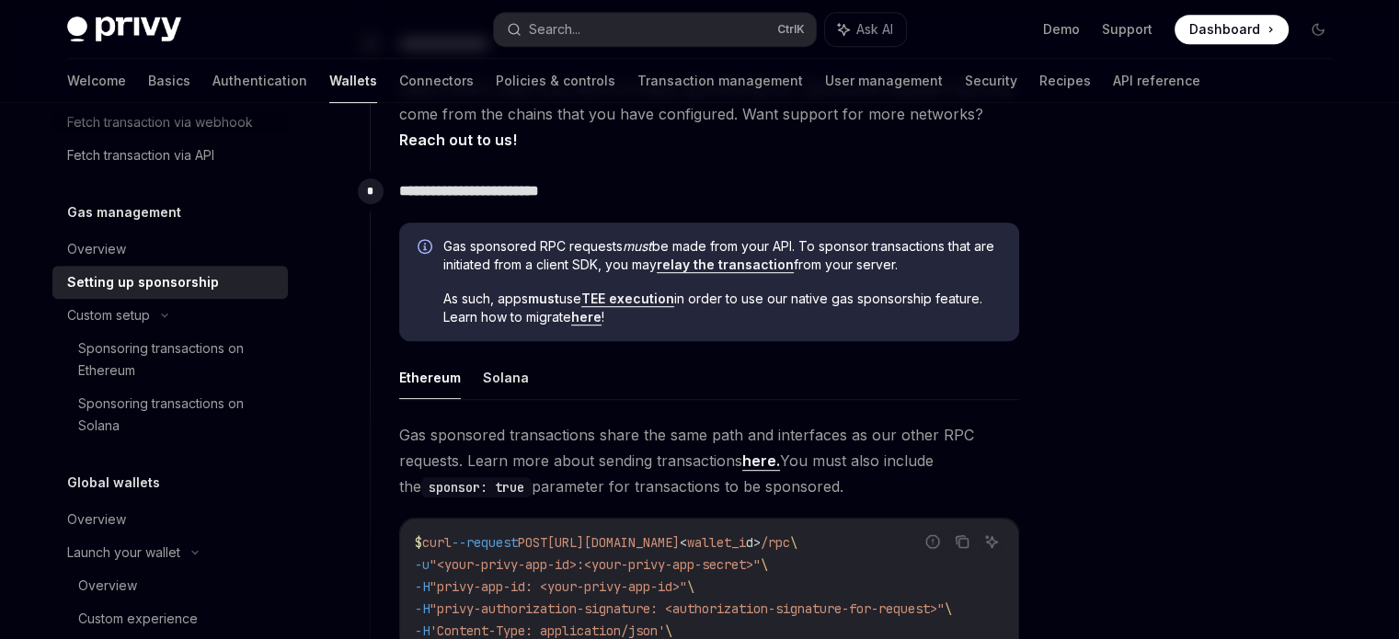
click at [494, 263] on span "Gas sponsored RPC requests must be made from your API. To sponsor transactions …" at bounding box center [722, 255] width 558 height 37
drag, startPoint x: 444, startPoint y: 246, endPoint x: 802, endPoint y: 245, distance: 357.9
click at [802, 245] on span "Gas sponsored RPC requests must be made from your API. To sponsor transactions …" at bounding box center [722, 255] width 558 height 37
click at [812, 248] on span "Gas sponsored RPC requests must be made from your API. To sponsor transactions …" at bounding box center [722, 255] width 558 height 37
drag, startPoint x: 808, startPoint y: 245, endPoint x: 935, endPoint y: 266, distance: 128.7
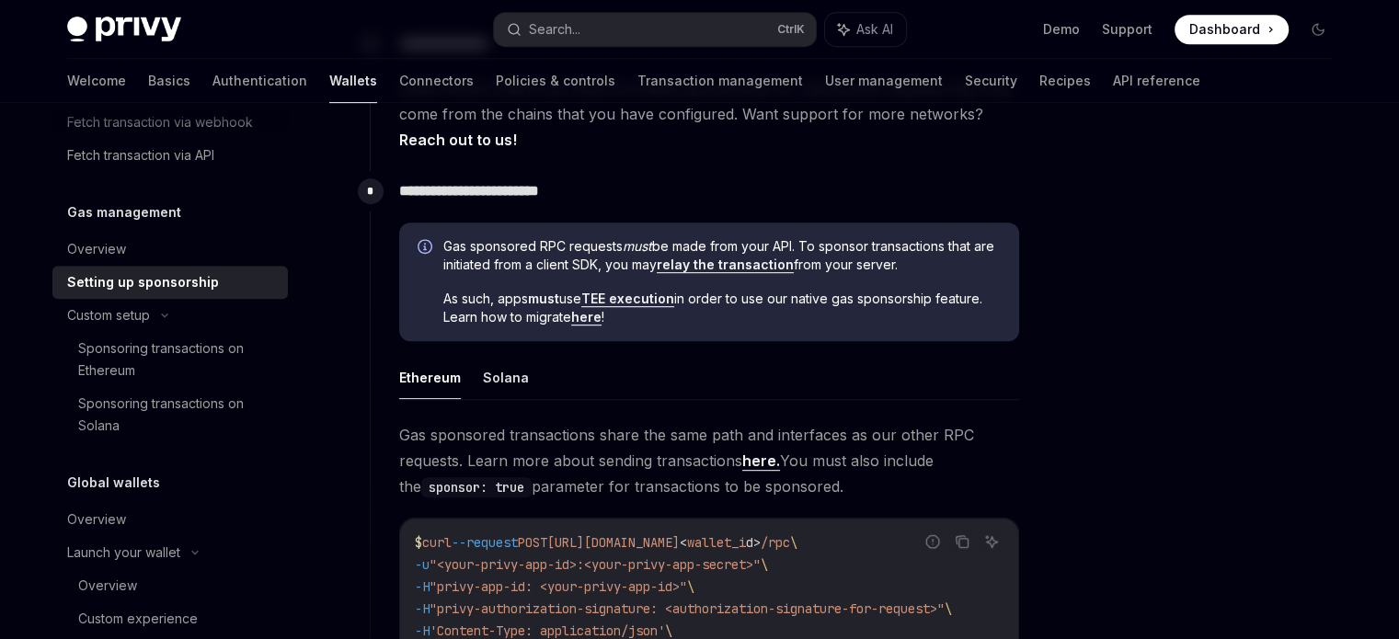
click at [935, 266] on span "Gas sponsored RPC requests must be made from your API. To sponsor transactions …" at bounding box center [722, 255] width 558 height 37
click at [941, 269] on span "Gas sponsored RPC requests must be made from your API. To sponsor transactions …" at bounding box center [722, 255] width 558 height 37
drag, startPoint x: 443, startPoint y: 303, endPoint x: 581, endPoint y: 294, distance: 139.2
click at [581, 294] on span "As such, apps must use TEE execution in order to use our native gas sponsorship…" at bounding box center [722, 308] width 558 height 37
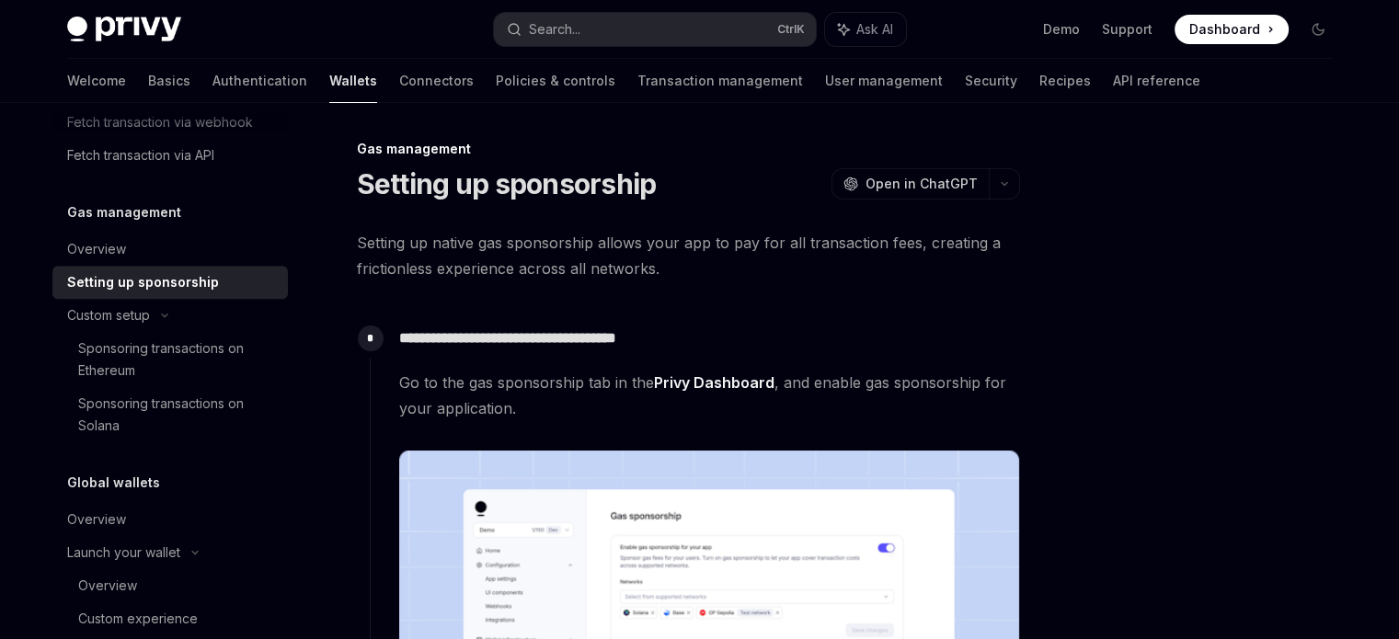
scroll to position [0, 0]
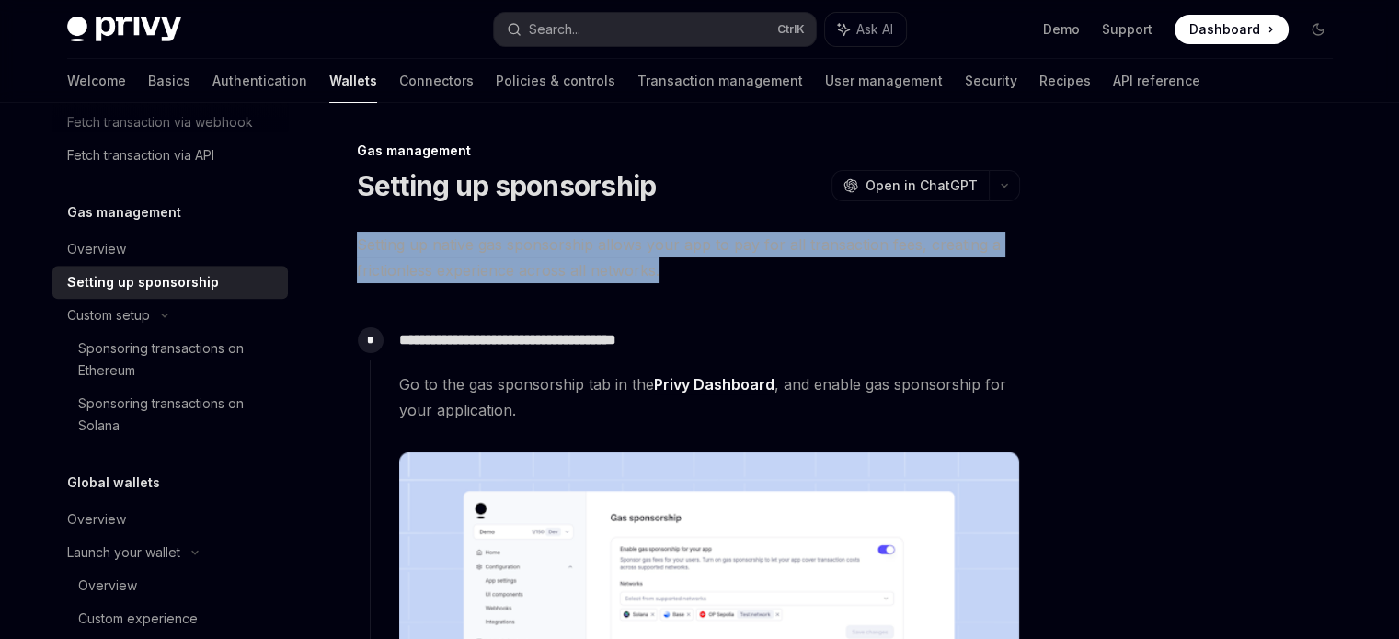
drag, startPoint x: 351, startPoint y: 238, endPoint x: 673, endPoint y: 264, distance: 323.1
click at [673, 264] on span "Setting up native gas sponsorship allows your app to pay for all transaction fe…" at bounding box center [688, 258] width 663 height 52
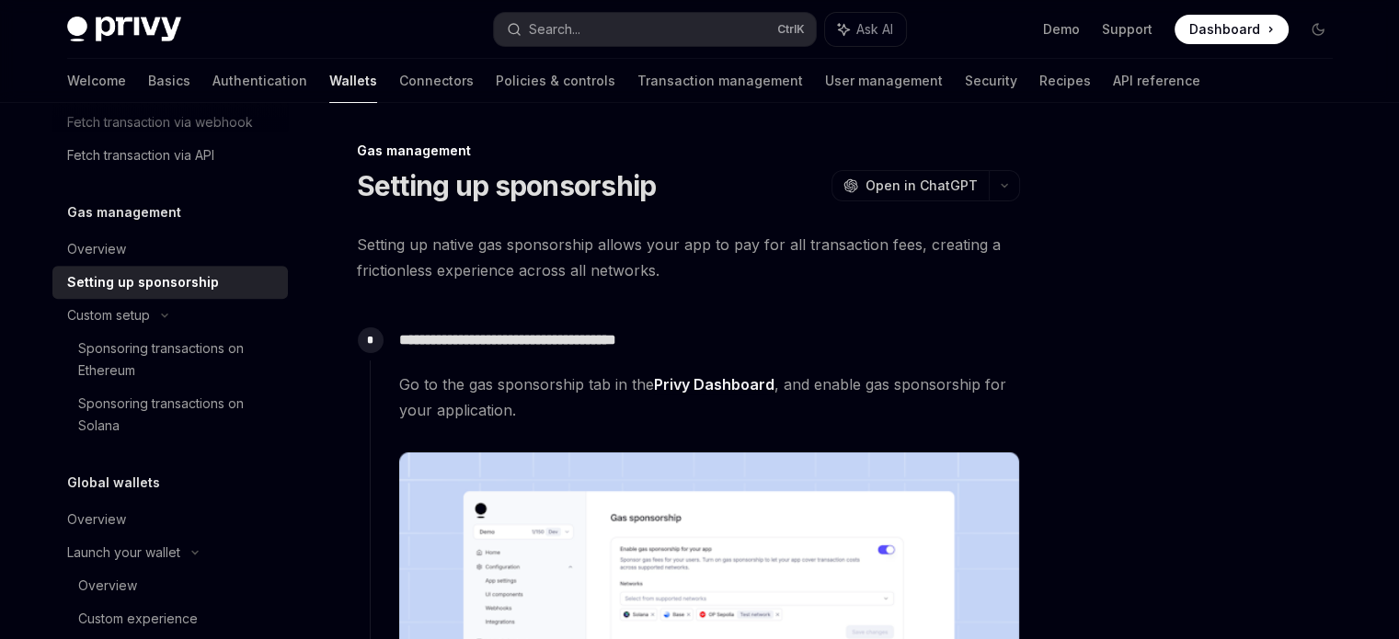
drag, startPoint x: 673, startPoint y: 264, endPoint x: 728, endPoint y: 282, distance: 57.3
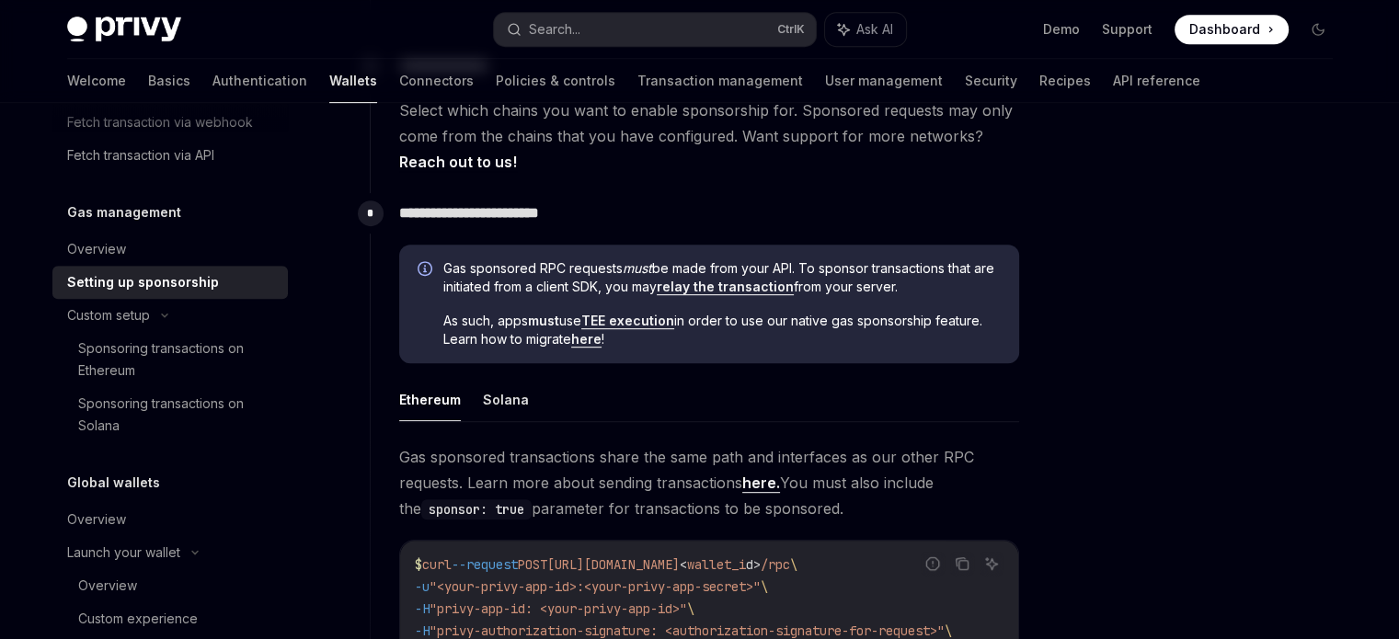
scroll to position [897, 0]
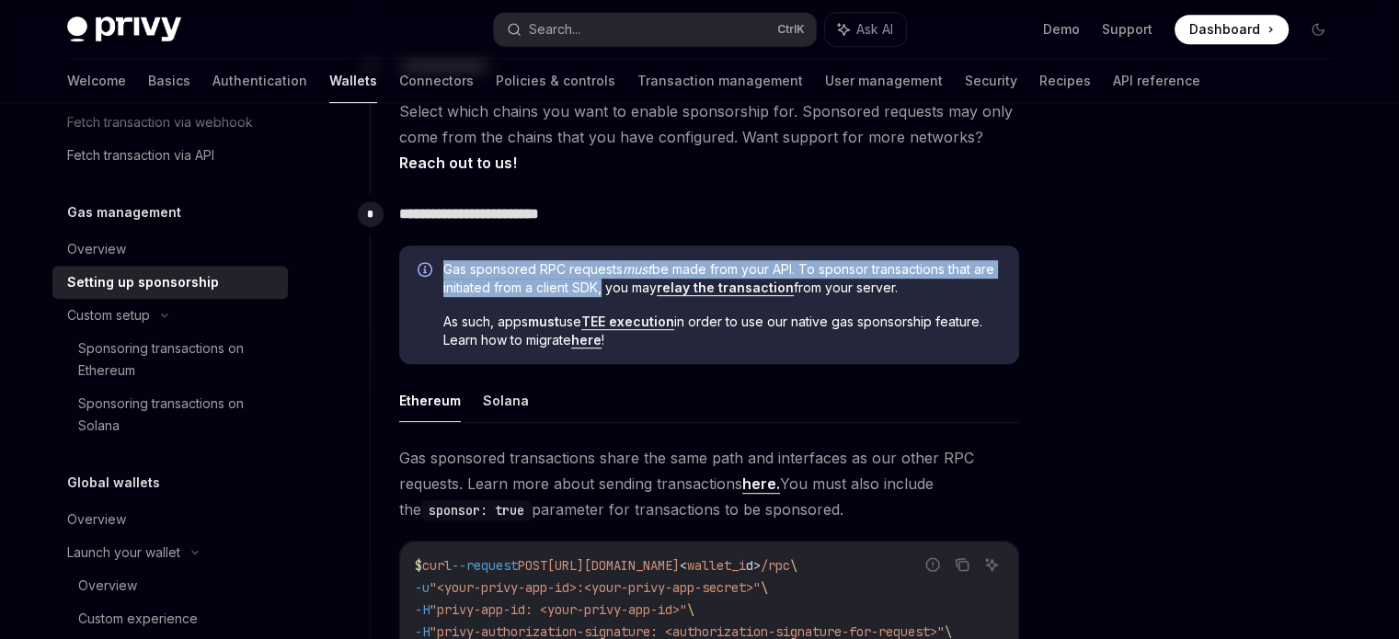
drag, startPoint x: 436, startPoint y: 263, endPoint x: 622, endPoint y: 290, distance: 187.8
click at [622, 290] on div "Gas sponsored RPC requests must be made from your API. To sponsor transactions …" at bounding box center [709, 306] width 620 height 120
click at [622, 290] on span "Gas sponsored RPC requests must be made from your API. To sponsor transactions …" at bounding box center [722, 278] width 558 height 37
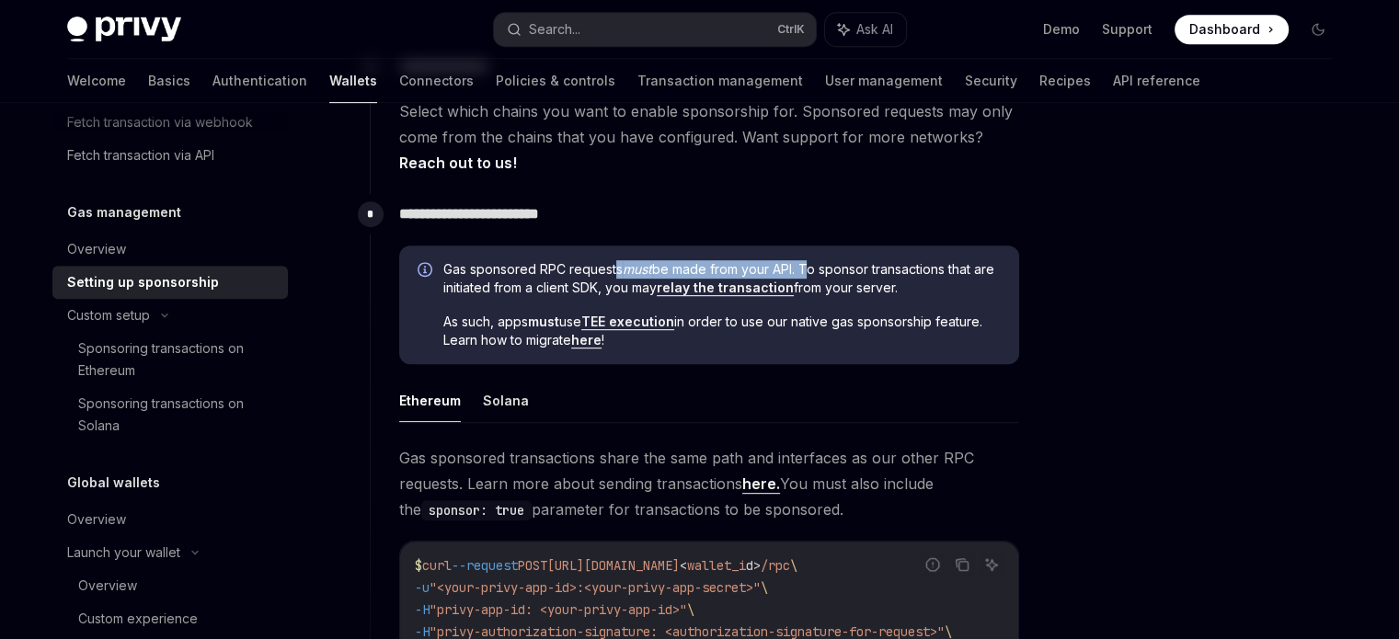
drag, startPoint x: 616, startPoint y: 267, endPoint x: 804, endPoint y: 264, distance: 188.6
click at [804, 264] on span "Gas sponsored RPC requests must be made from your API. To sponsor transactions …" at bounding box center [722, 278] width 558 height 37
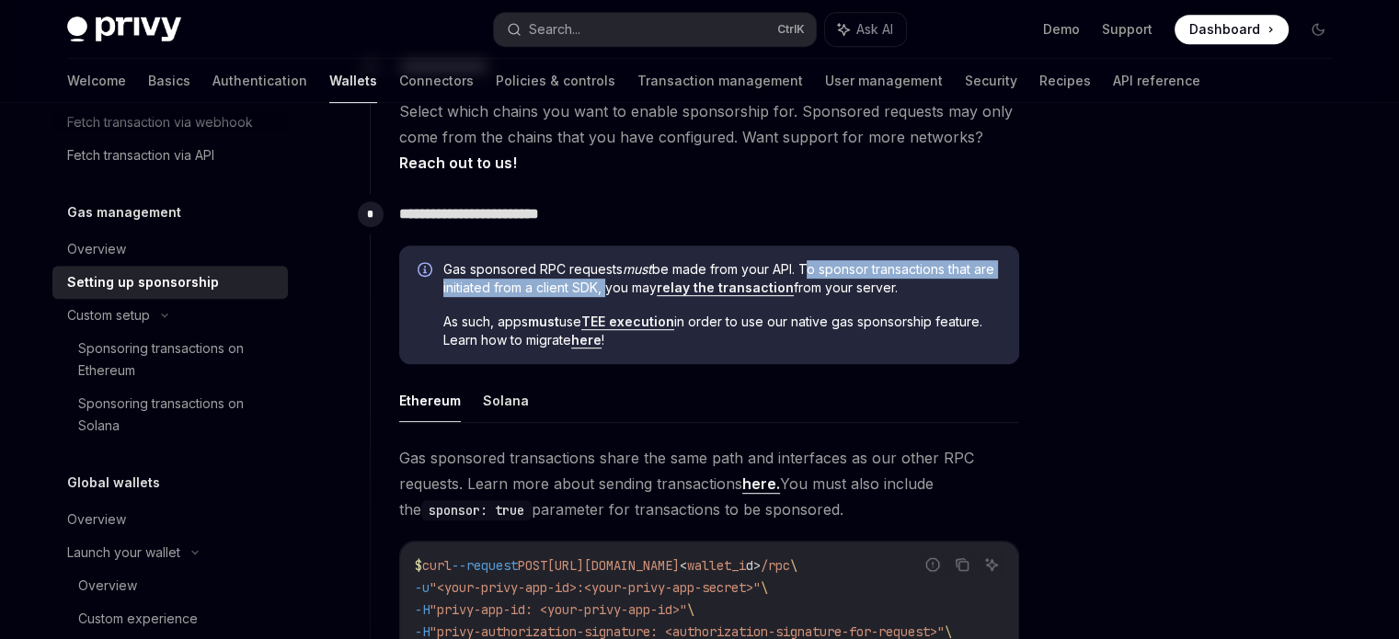
drag, startPoint x: 804, startPoint y: 264, endPoint x: 623, endPoint y: 287, distance: 182.7
click at [623, 287] on span "Gas sponsored RPC requests must be made from your API. To sponsor transactions …" at bounding box center [722, 278] width 558 height 37
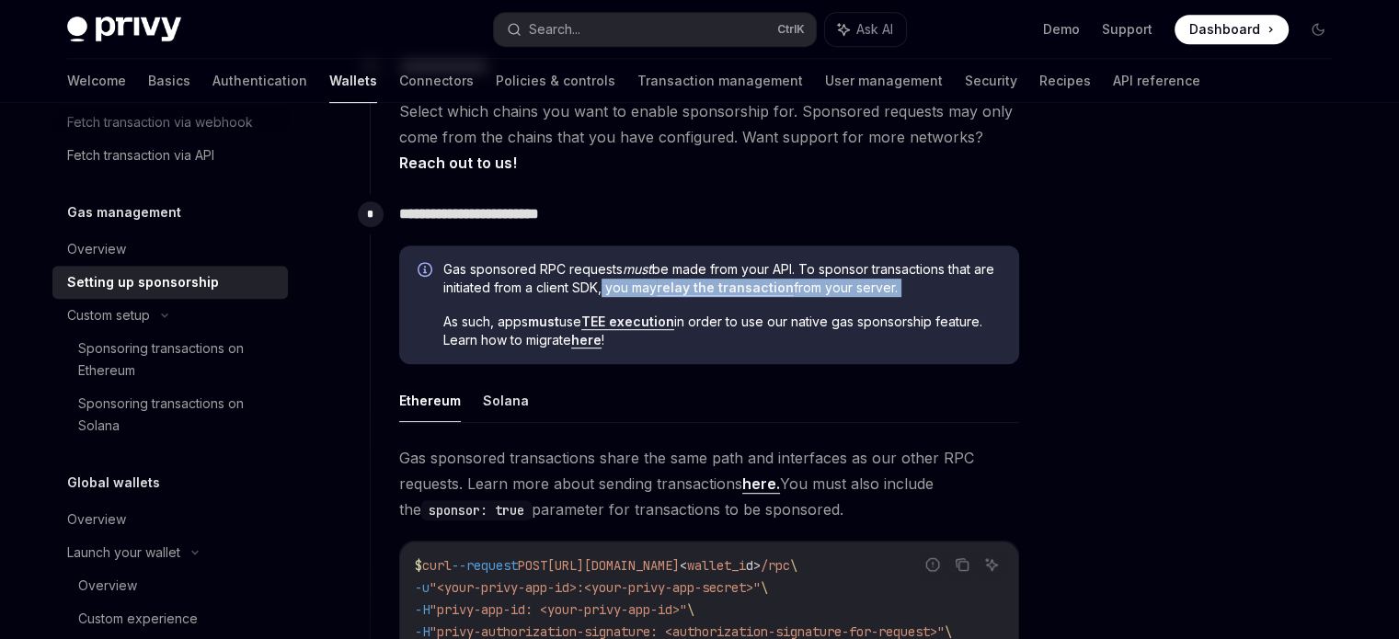
drag, startPoint x: 623, startPoint y: 287, endPoint x: 956, endPoint y: 289, distance: 333.1
click at [956, 289] on span "Gas sponsored RPC requests must be made from your API. To sponsor transactions …" at bounding box center [722, 278] width 558 height 37
drag, startPoint x: 434, startPoint y: 316, endPoint x: 593, endPoint y: 318, distance: 158.3
click at [593, 318] on div "Gas sponsored RPC requests must be made from your API. To sponsor transactions …" at bounding box center [709, 306] width 620 height 120
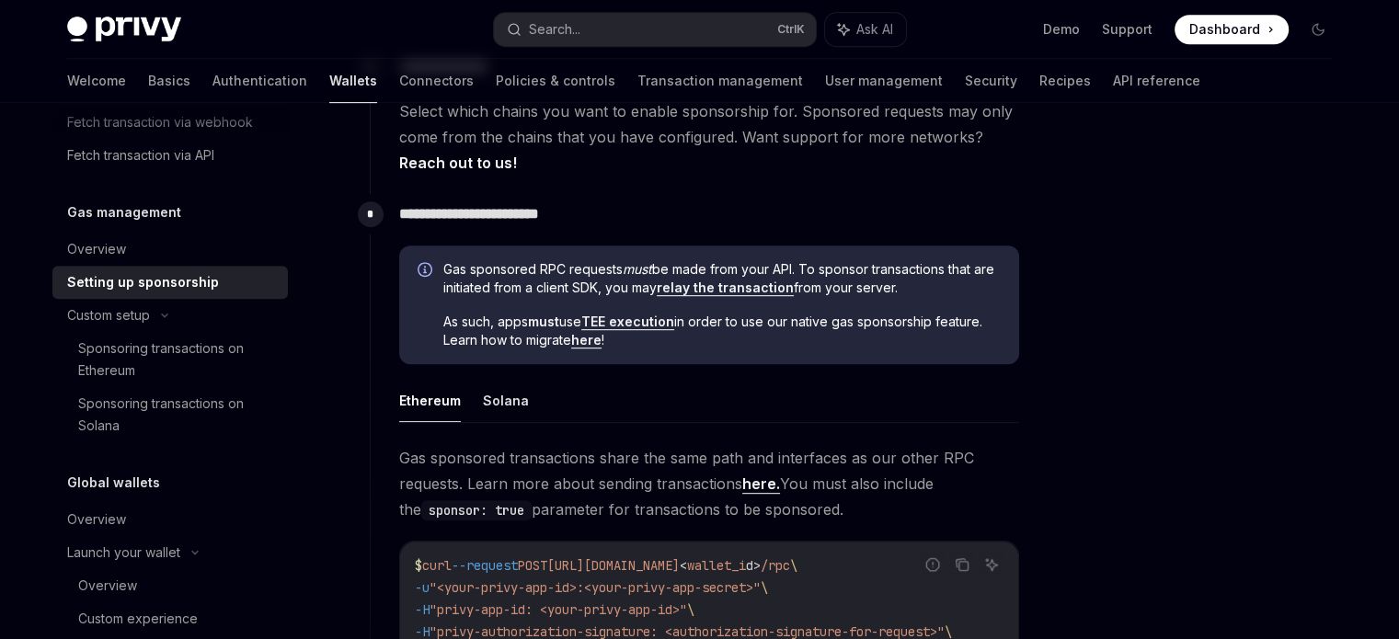
click at [525, 327] on span "As such, apps must use TEE execution in order to use our native gas sponsorship…" at bounding box center [722, 331] width 558 height 37
drag, startPoint x: 443, startPoint y: 319, endPoint x: 490, endPoint y: 323, distance: 48.0
click at [490, 323] on span "As such, apps must use TEE execution in order to use our native gas sponsorship…" at bounding box center [722, 331] width 558 height 37
drag, startPoint x: 490, startPoint y: 323, endPoint x: 587, endPoint y: 319, distance: 96.7
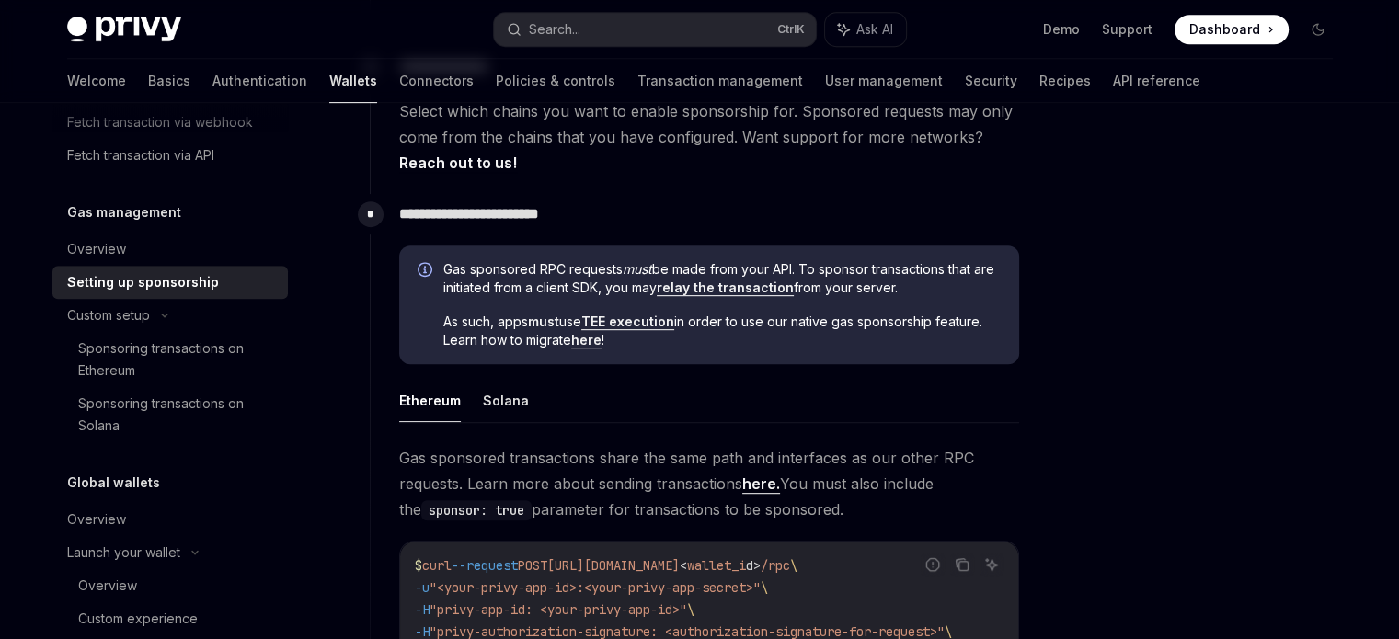
click at [587, 319] on span "As such, apps must use TEE execution in order to use our native gas sponsorship…" at bounding box center [722, 331] width 558 height 37
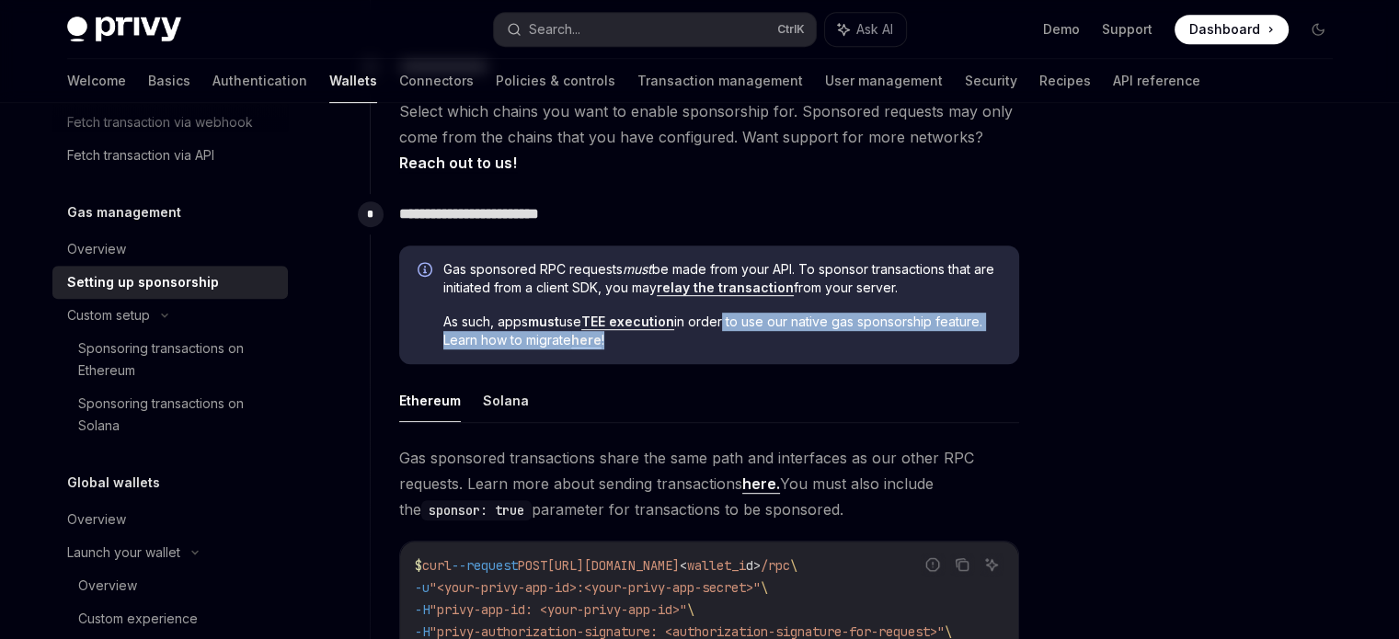
drag, startPoint x: 725, startPoint y: 325, endPoint x: 677, endPoint y: 343, distance: 51.3
click at [677, 343] on span "As such, apps must use TEE execution in order to use our native gas sponsorship…" at bounding box center [722, 331] width 558 height 37
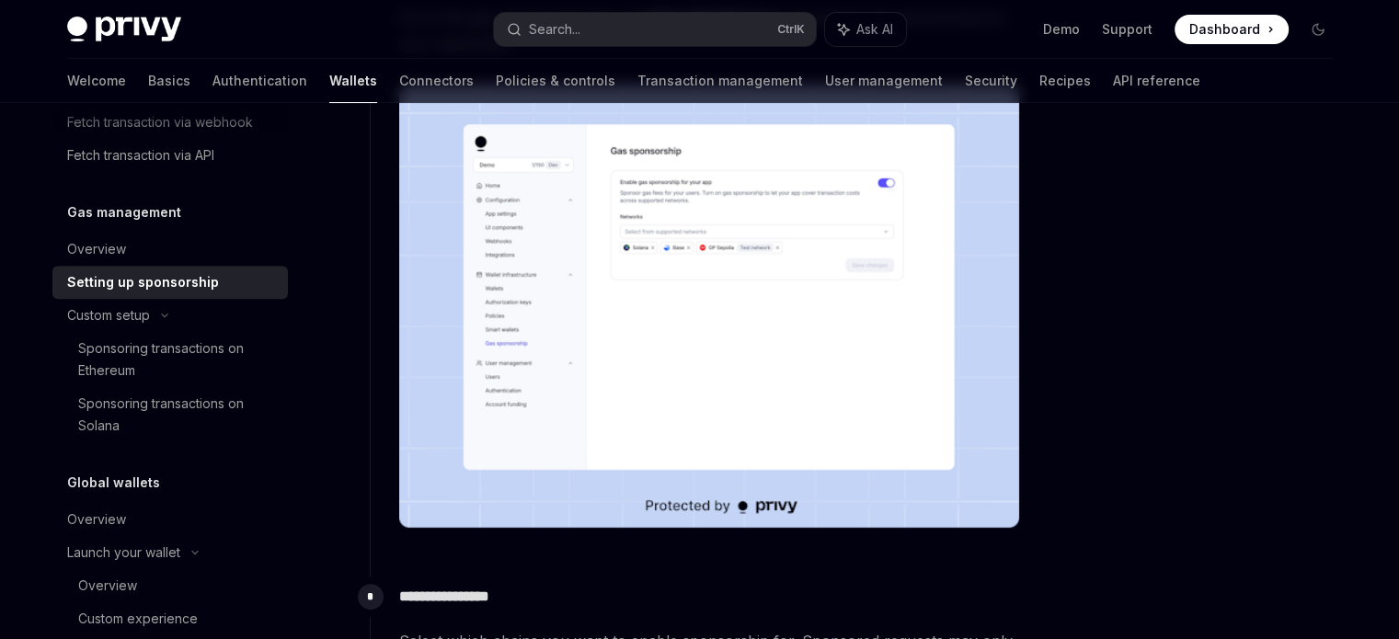
scroll to position [372, 0]
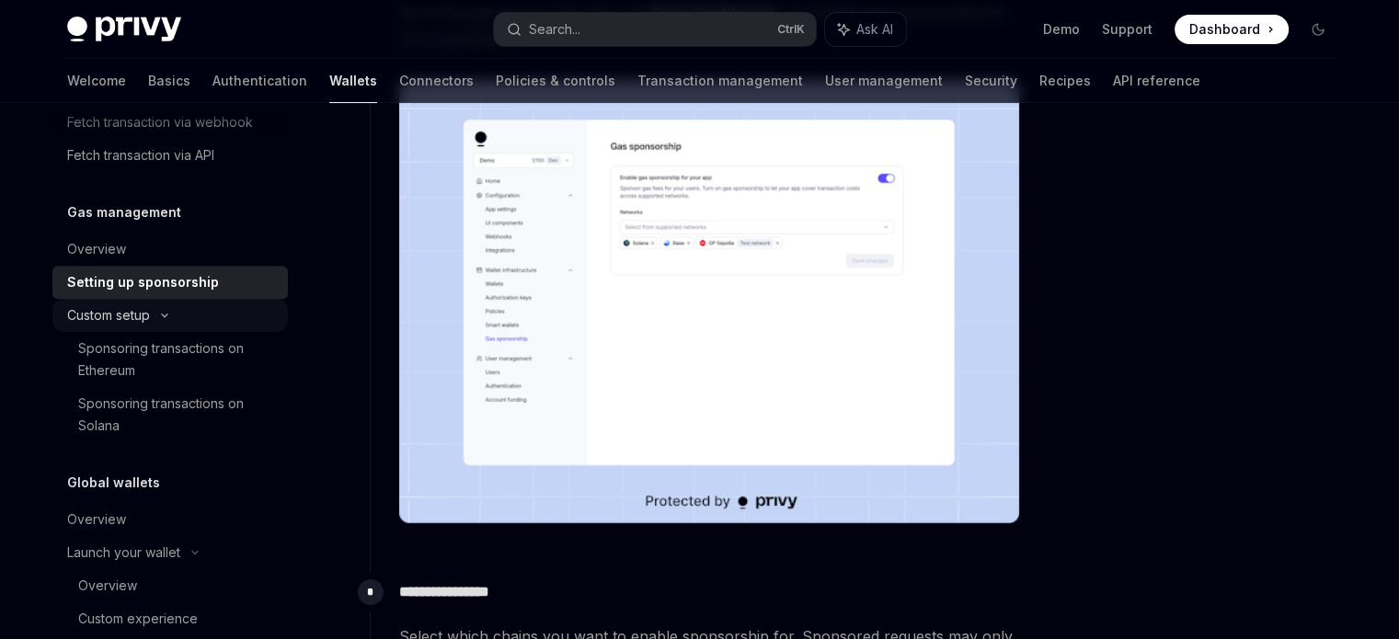
click at [100, 317] on div "Custom setup" at bounding box center [108, 316] width 83 height 22
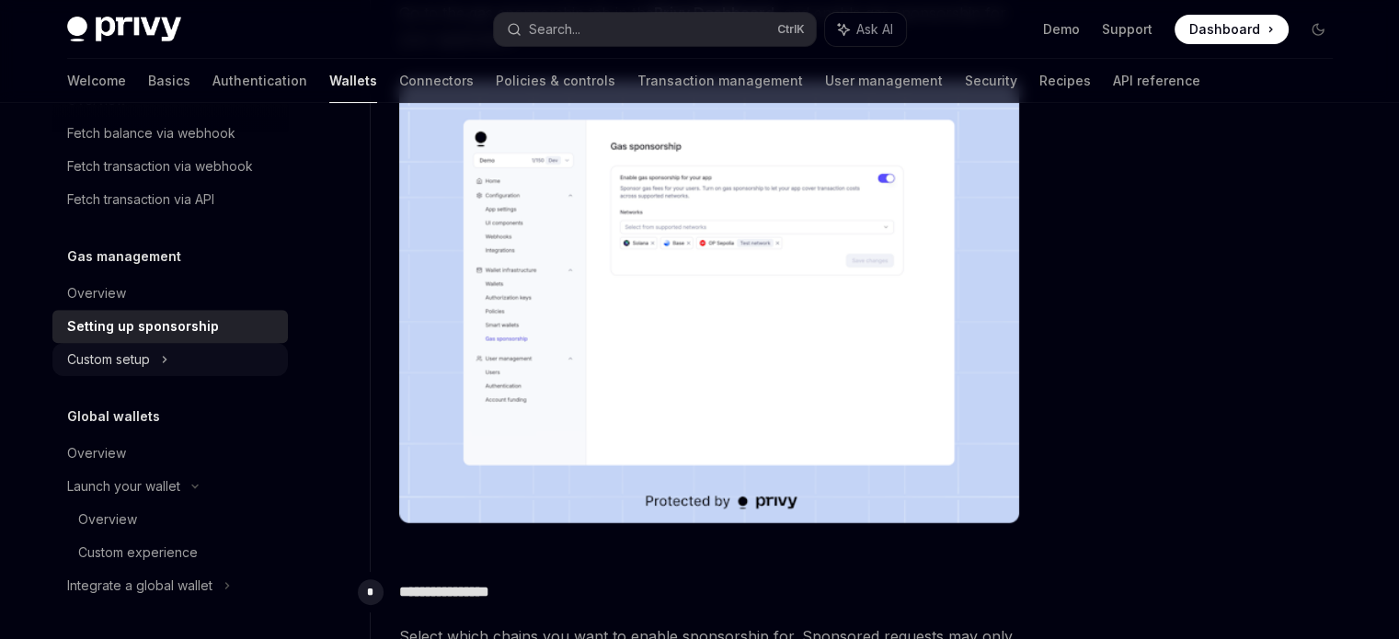
scroll to position [1007, 0]
click at [105, 367] on div "Custom setup" at bounding box center [108, 360] width 83 height 22
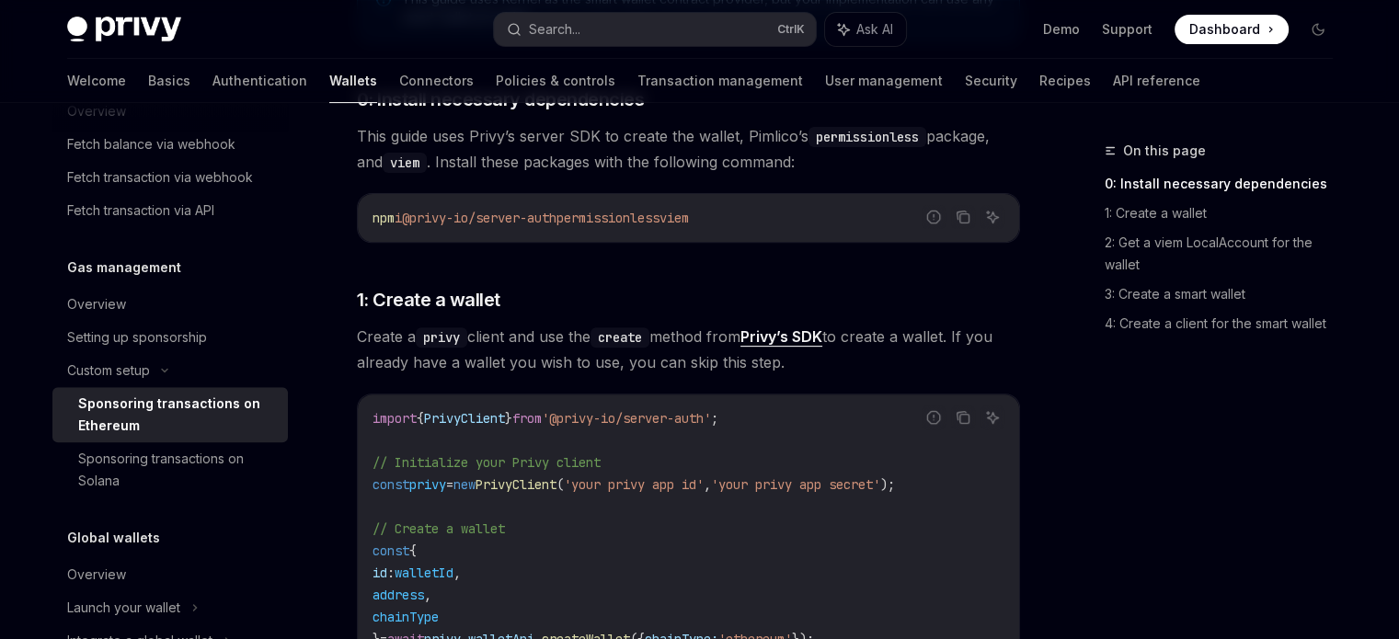
scroll to position [1040, 0]
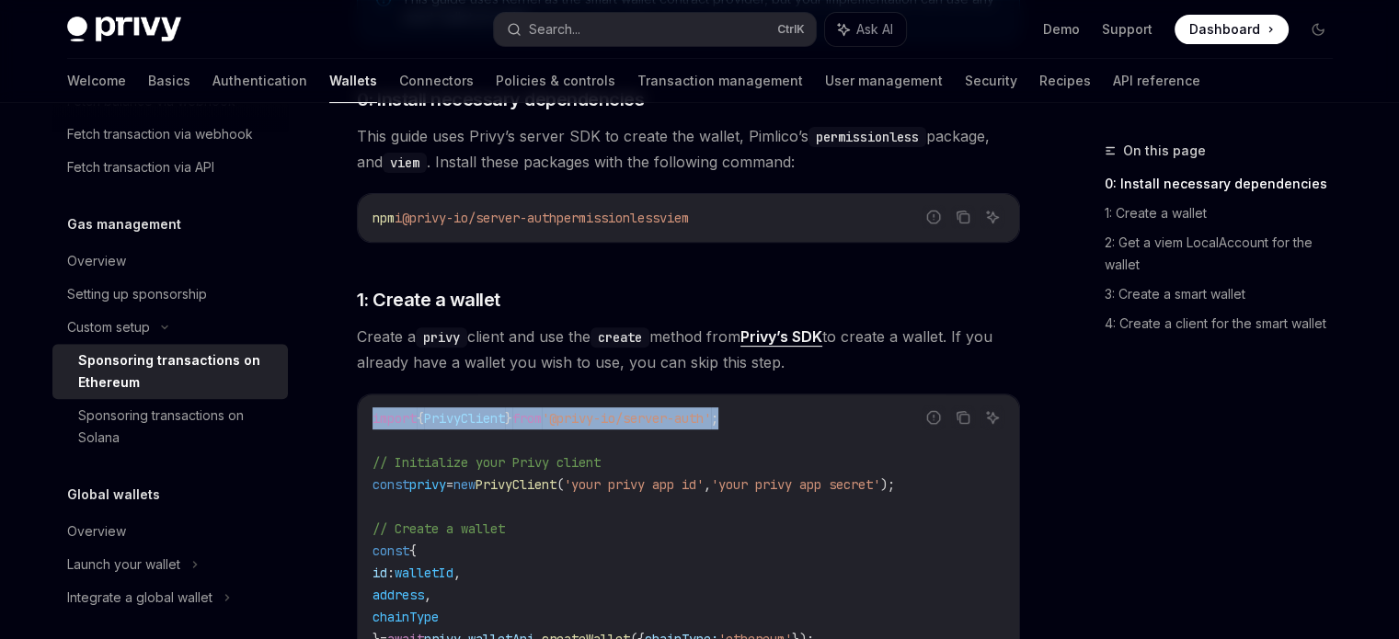
drag, startPoint x: 373, startPoint y: 415, endPoint x: 774, endPoint y: 404, distance: 401.3
click at [774, 404] on div "import { PrivyClient } from '@privy-io/server-auth' ; // Initialize your Privy …" at bounding box center [689, 529] width 662 height 269
click at [213, 440] on div "Sponsoring transactions on Solana" at bounding box center [177, 427] width 199 height 44
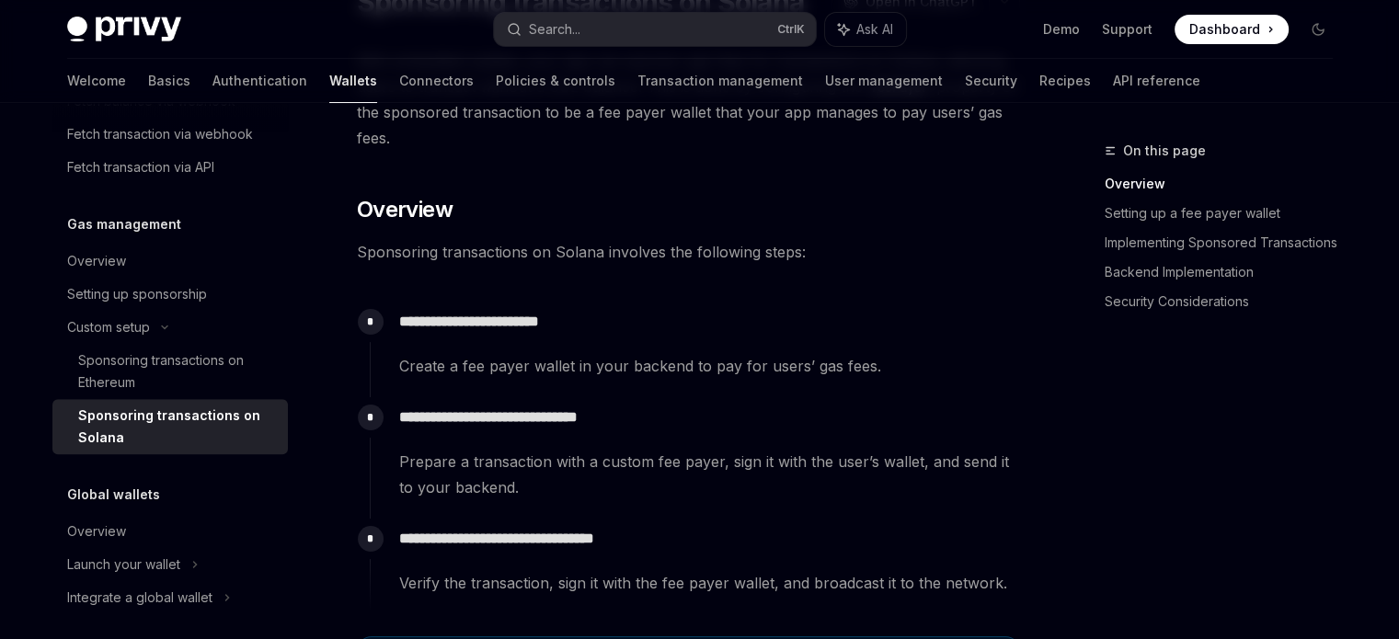
scroll to position [276, 0]
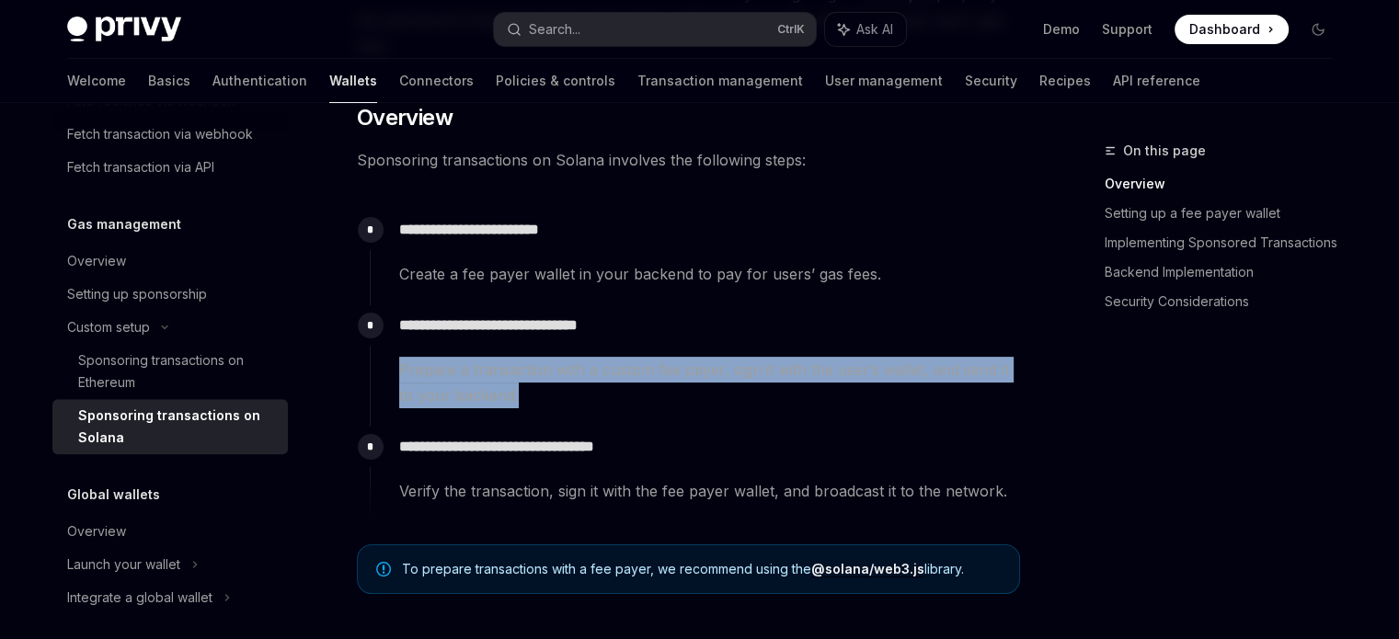
drag, startPoint x: 386, startPoint y: 359, endPoint x: 580, endPoint y: 400, distance: 197.6
click at [580, 400] on div "**********" at bounding box center [695, 356] width 650 height 103
click at [580, 400] on span "Prepare a transaction with a custom fee payer, sign it with the user’s wallet, …" at bounding box center [709, 383] width 620 height 52
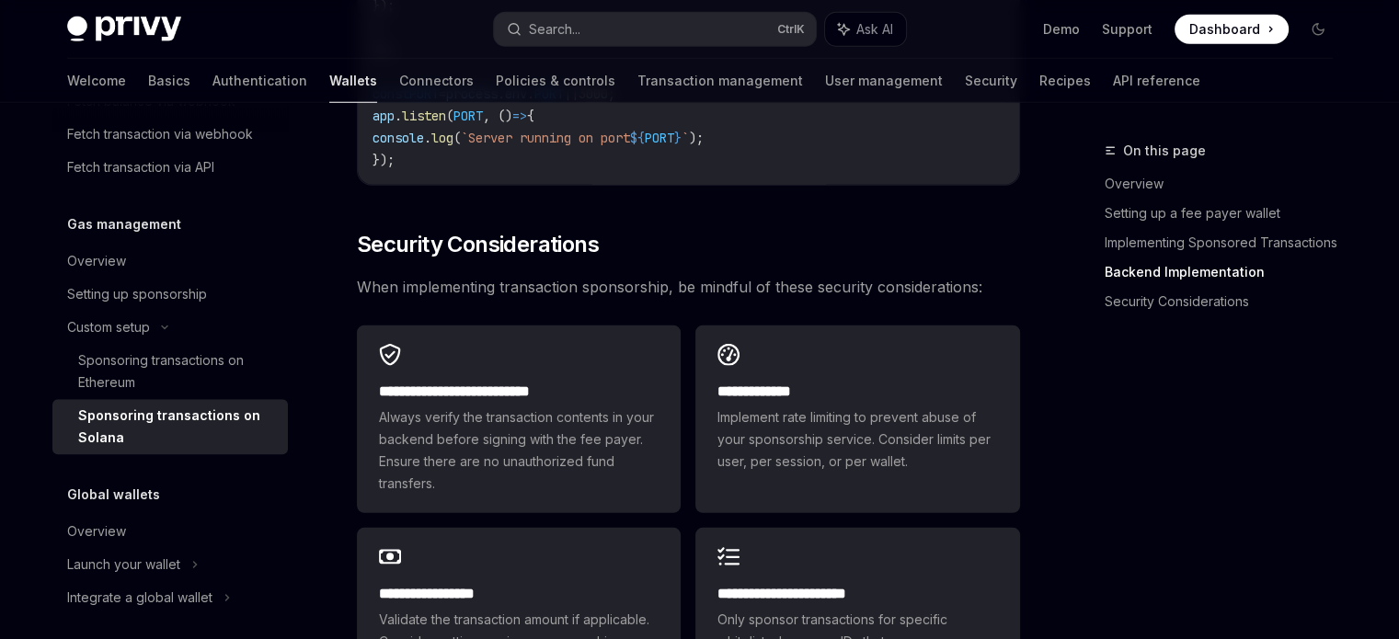
scroll to position [5060, 0]
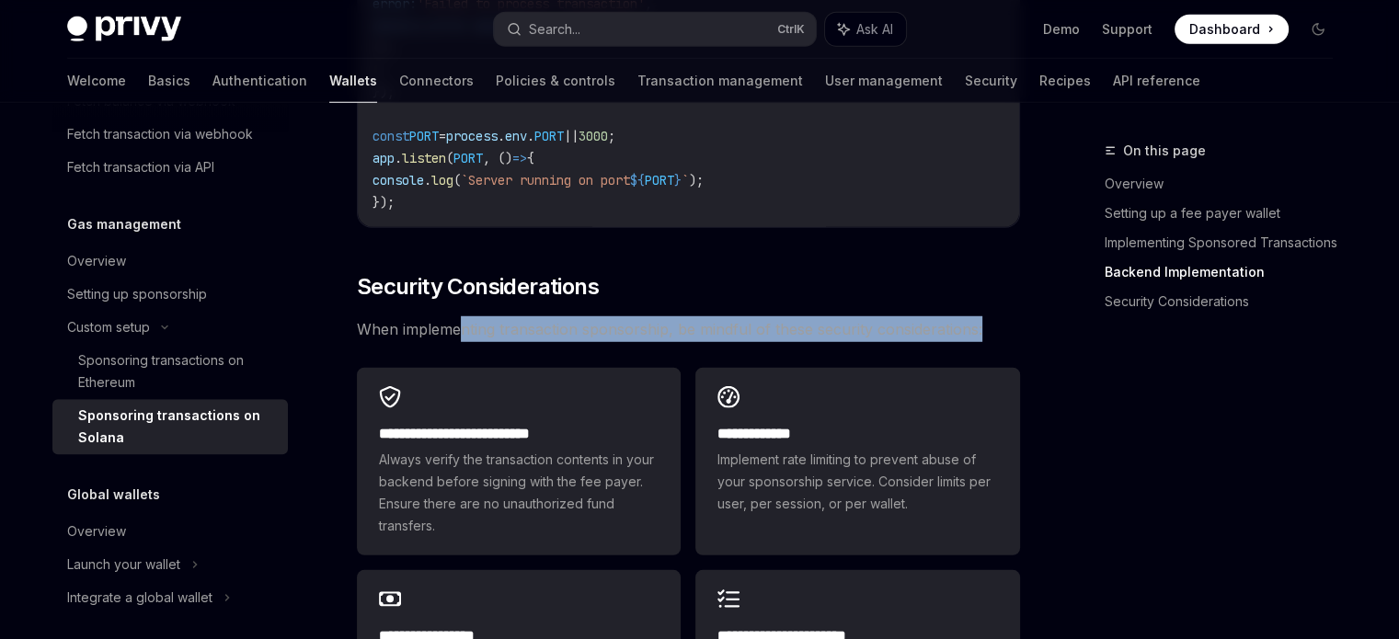
drag, startPoint x: 461, startPoint y: 330, endPoint x: 988, endPoint y: 330, distance: 527.2
click at [988, 330] on span "When implementing transaction sponsorship, be mindful of these security conside…" at bounding box center [688, 330] width 663 height 26
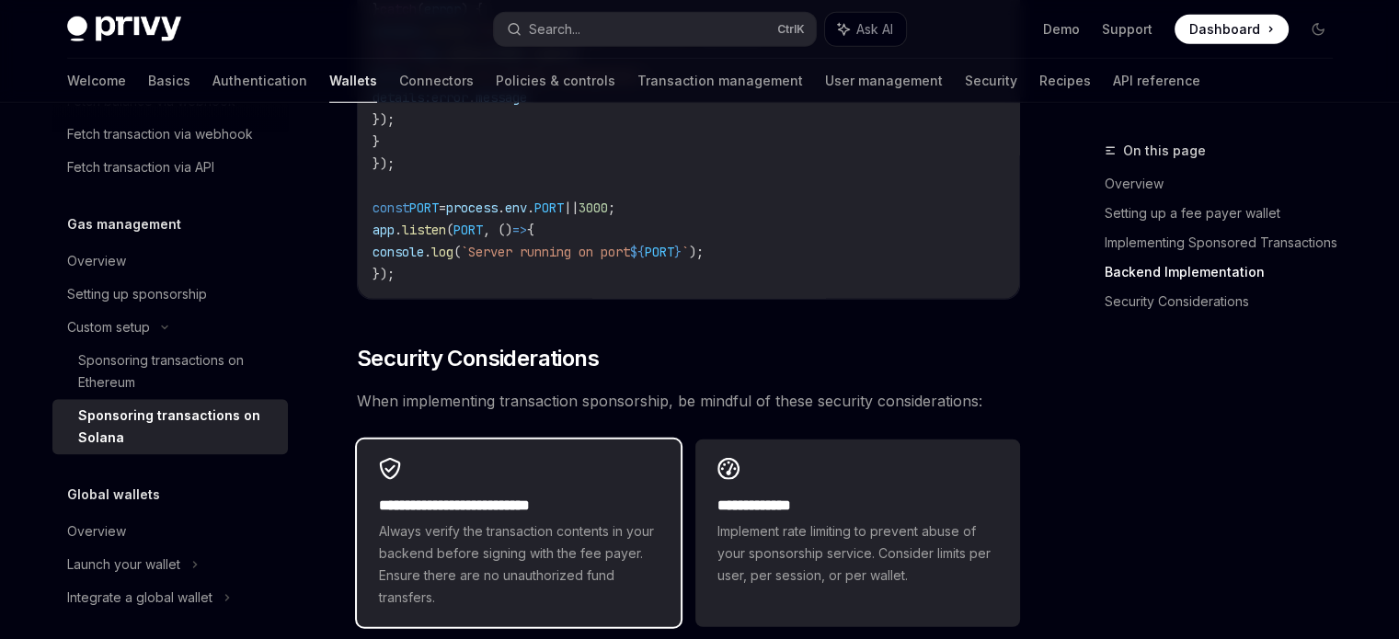
scroll to position [4968, 0]
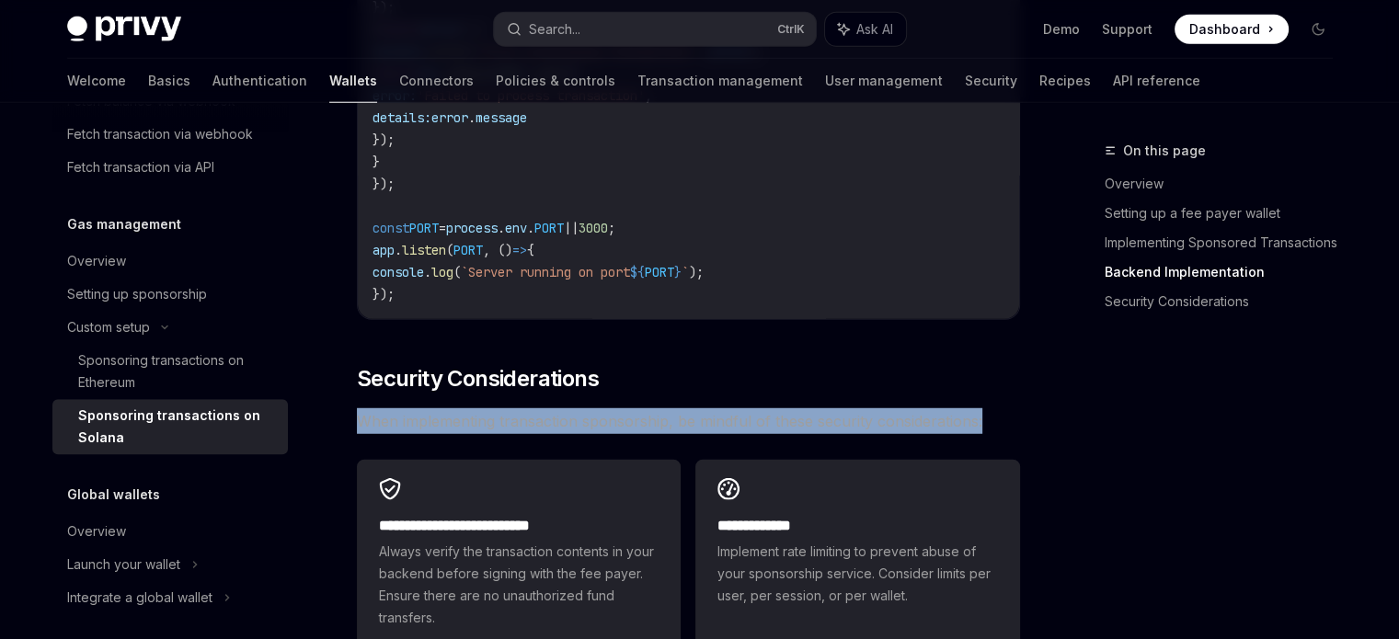
drag, startPoint x: 348, startPoint y: 415, endPoint x: 1007, endPoint y: 392, distance: 659.2
drag, startPoint x: 1007, startPoint y: 417, endPoint x: 610, endPoint y: 378, distance: 398.4
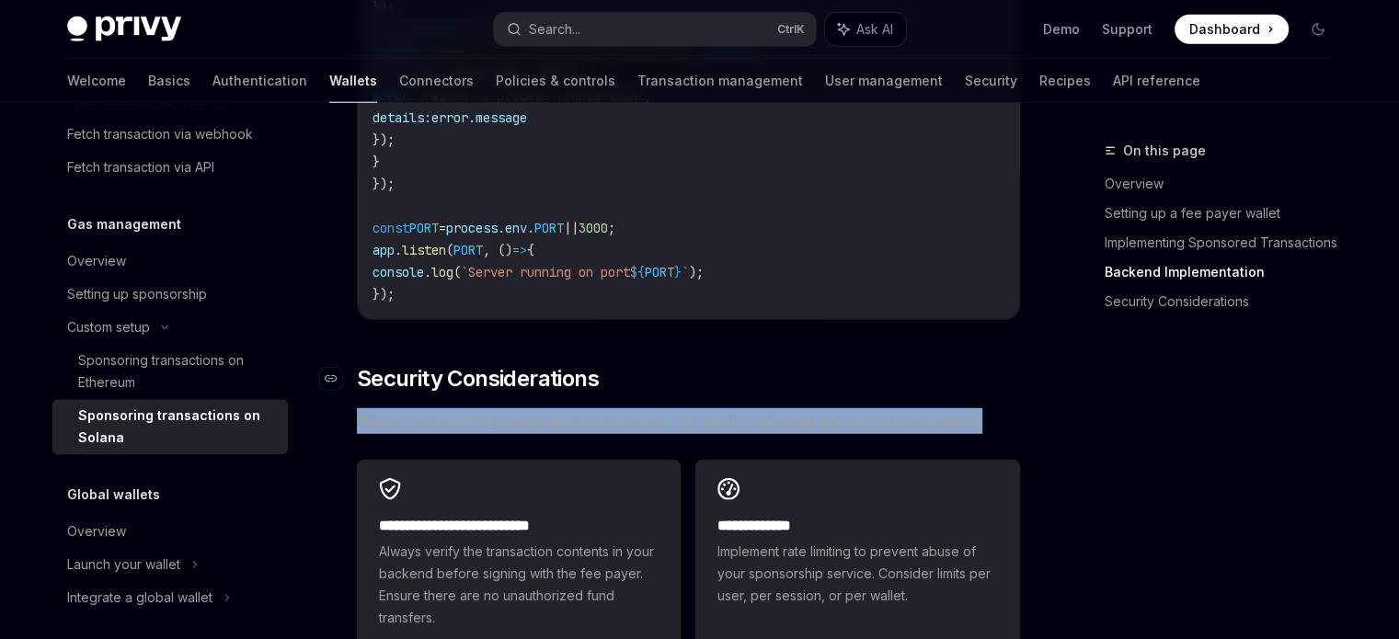
click at [613, 380] on h2 "​ Security Considerations" at bounding box center [688, 378] width 663 height 29
drag, startPoint x: 357, startPoint y: 416, endPoint x: 989, endPoint y: 408, distance: 632.1
click at [989, 409] on span "When implementing transaction sponsorship, be mindful of these security conside…" at bounding box center [688, 422] width 663 height 26
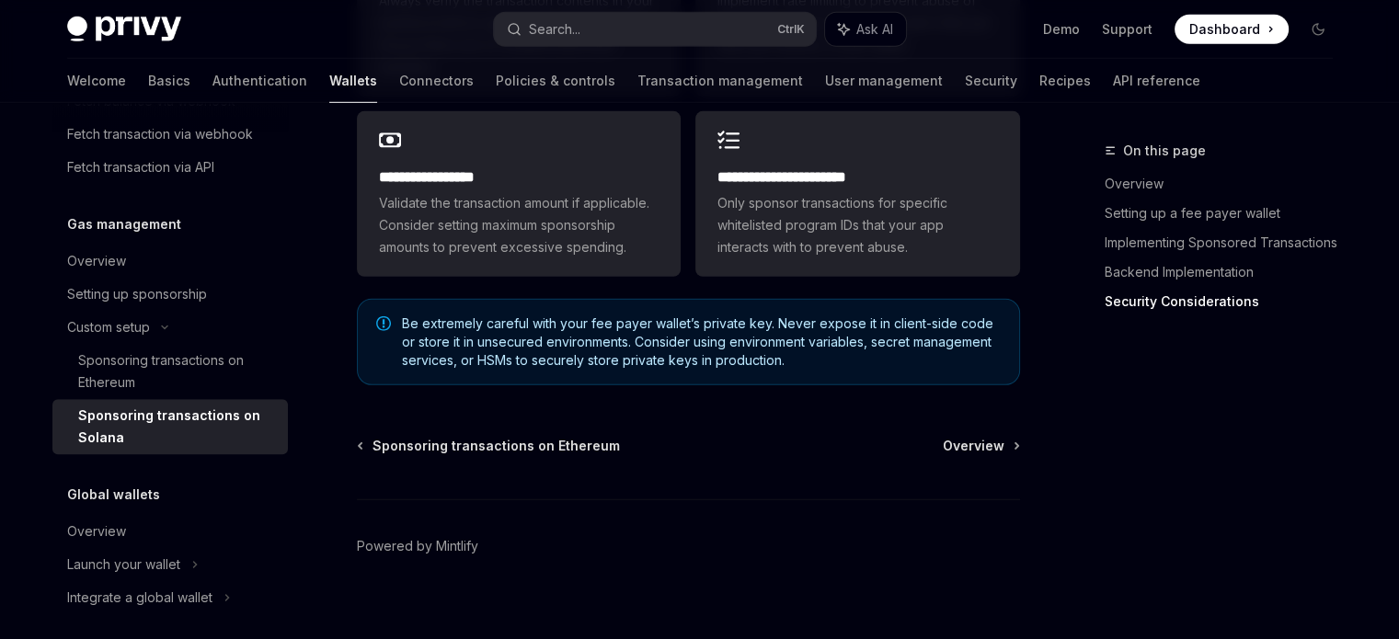
scroll to position [5520, 0]
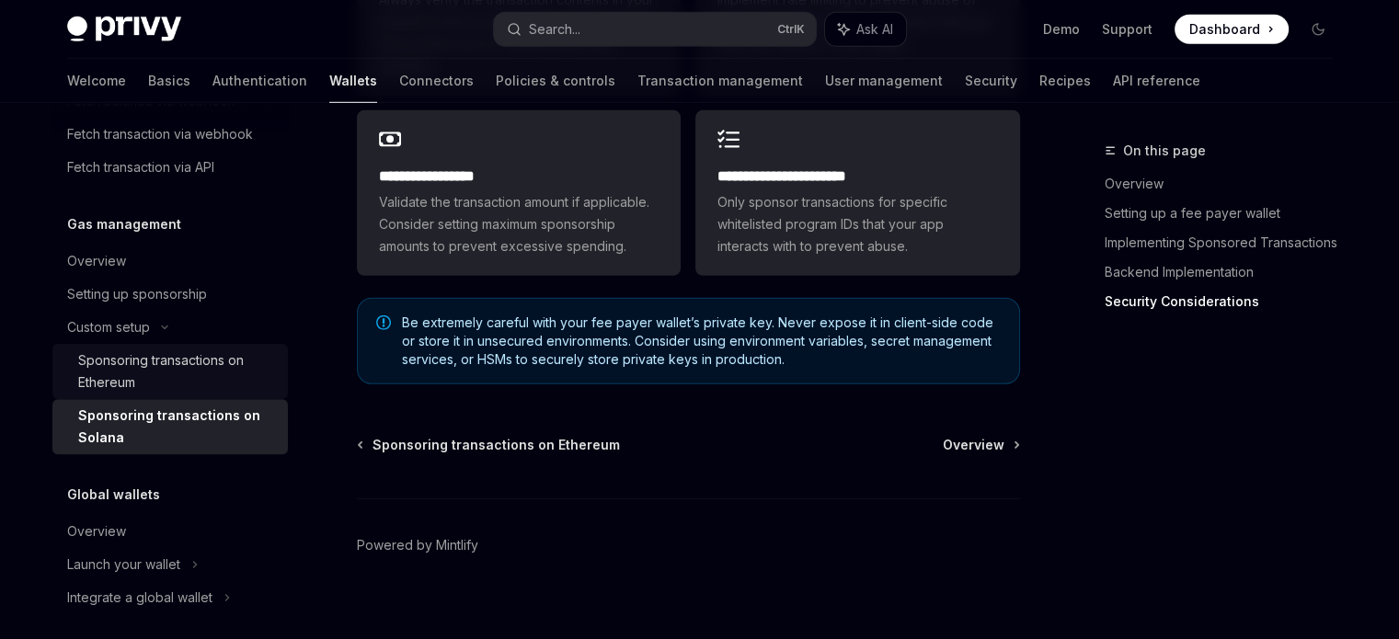
click at [246, 370] on div "Sponsoring transactions on Ethereum" at bounding box center [177, 372] width 199 height 44
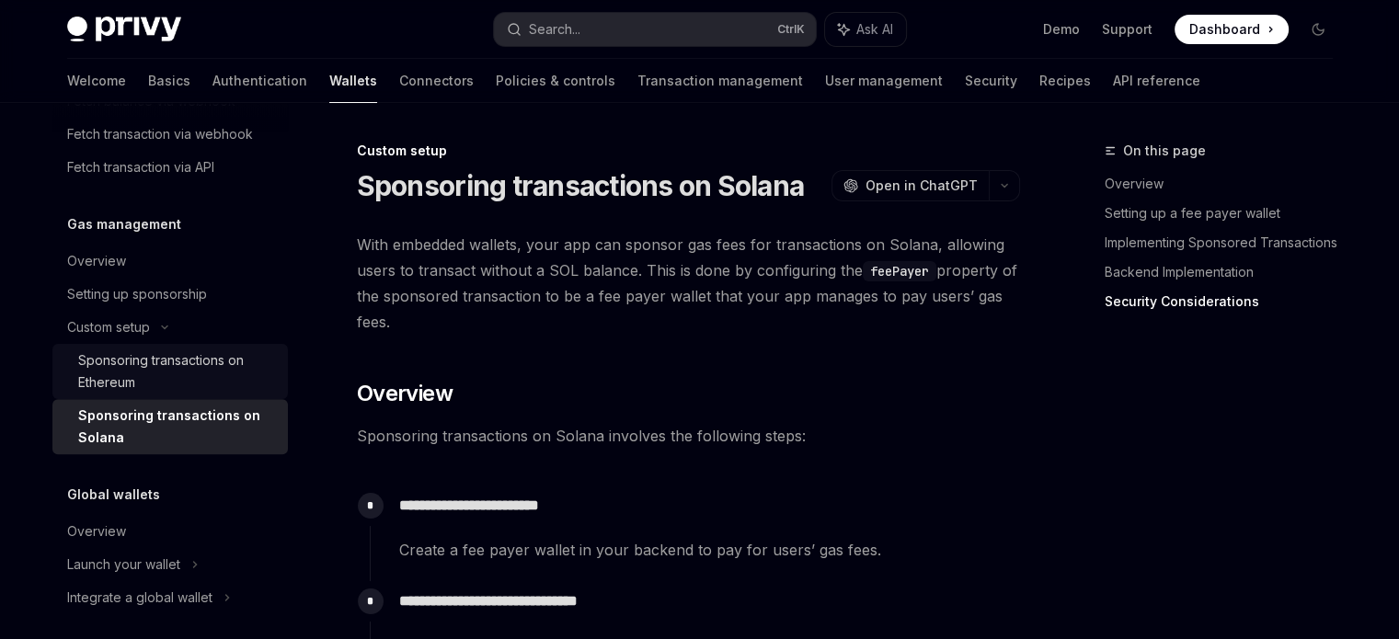
type textarea "*"
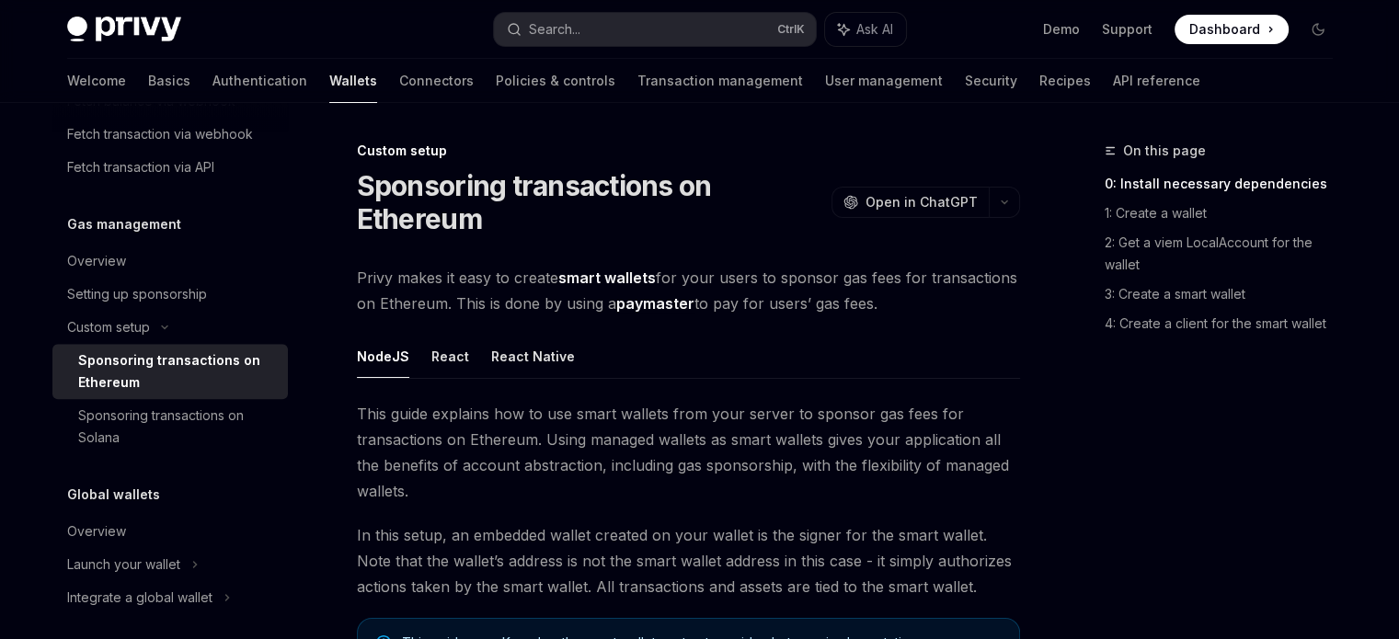
drag, startPoint x: 346, startPoint y: 270, endPoint x: 901, endPoint y: 296, distance: 555.4
click at [902, 303] on span "Privy makes it easy to create smart wallets for your users to sponsor gas fees …" at bounding box center [688, 291] width 663 height 52
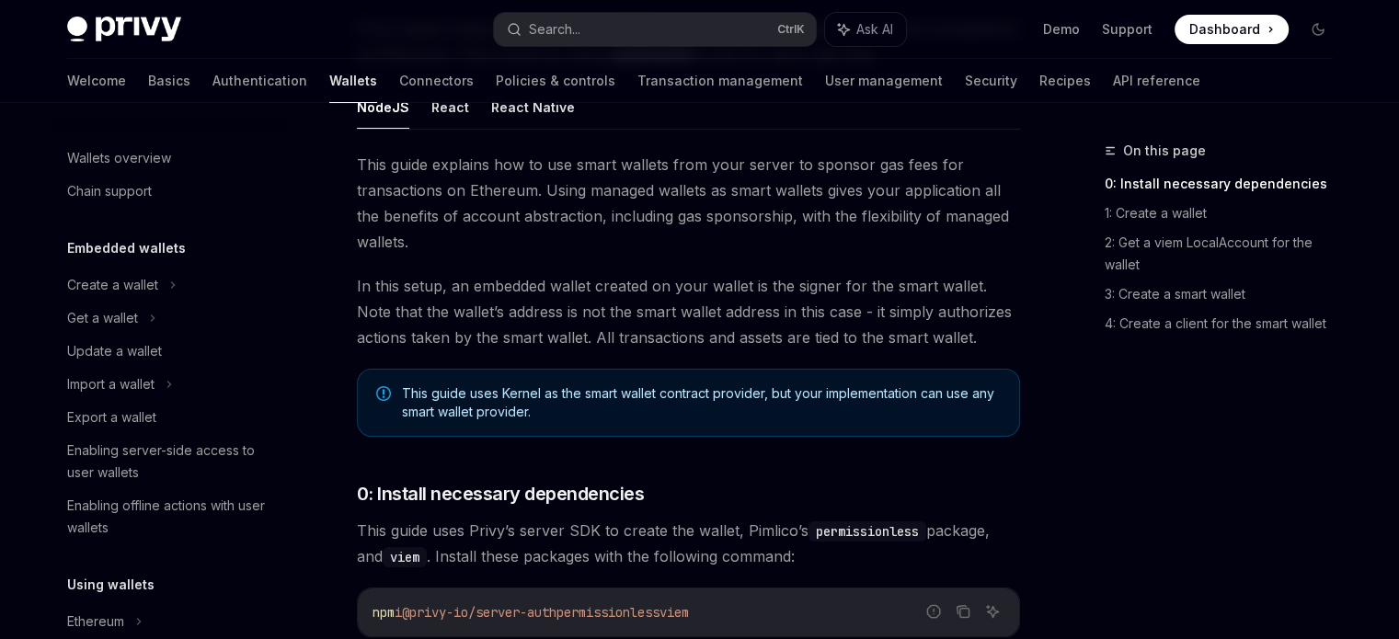
scroll to position [1040, 0]
